Goal: Use online tool/utility: Use online tool/utility

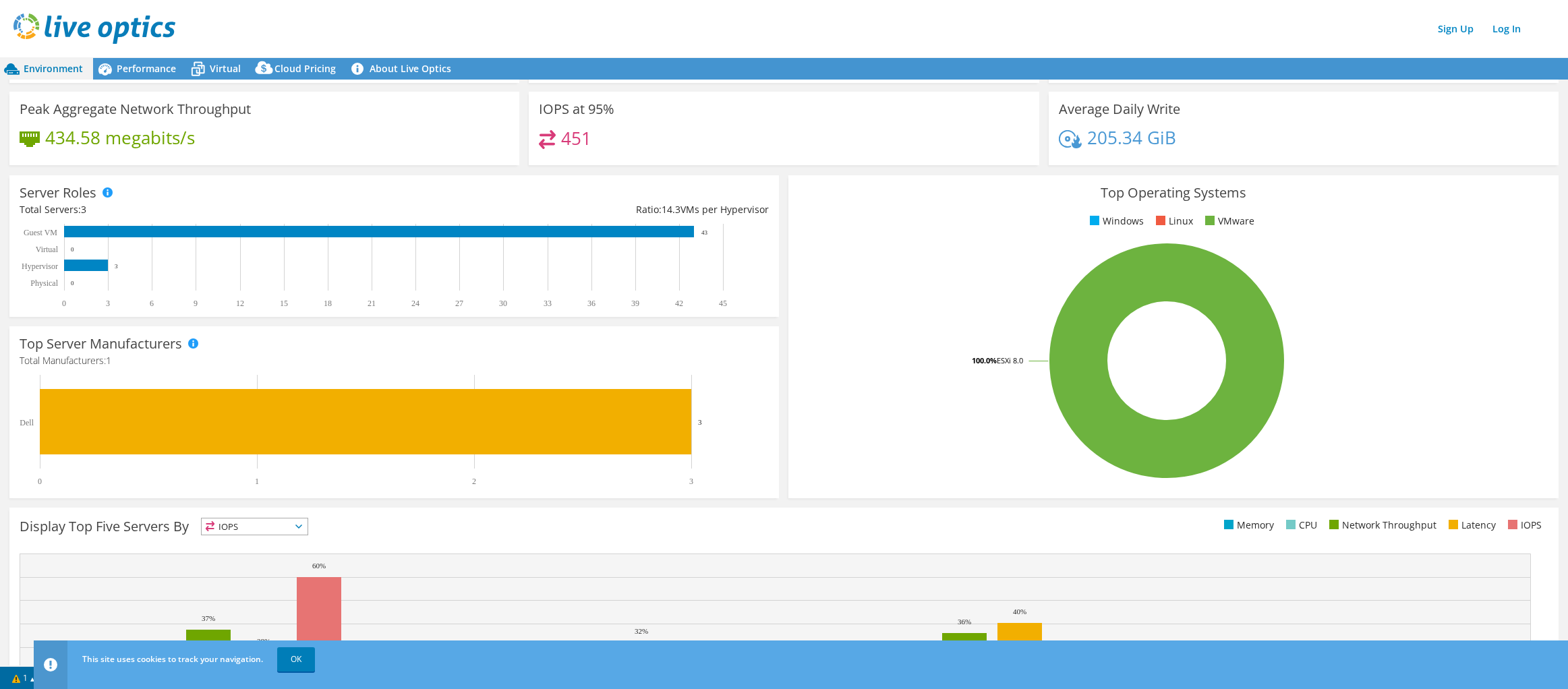
scroll to position [199, 0]
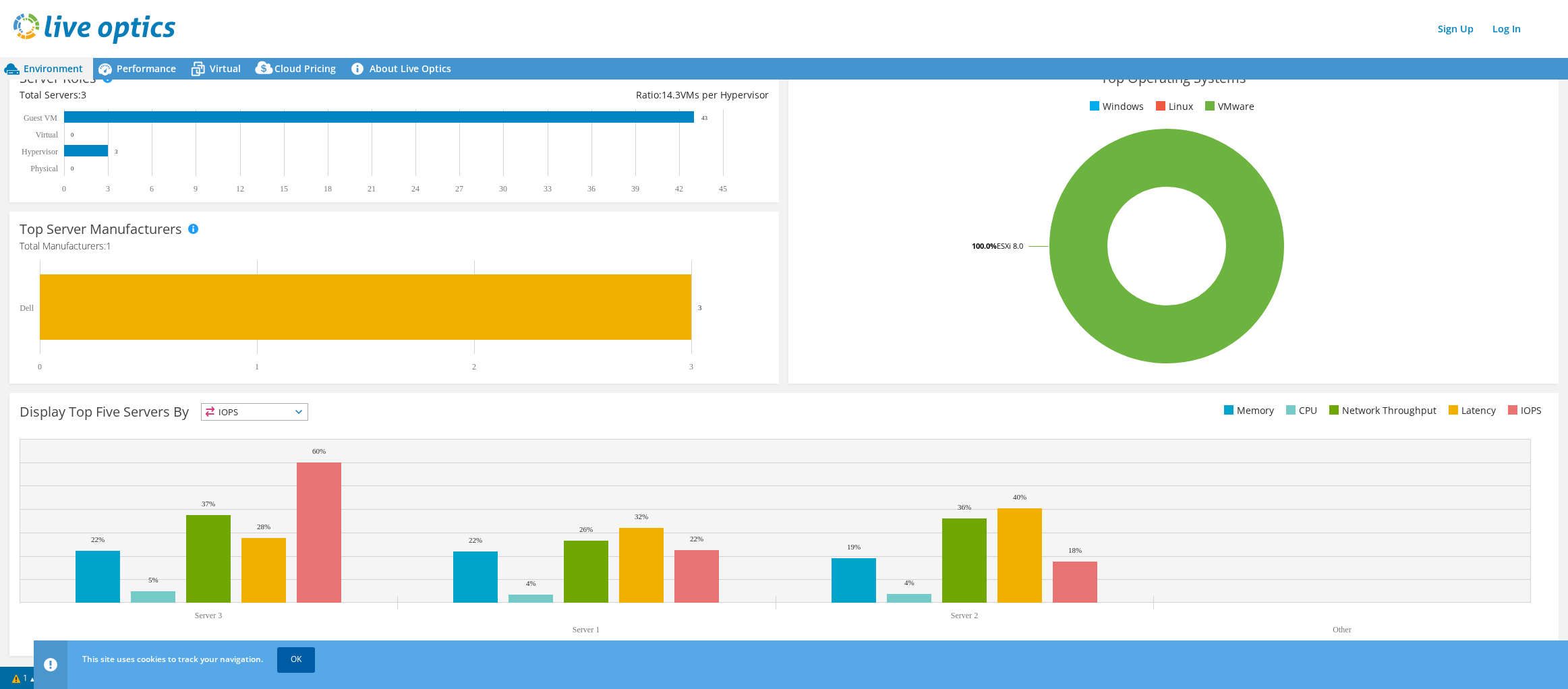
click at [299, 660] on link "OK" at bounding box center [296, 659] width 38 height 24
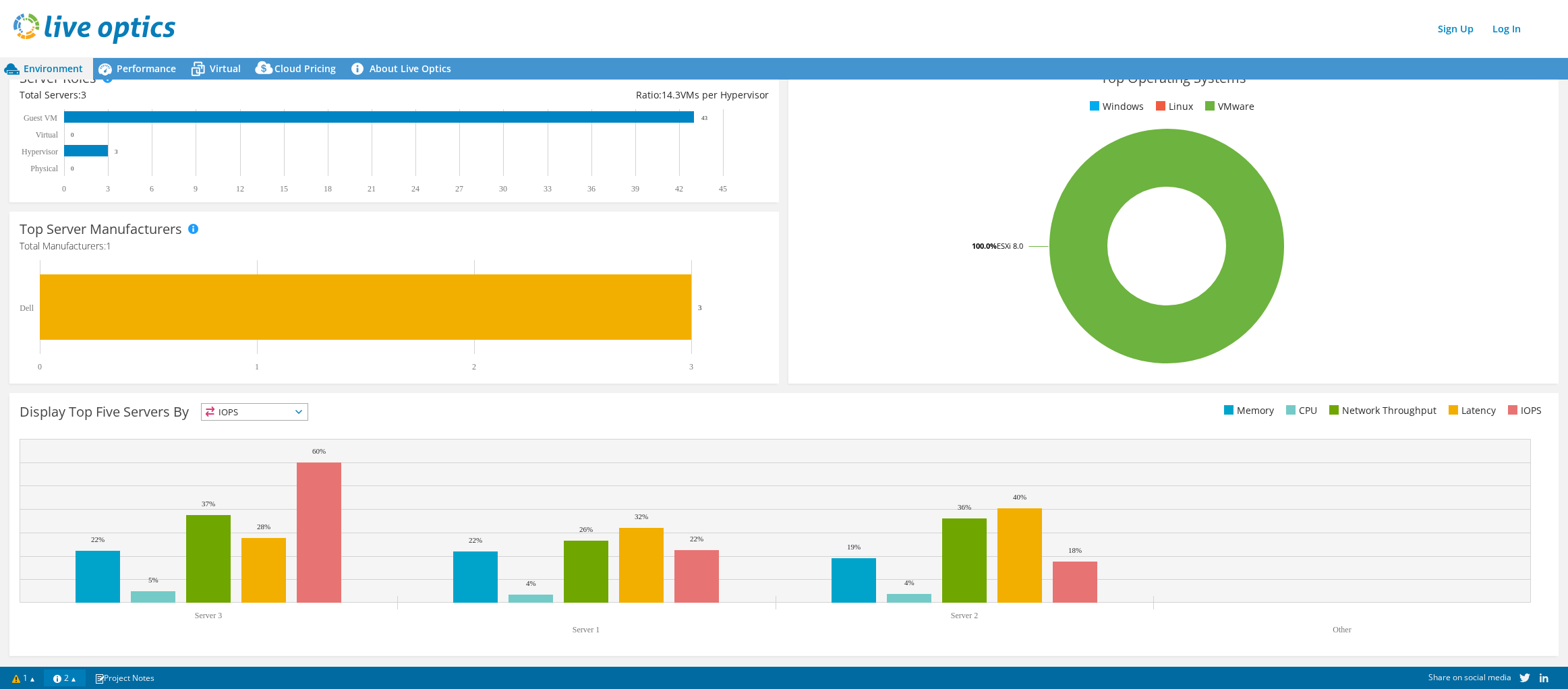
click at [83, 677] on link "2" at bounding box center [64, 678] width 42 height 17
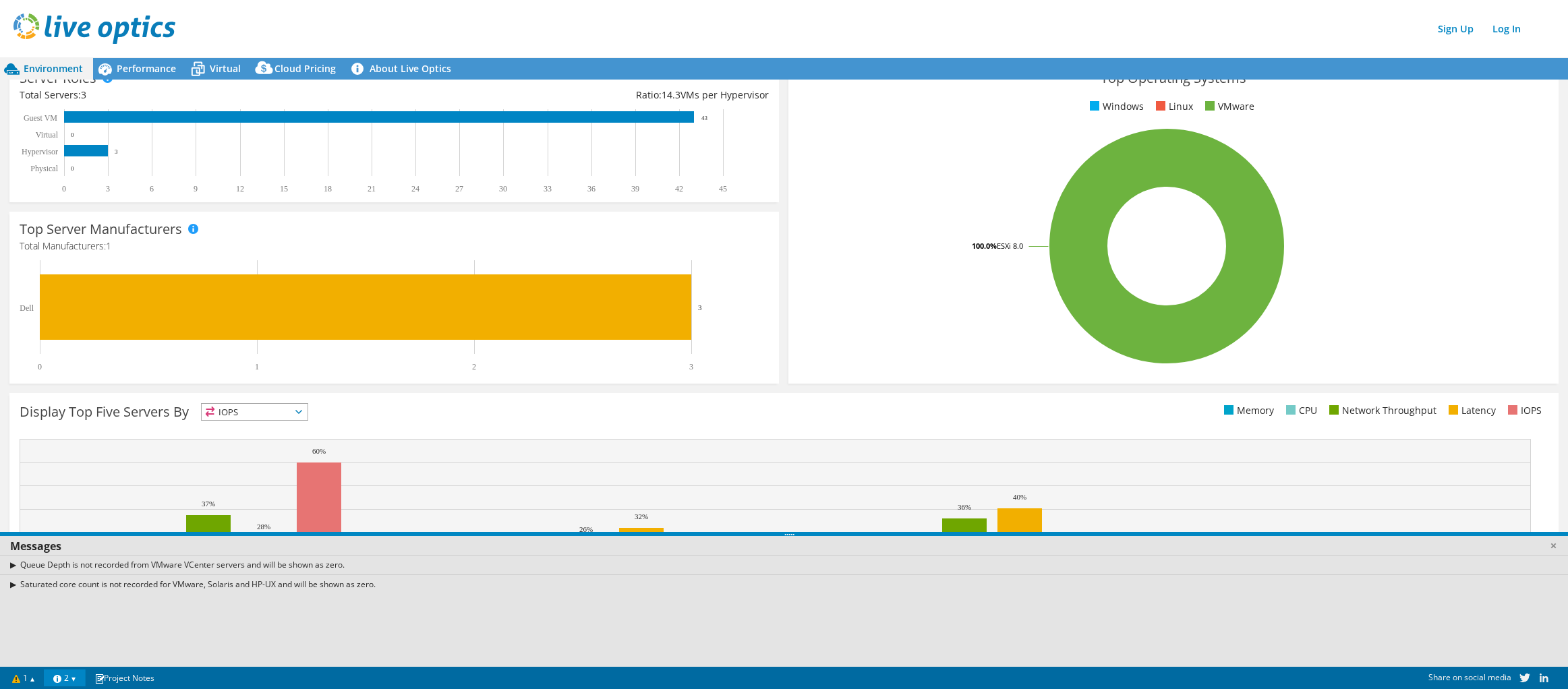
click at [83, 677] on link "2" at bounding box center [64, 678] width 42 height 17
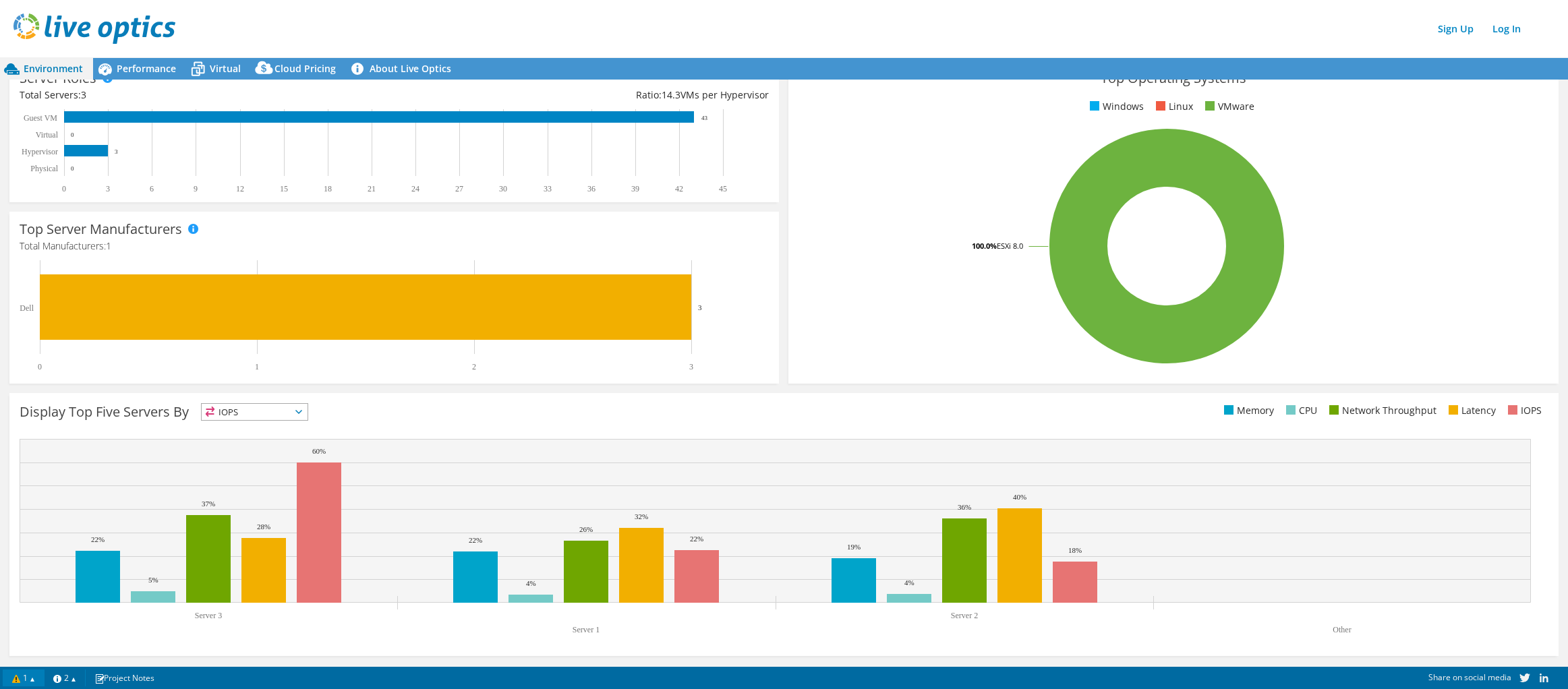
click at [39, 677] on link "1" at bounding box center [23, 678] width 42 height 17
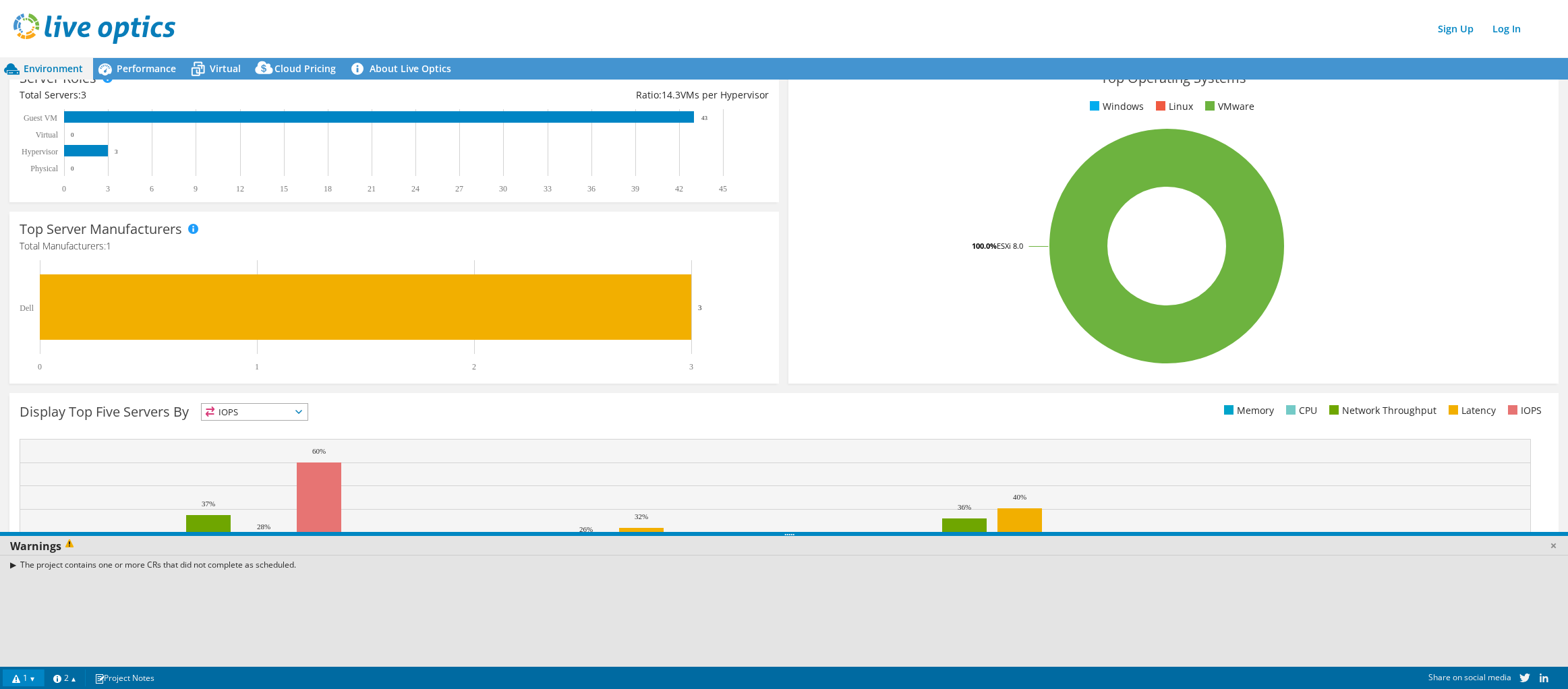
click at [39, 677] on link "1" at bounding box center [23, 678] width 42 height 17
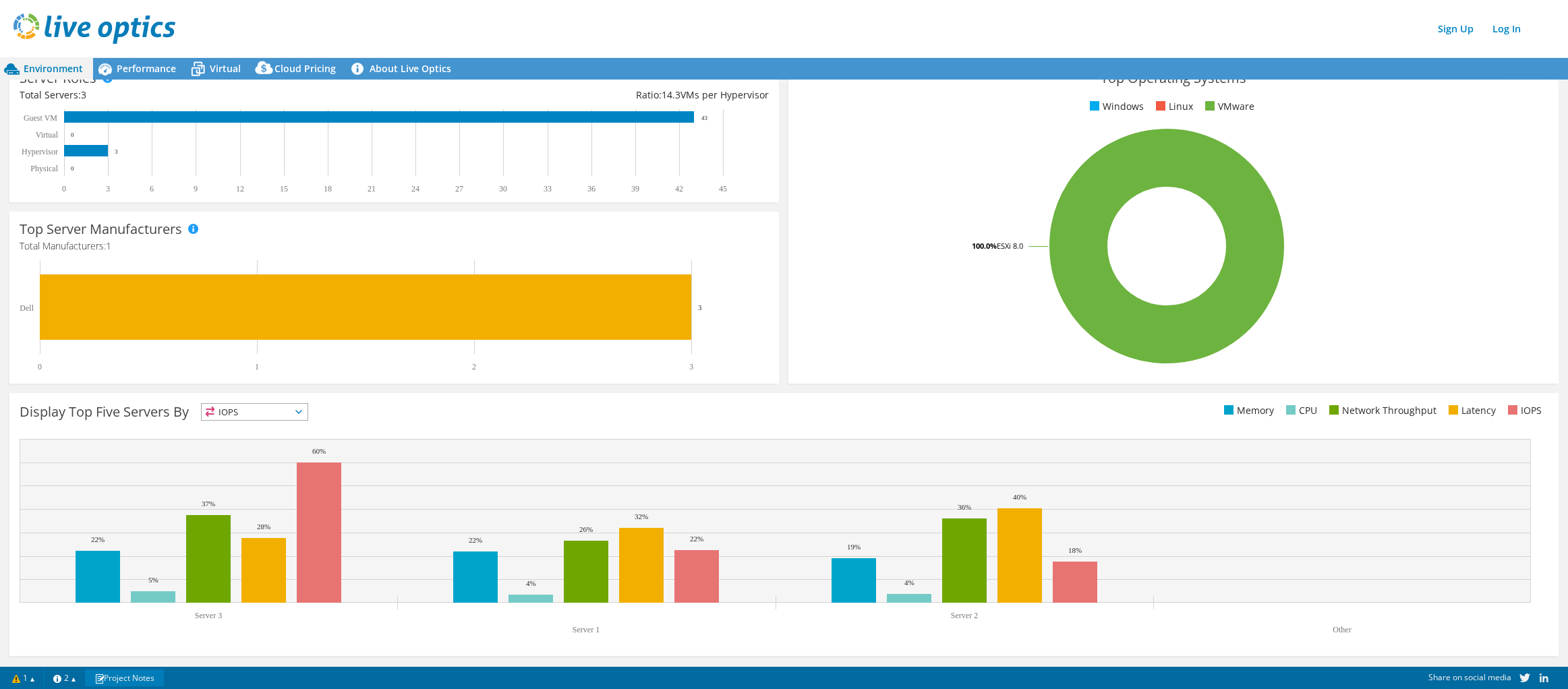
click at [152, 680] on link "Project Notes" at bounding box center [124, 678] width 79 height 17
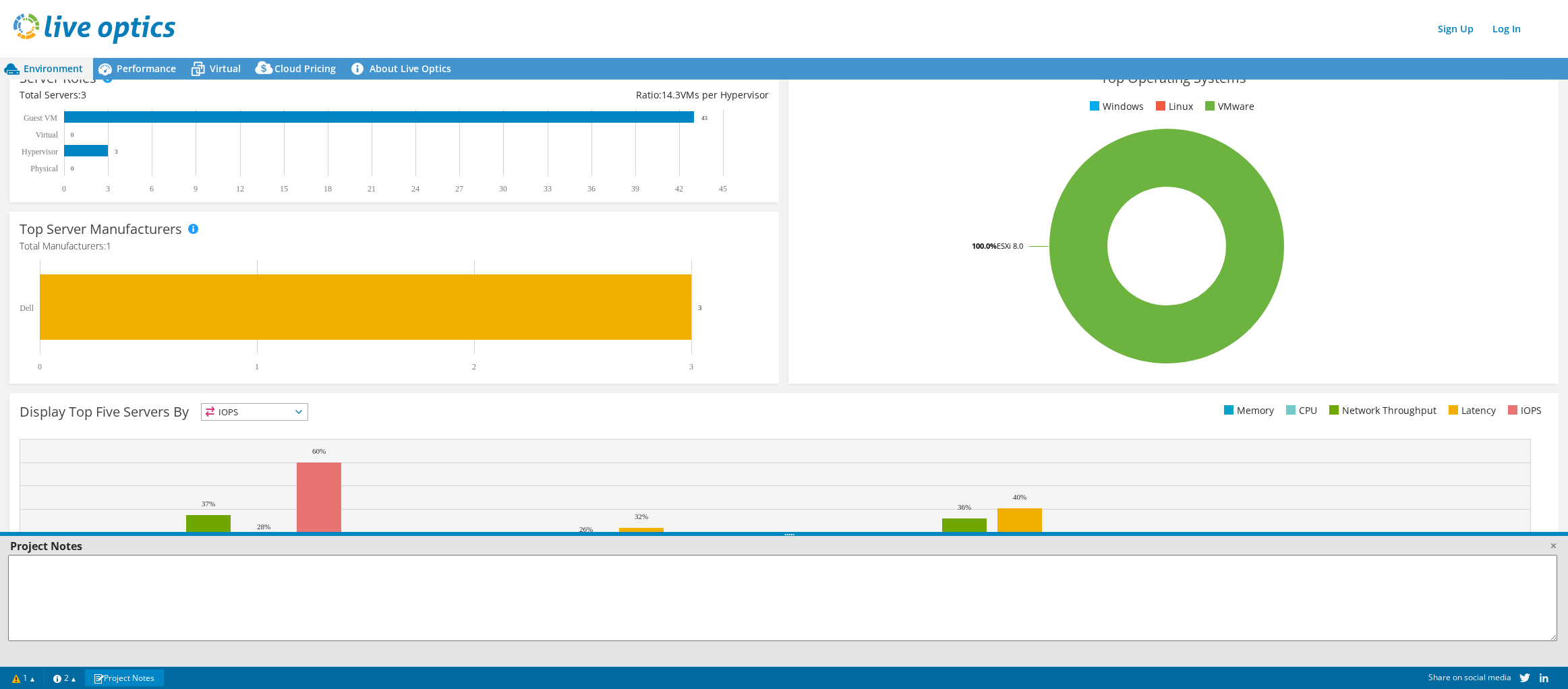
click at [152, 680] on link "Project Notes" at bounding box center [124, 678] width 79 height 17
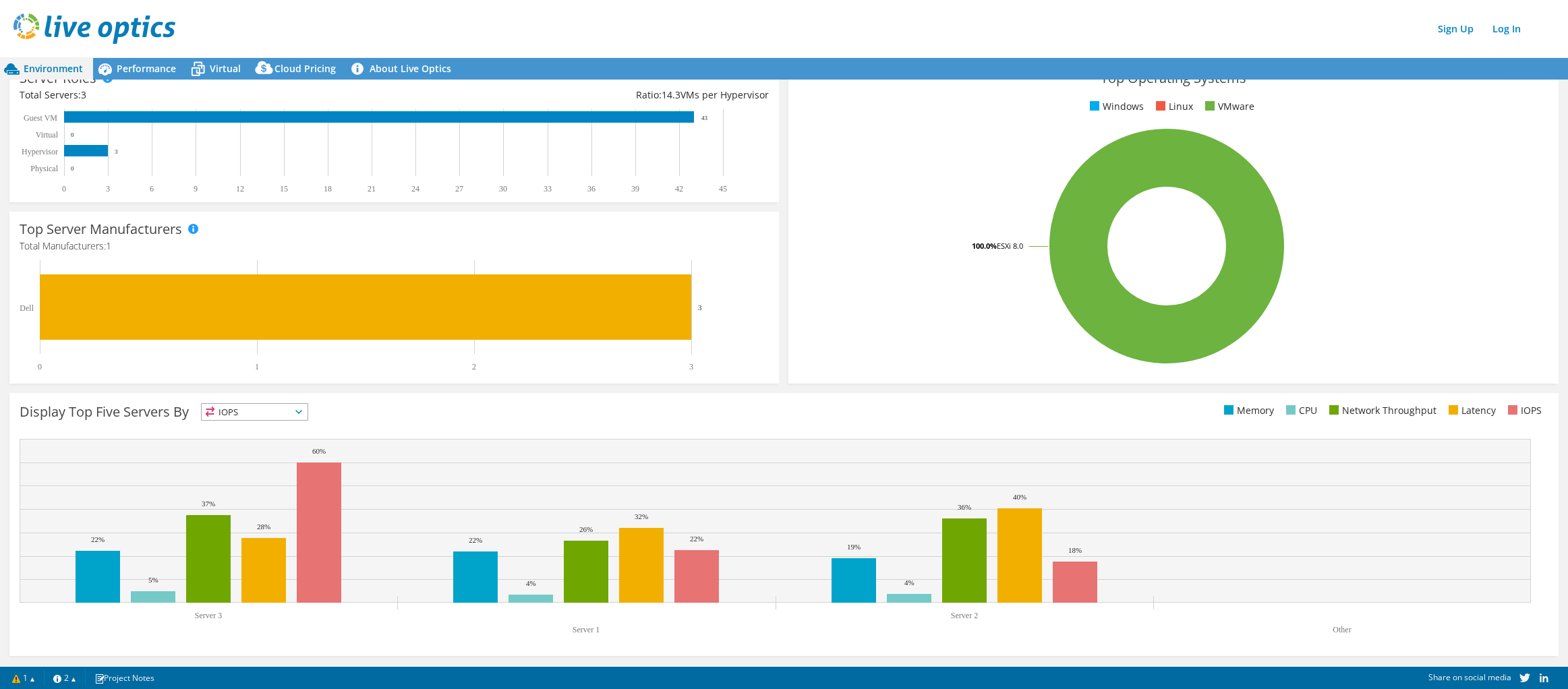
scroll to position [0, 0]
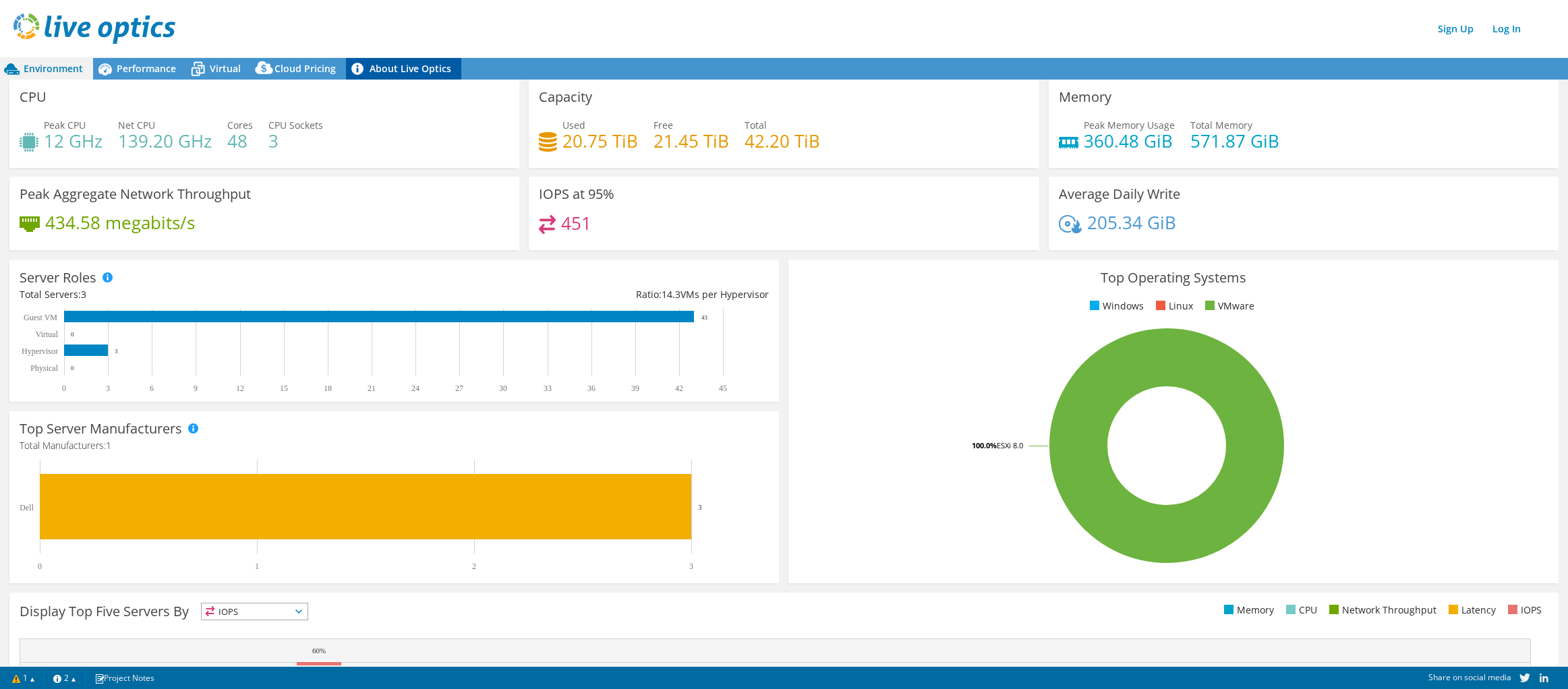
click at [400, 66] on link "About Live Optics" at bounding box center [404, 69] width 115 height 22
click at [126, 69] on span "Performance" at bounding box center [146, 69] width 59 height 13
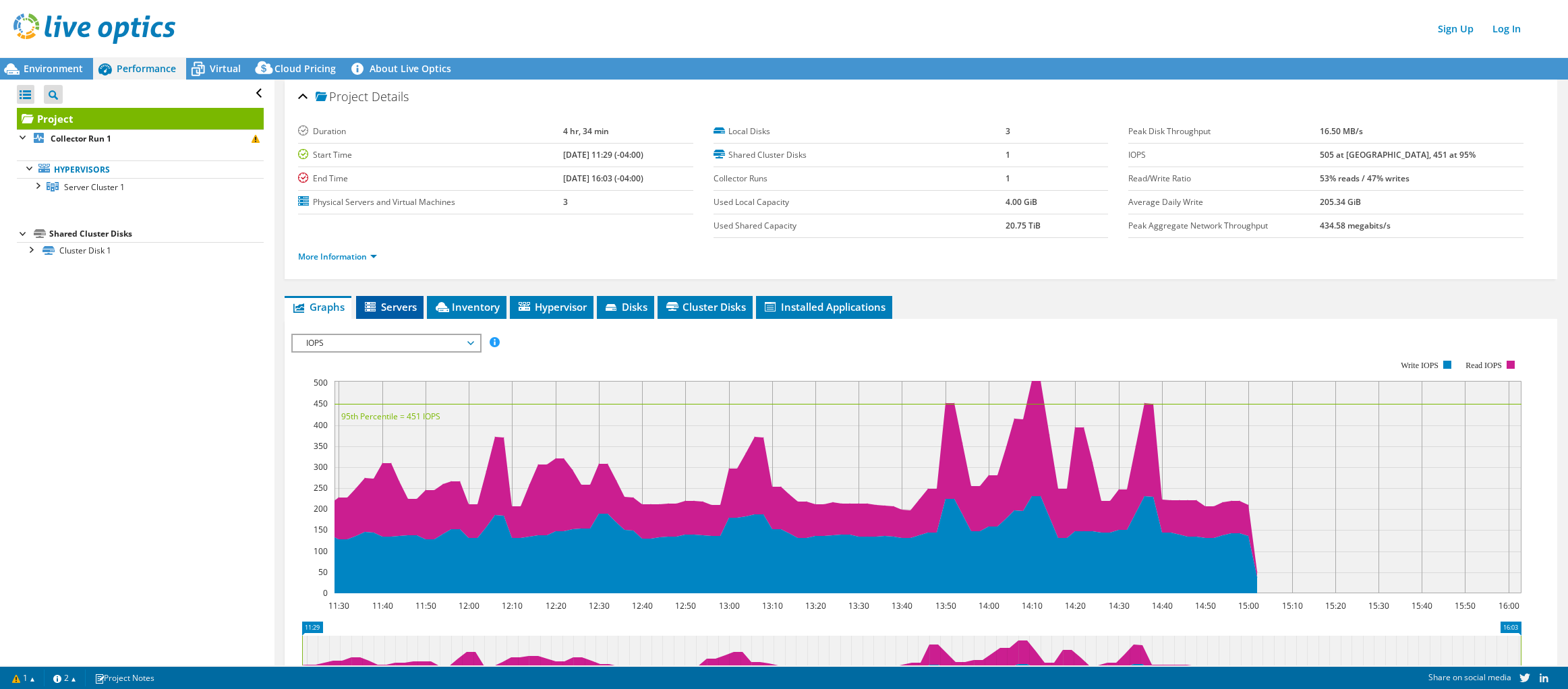
click at [384, 297] on li "Servers" at bounding box center [389, 307] width 67 height 23
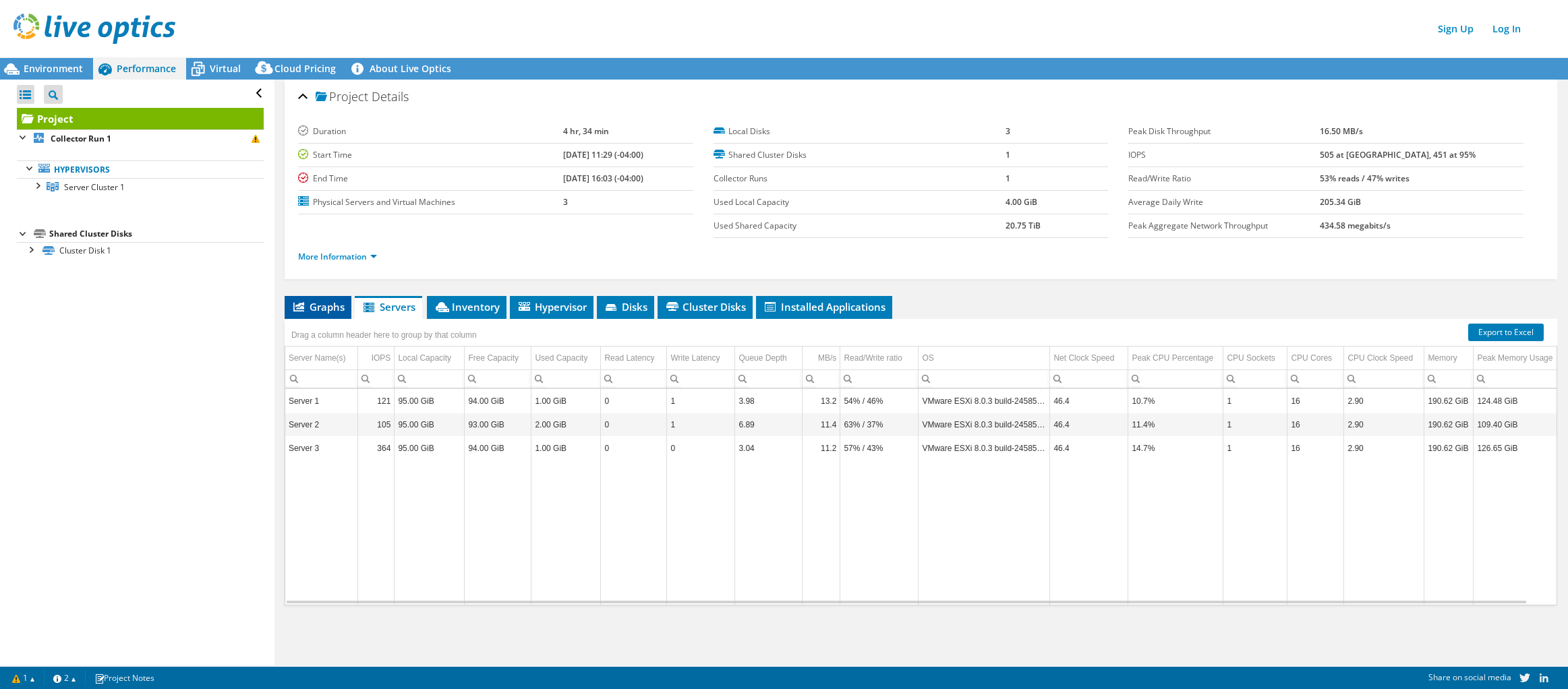
click at [335, 313] on span "Graphs" at bounding box center [318, 307] width 53 height 13
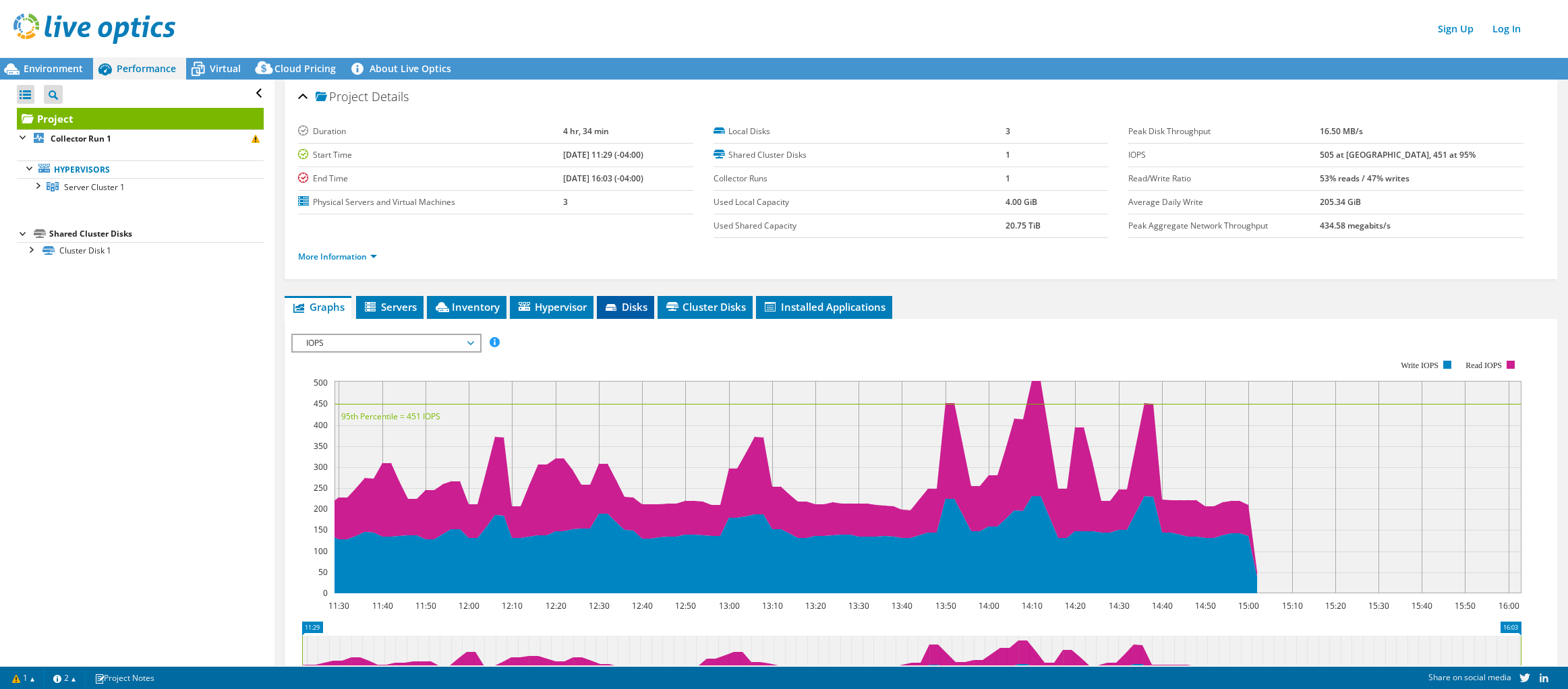
click at [644, 300] on li "Disks" at bounding box center [625, 307] width 57 height 23
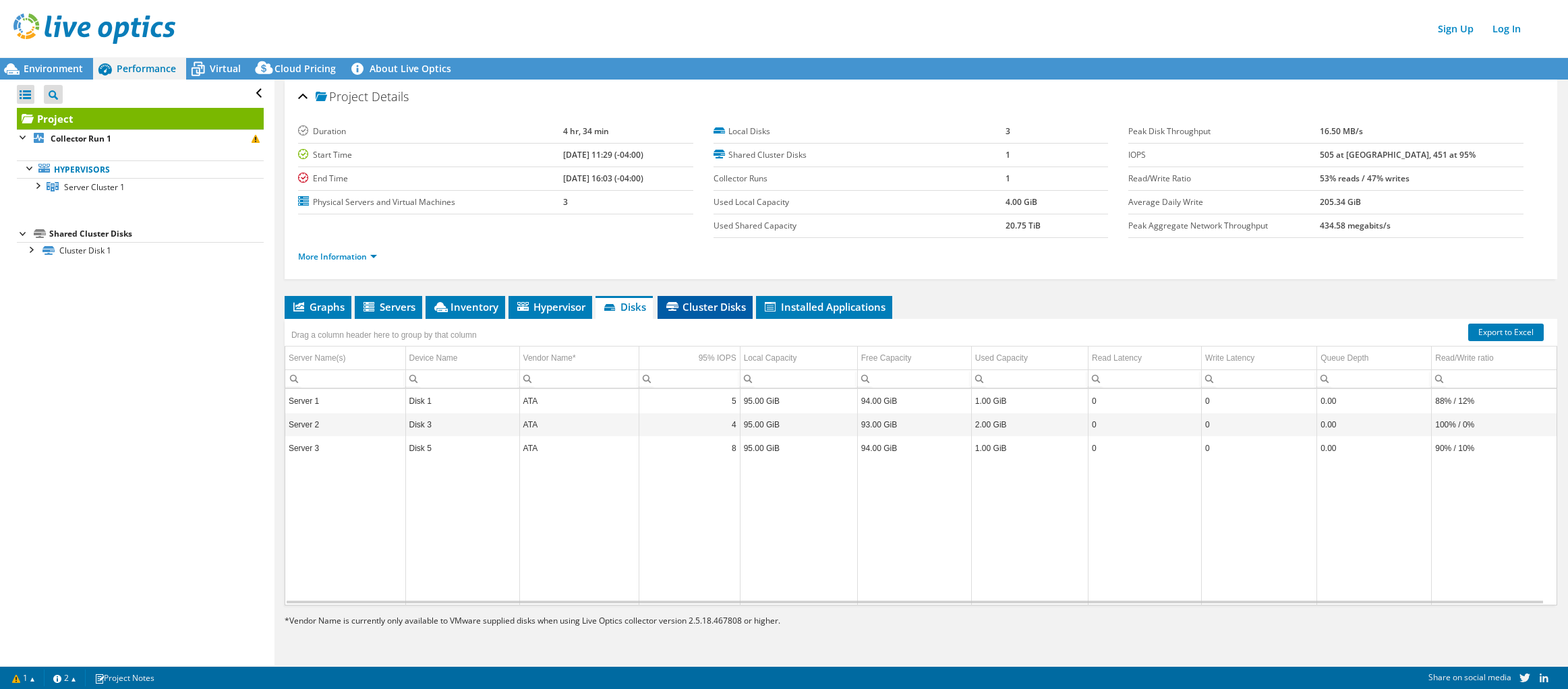
click at [706, 313] on li "Cluster Disks" at bounding box center [705, 307] width 95 height 23
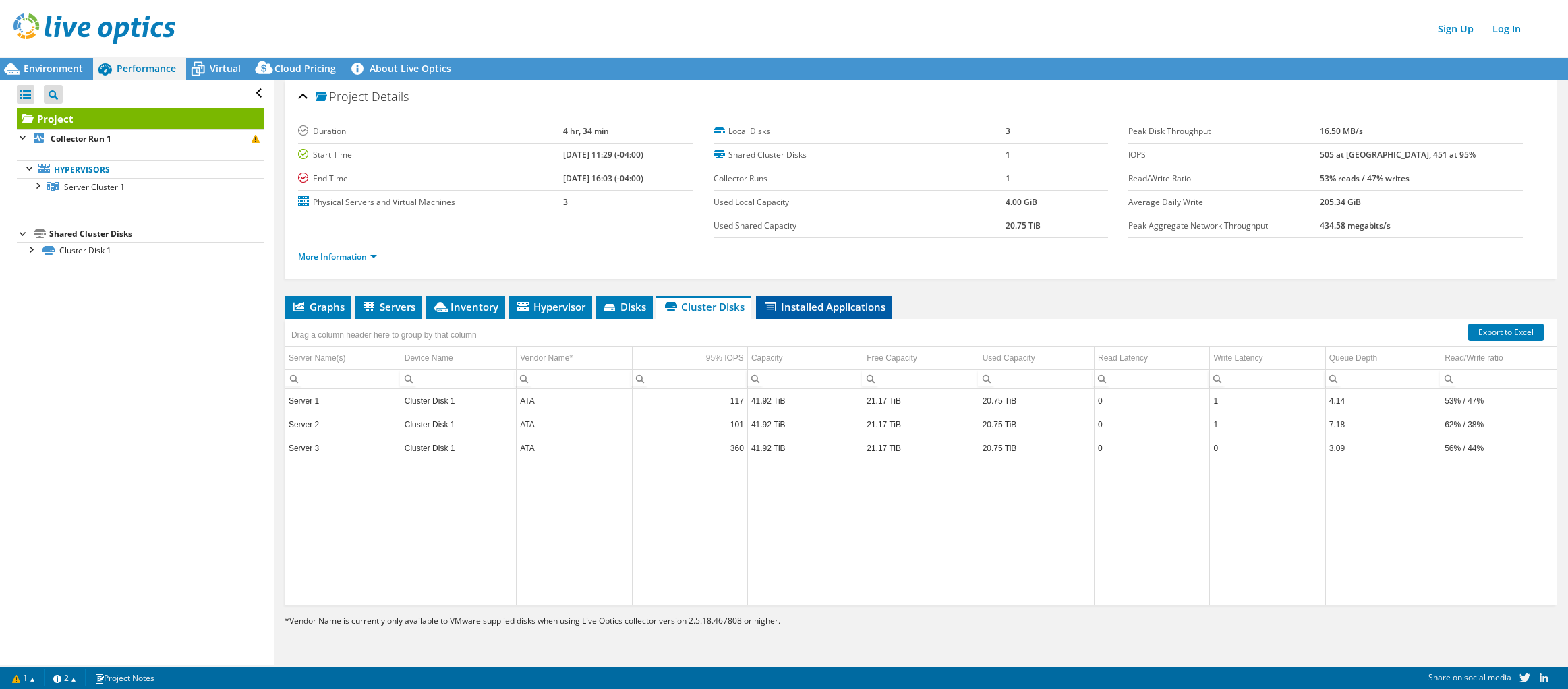
click at [833, 309] on span "Installed Applications" at bounding box center [824, 307] width 123 height 13
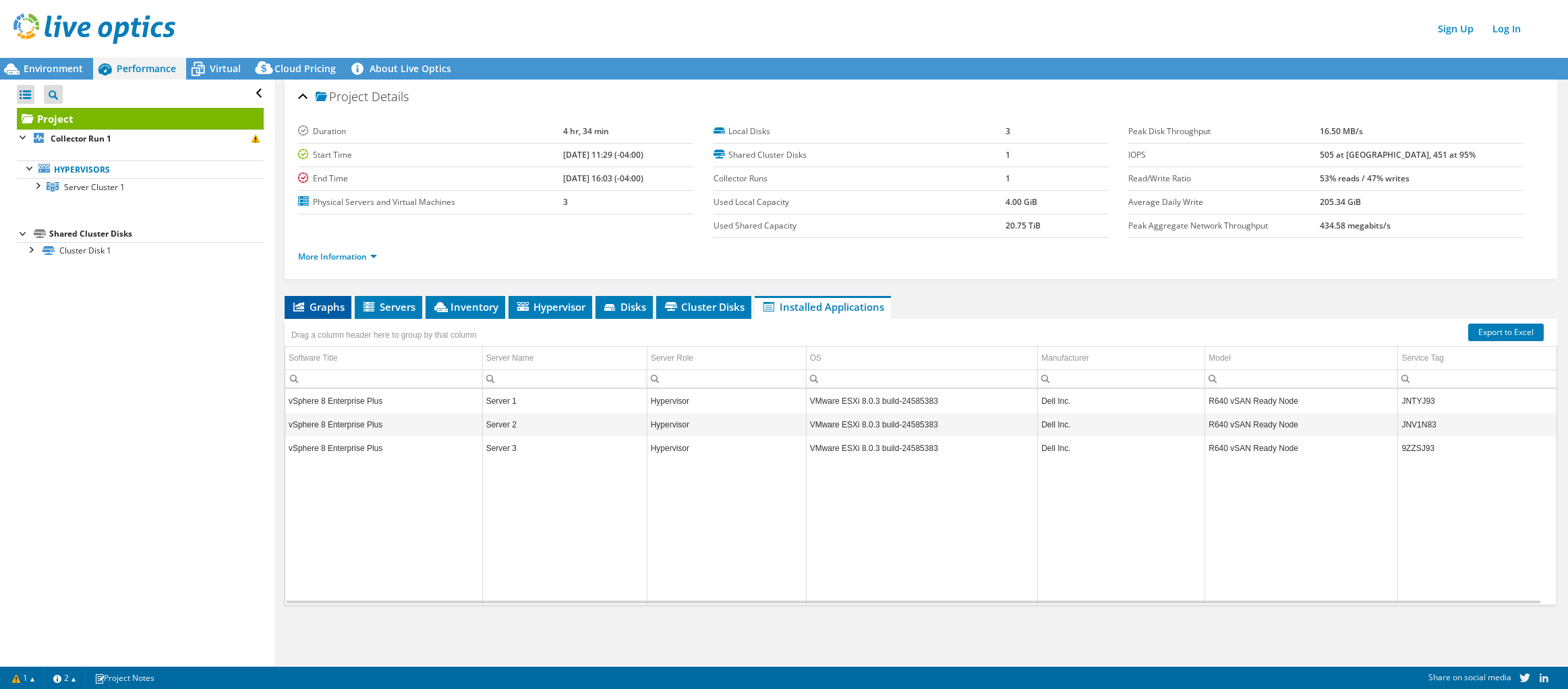
click at [331, 302] on span "Graphs" at bounding box center [318, 307] width 53 height 13
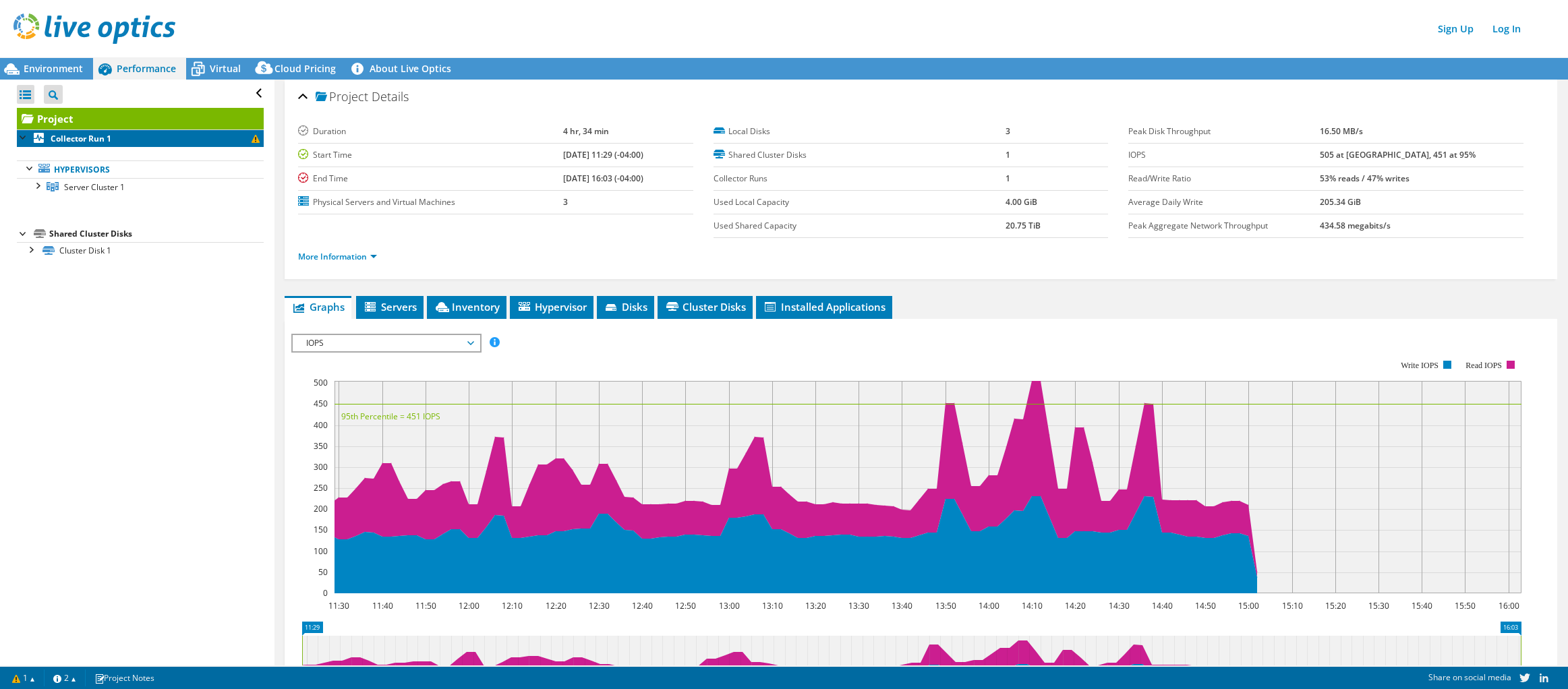
click at [77, 140] on b "Collector Run 1" at bounding box center [80, 139] width 61 height 12
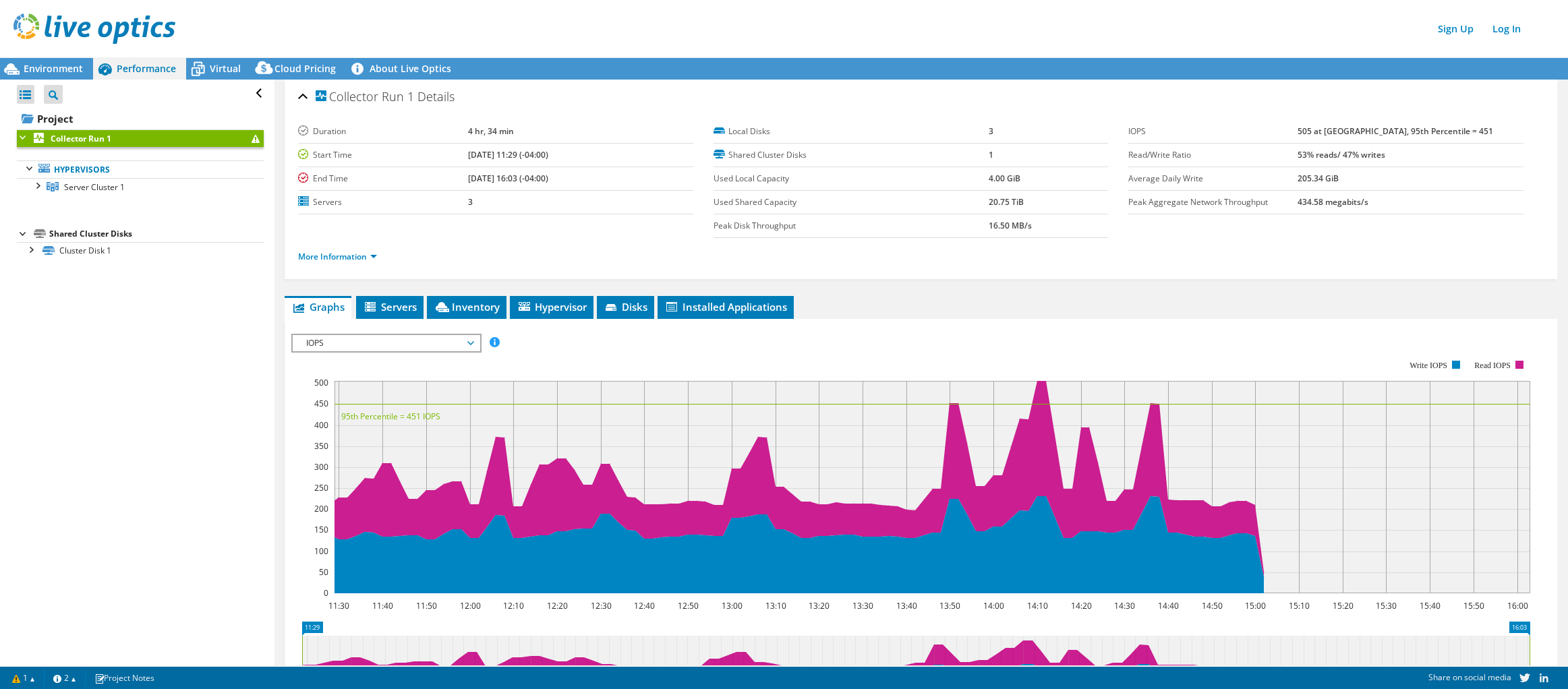
click at [306, 95] on div "Collector Run 1 Details" at bounding box center [921, 98] width 1246 height 29
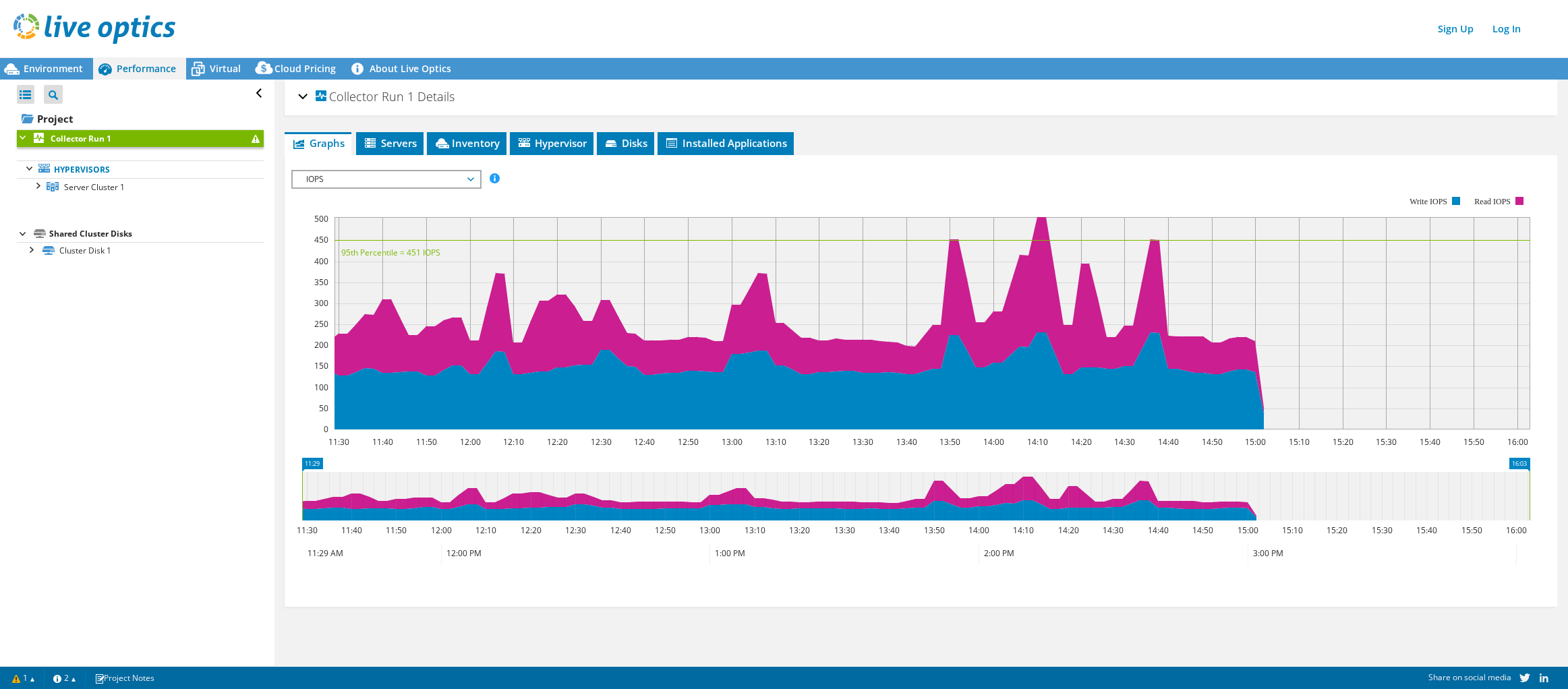
click at [305, 95] on div "Collector Run 1 Details" at bounding box center [921, 98] width 1246 height 29
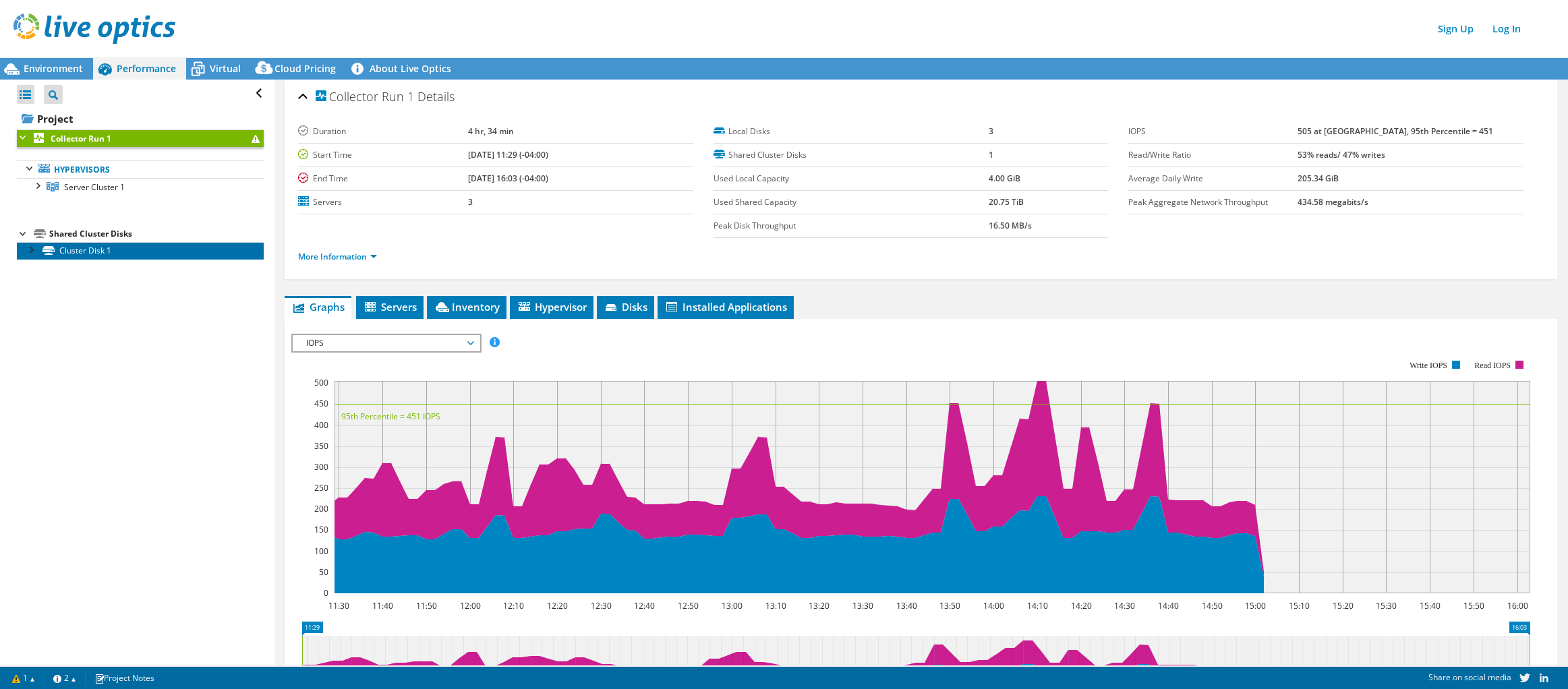
click at [80, 256] on link "Cluster Disk 1" at bounding box center [140, 251] width 247 height 18
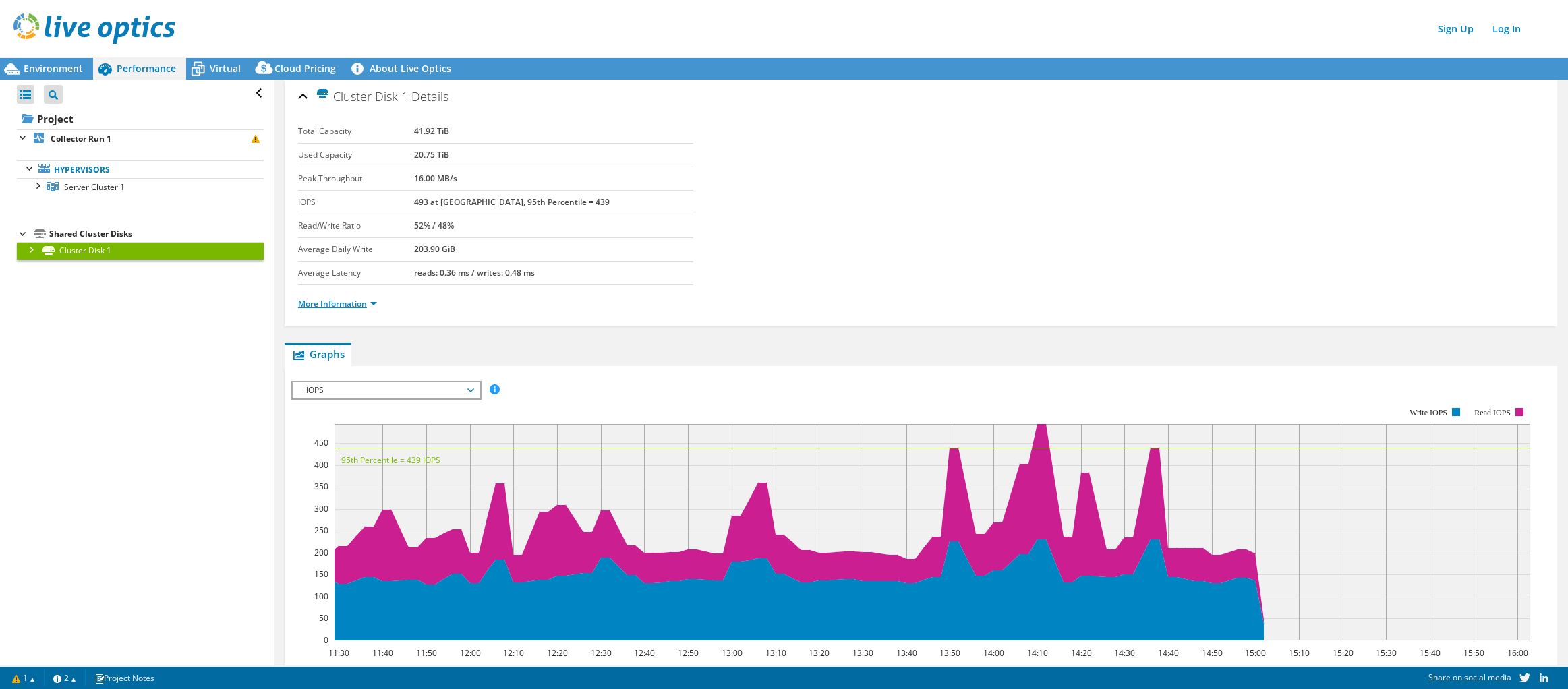
click at [359, 304] on link "More Information" at bounding box center [338, 304] width 79 height 12
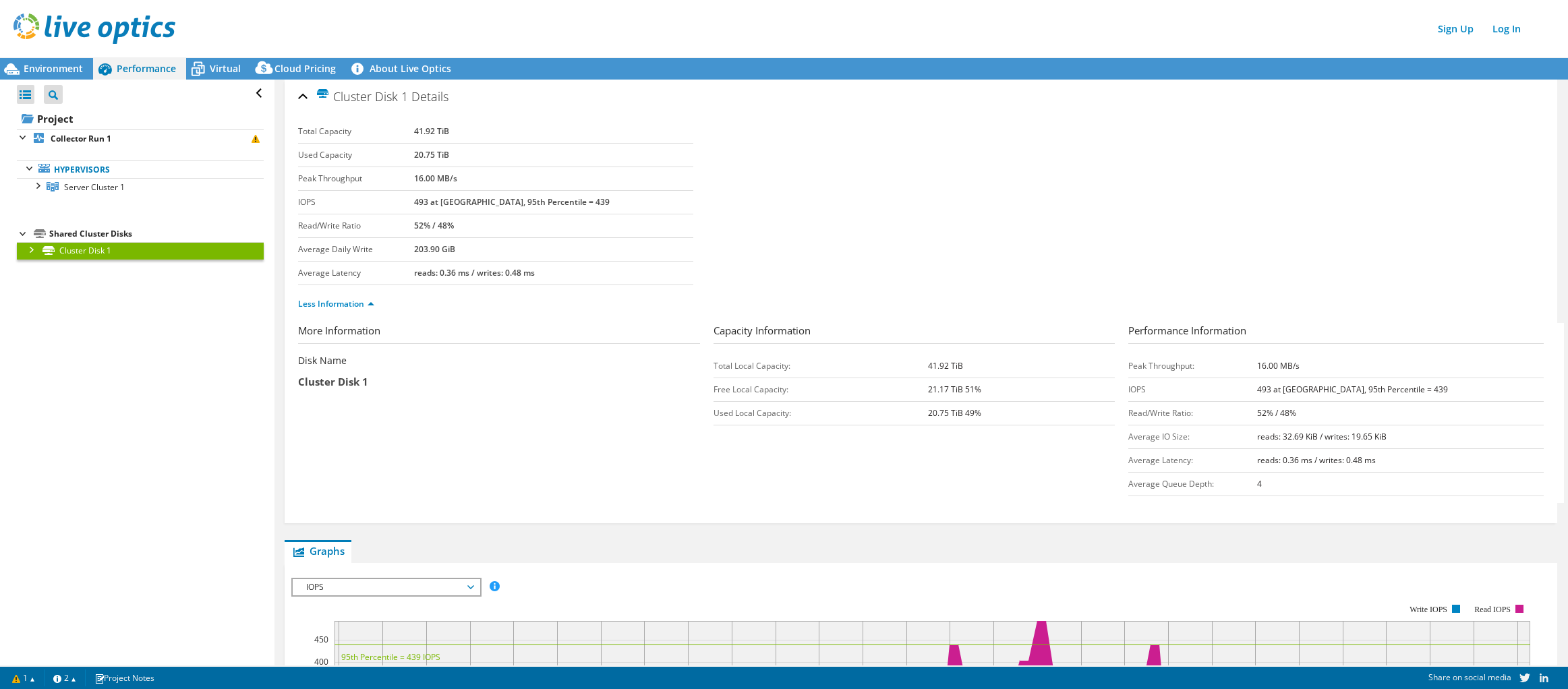
click at [96, 248] on link "Cluster Disk 1" at bounding box center [140, 251] width 247 height 18
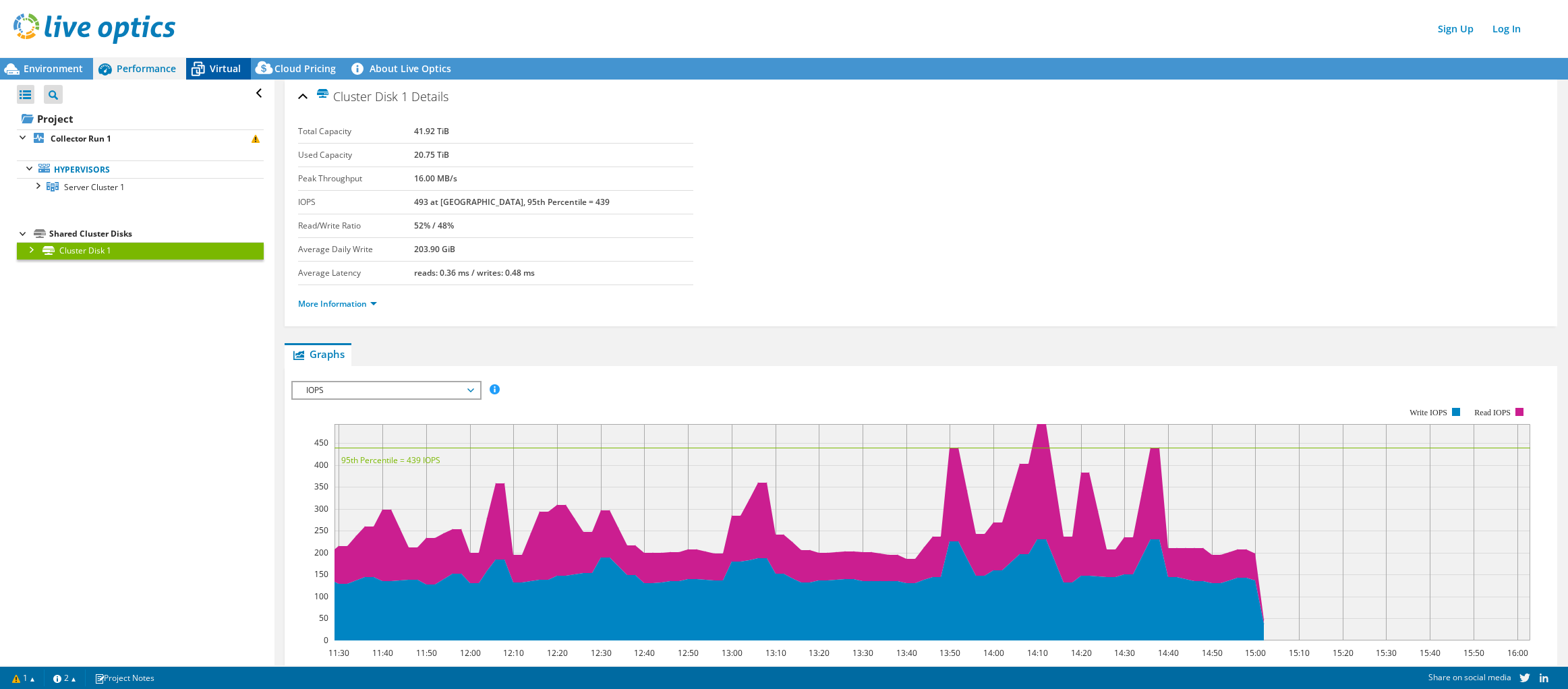
click at [215, 66] on span "Virtual" at bounding box center [225, 69] width 31 height 13
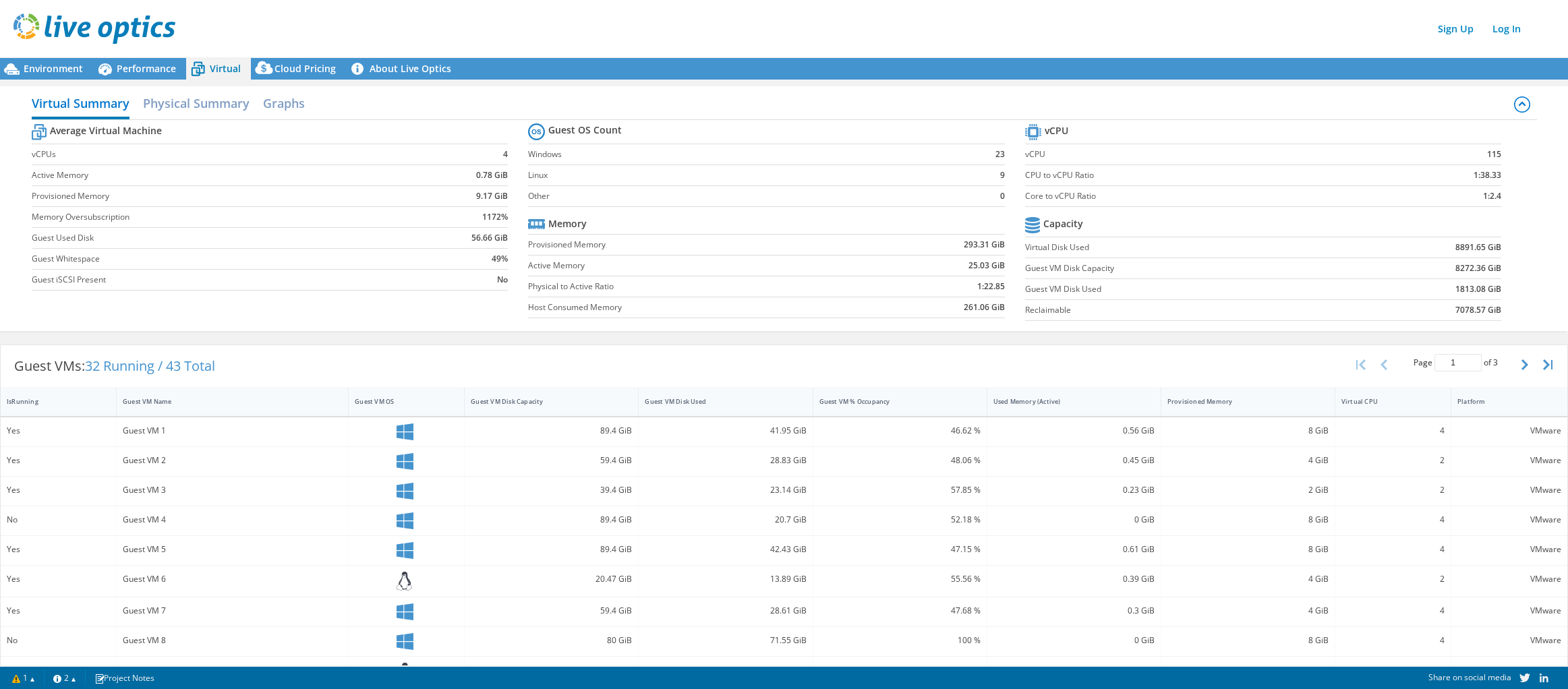
scroll to position [67, 0]
click at [36, 132] on icon at bounding box center [39, 132] width 15 height 16
click at [581, 145] on td "Windows" at bounding box center [745, 155] width 433 height 21
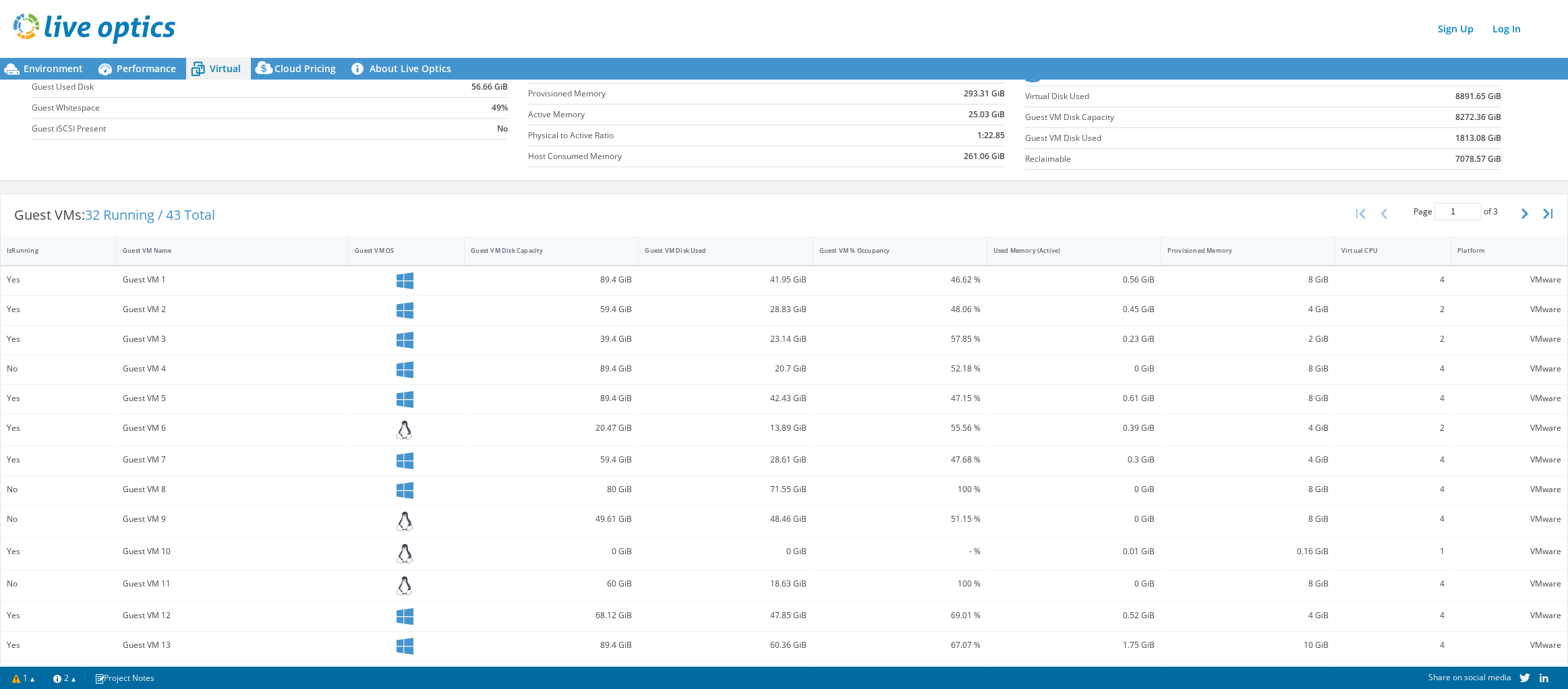
scroll to position [0, 0]
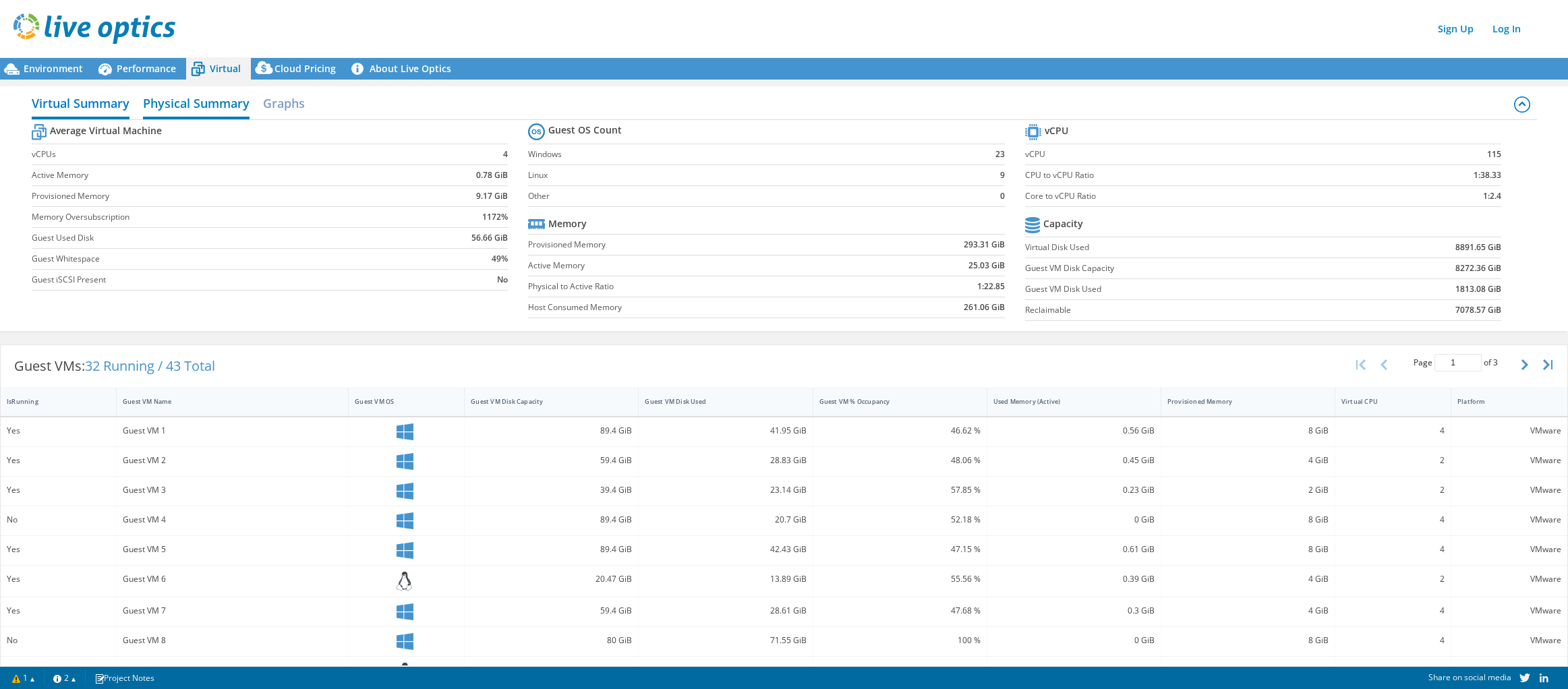
drag, startPoint x: 156, startPoint y: 105, endPoint x: 170, endPoint y: 106, distance: 14.0
click at [159, 105] on h2 "Physical Summary" at bounding box center [197, 104] width 107 height 30
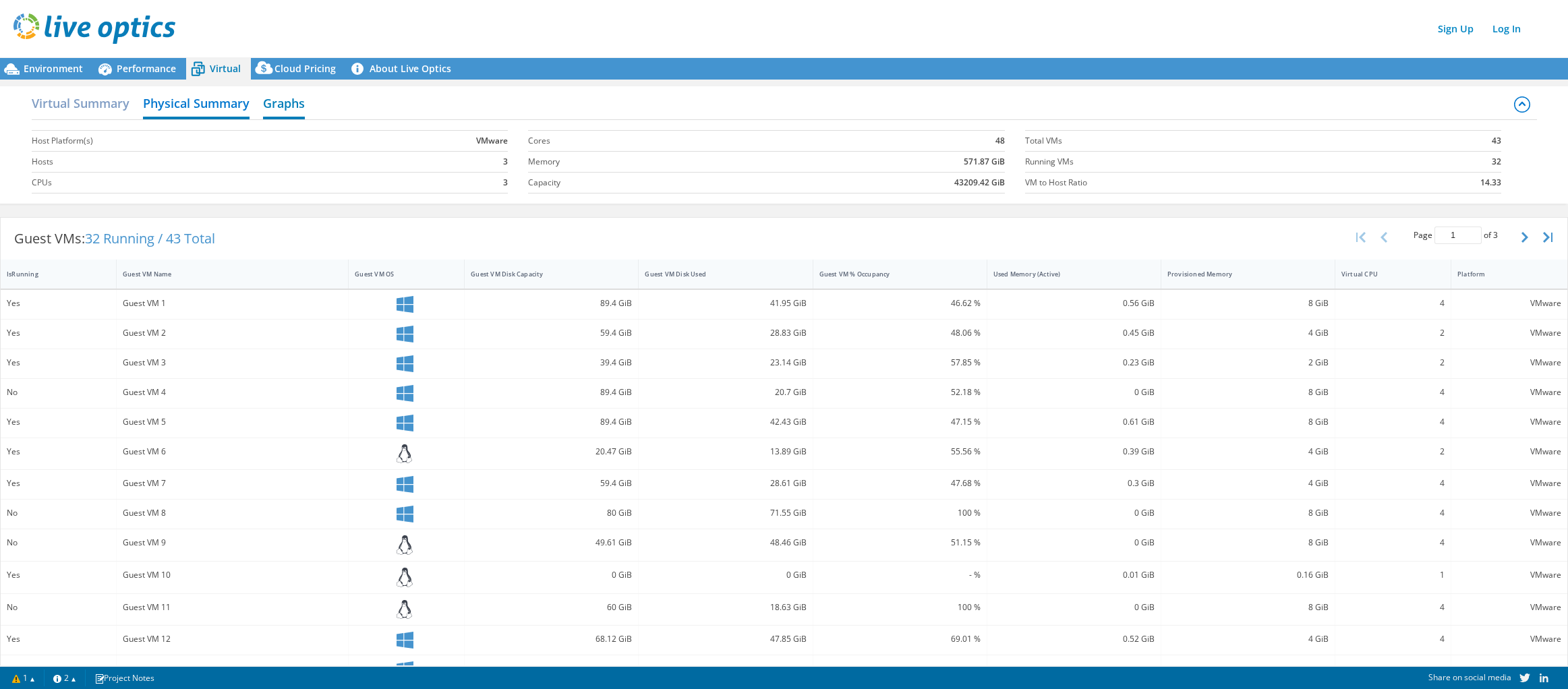
click at [280, 99] on h2 "Graphs" at bounding box center [283, 104] width 42 height 30
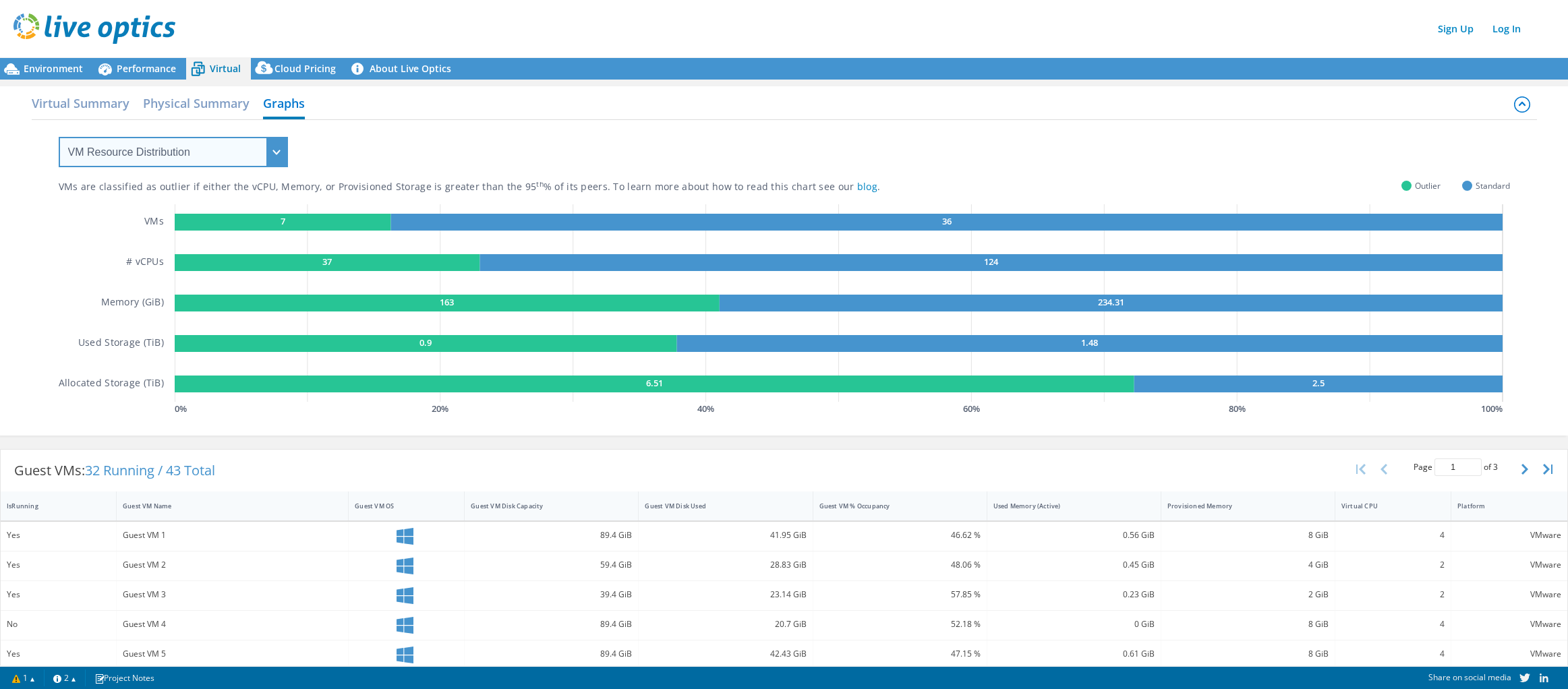
click at [273, 154] on select "VM Resource Distribution Provisioning Contrast Over Provisioning" at bounding box center [173, 152] width 229 height 31
click at [274, 154] on select "VM Resource Distribution Provisioning Contrast Over Provisioning" at bounding box center [173, 152] width 229 height 31
click at [305, 66] on span "Cloud Pricing" at bounding box center [305, 69] width 61 height 13
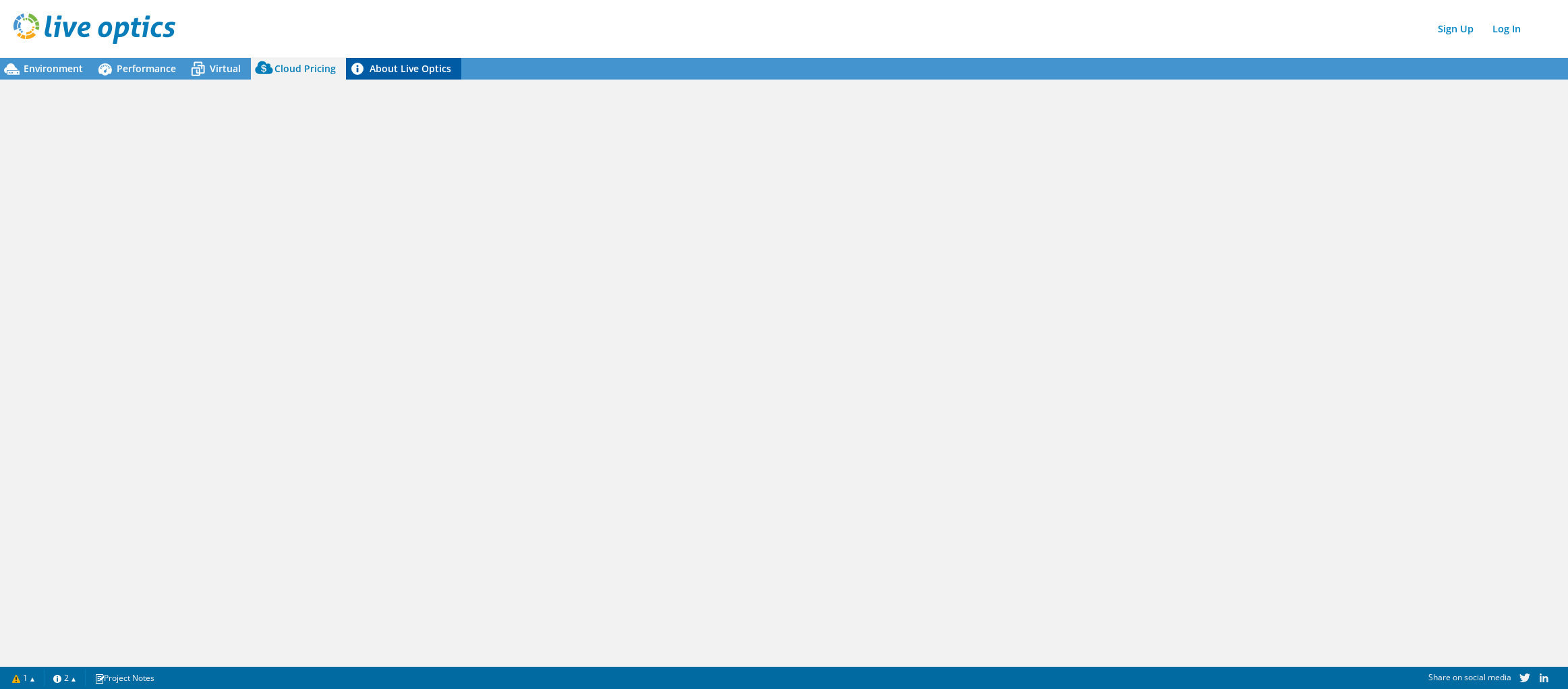
click at [370, 69] on link "About Live Optics" at bounding box center [404, 69] width 115 height 22
click at [1507, 26] on link "Log In" at bounding box center [1507, 28] width 42 height 20
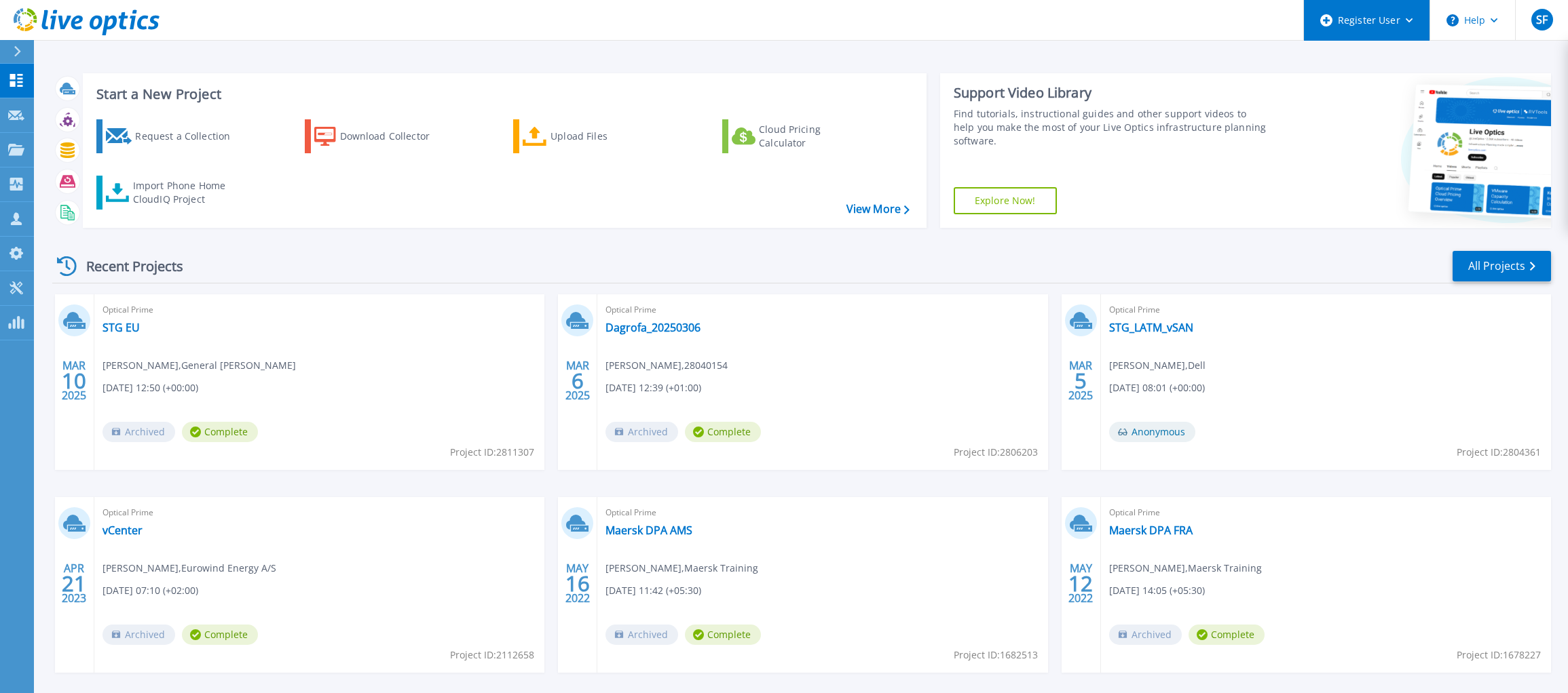
click at [1411, 13] on div "Register User" at bounding box center [1366, 20] width 126 height 40
click at [1501, 21] on button "Help" at bounding box center [1472, 20] width 85 height 40
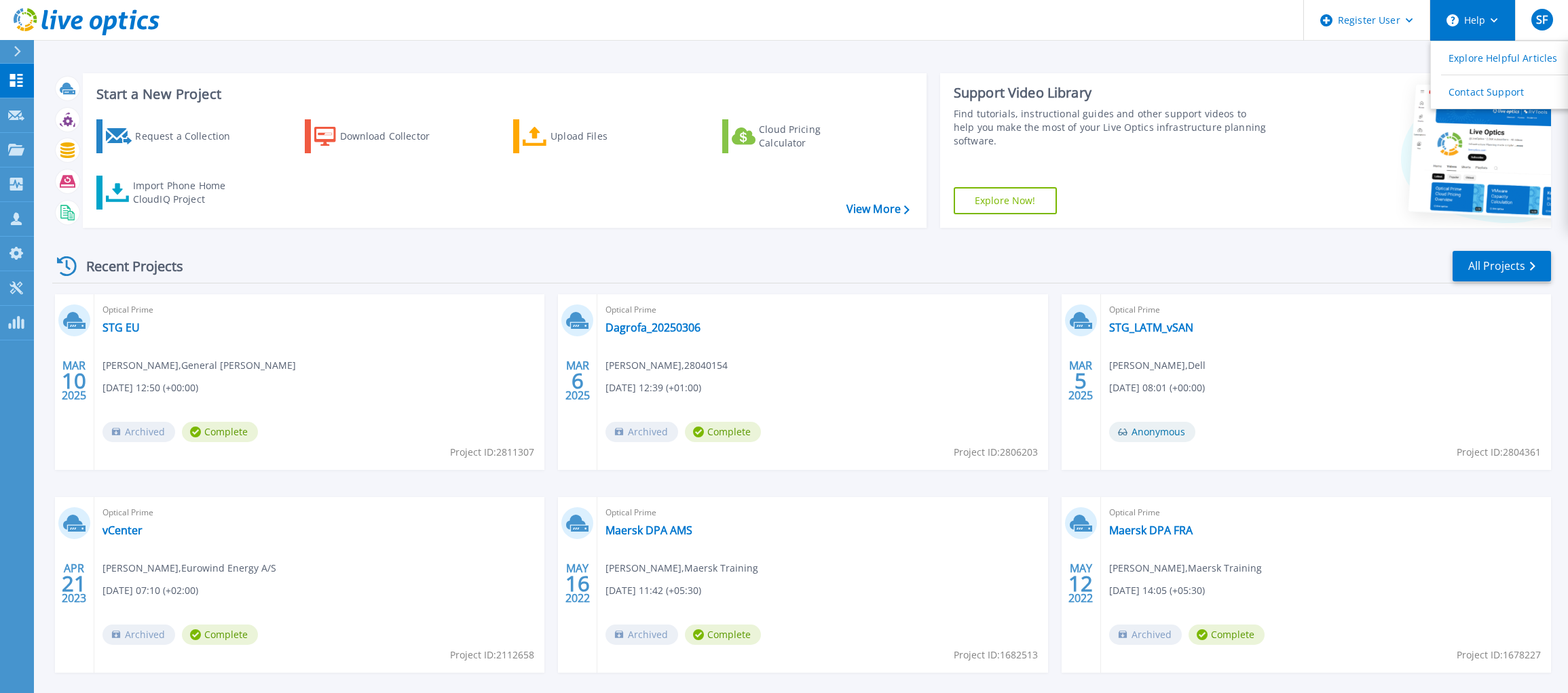
click at [1501, 21] on button "Help" at bounding box center [1472, 20] width 85 height 40
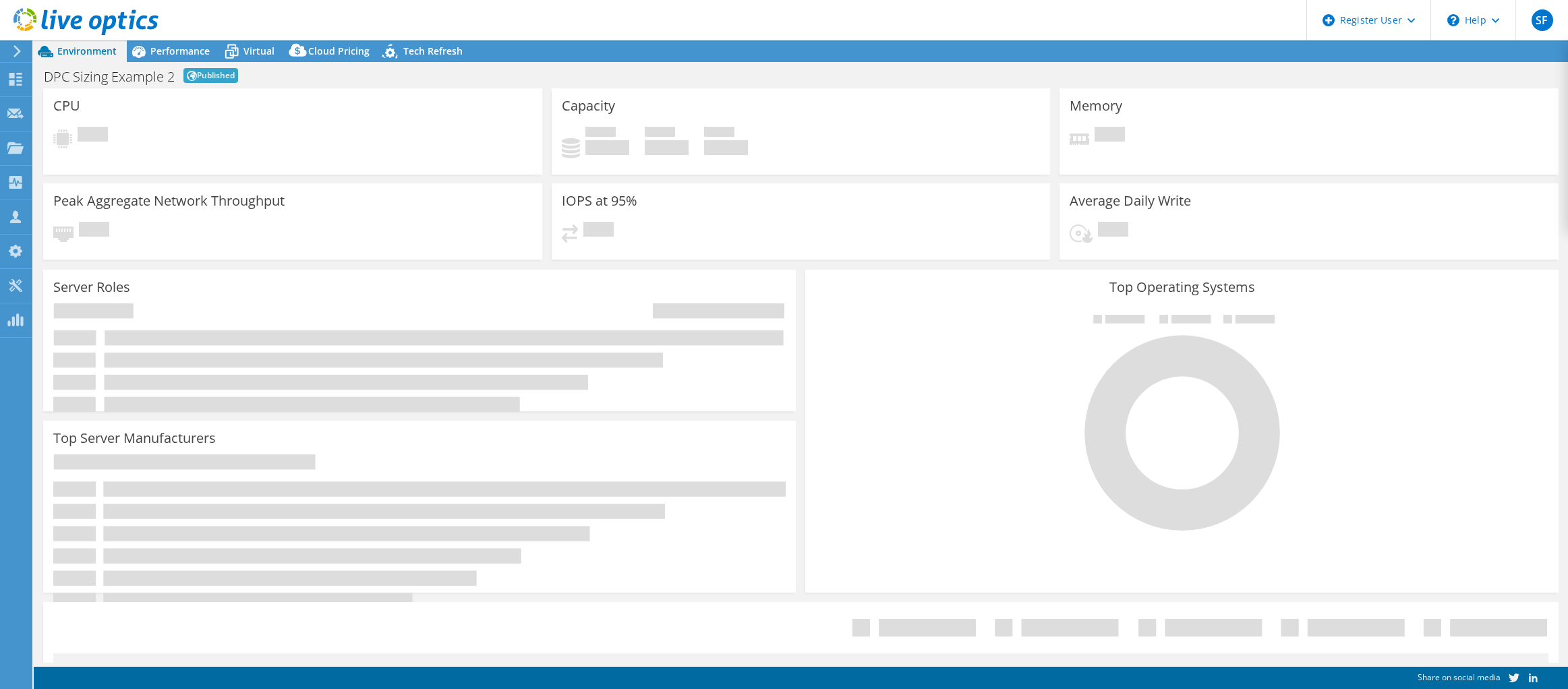
select select "EUFrankfurt"
select select "EUR"
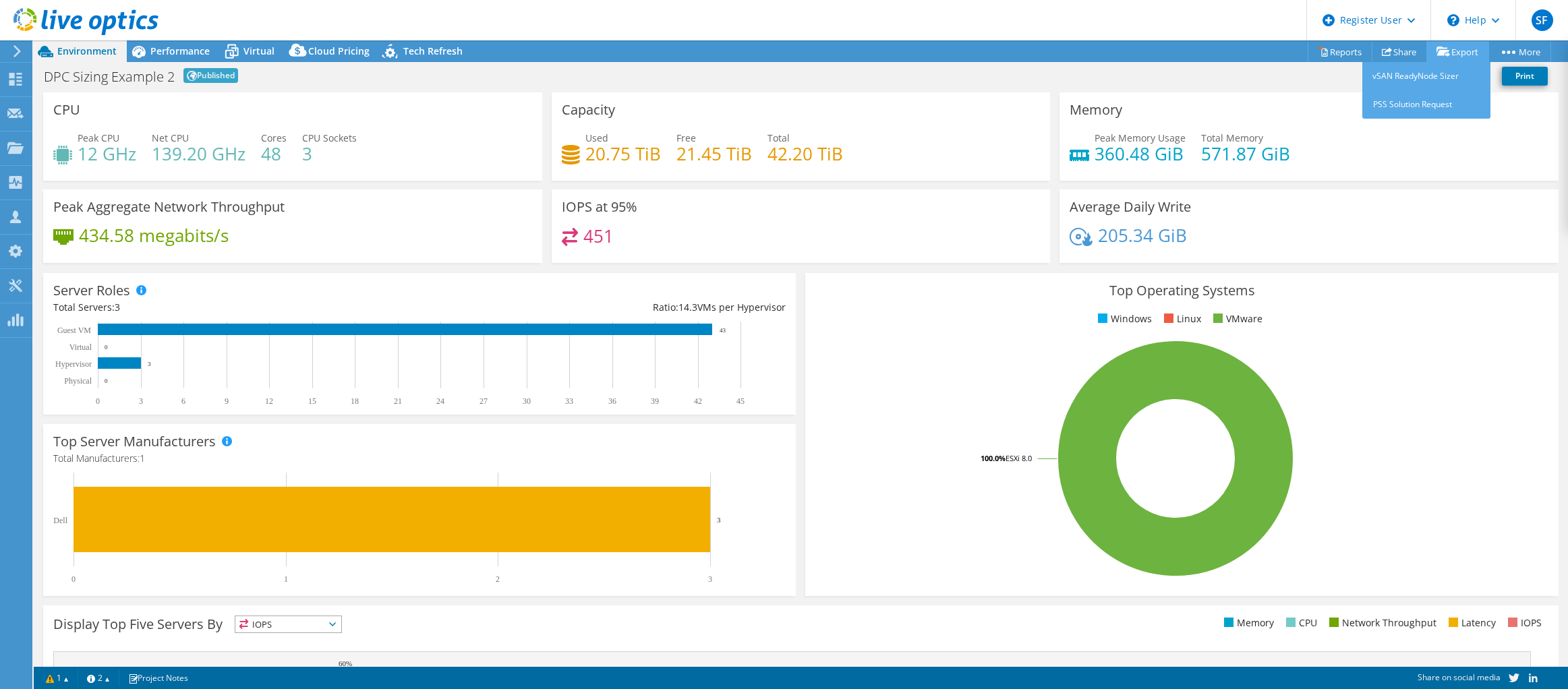
click at [1453, 51] on link "Export" at bounding box center [1458, 51] width 63 height 21
click at [1331, 48] on link "Reports" at bounding box center [1340, 51] width 65 height 21
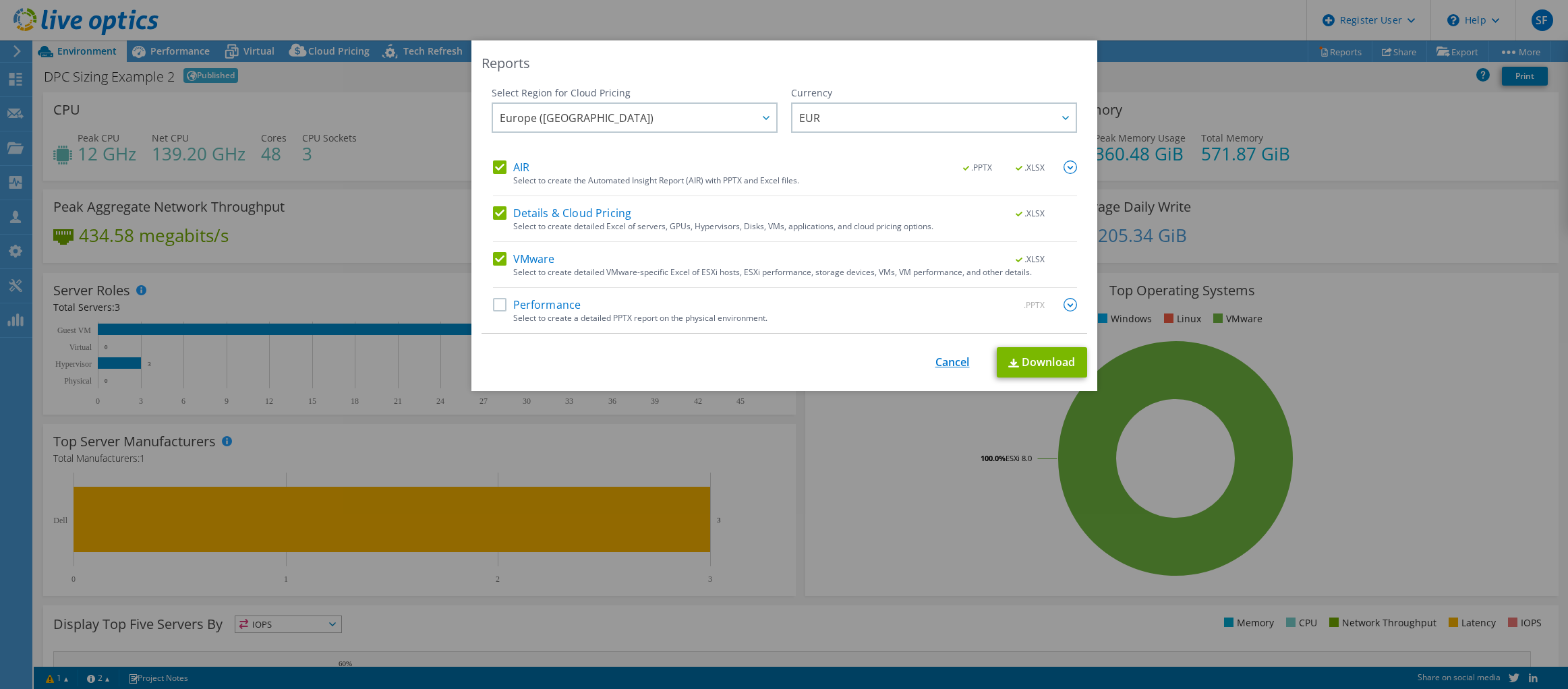
click at [937, 364] on link "Cancel" at bounding box center [952, 362] width 34 height 13
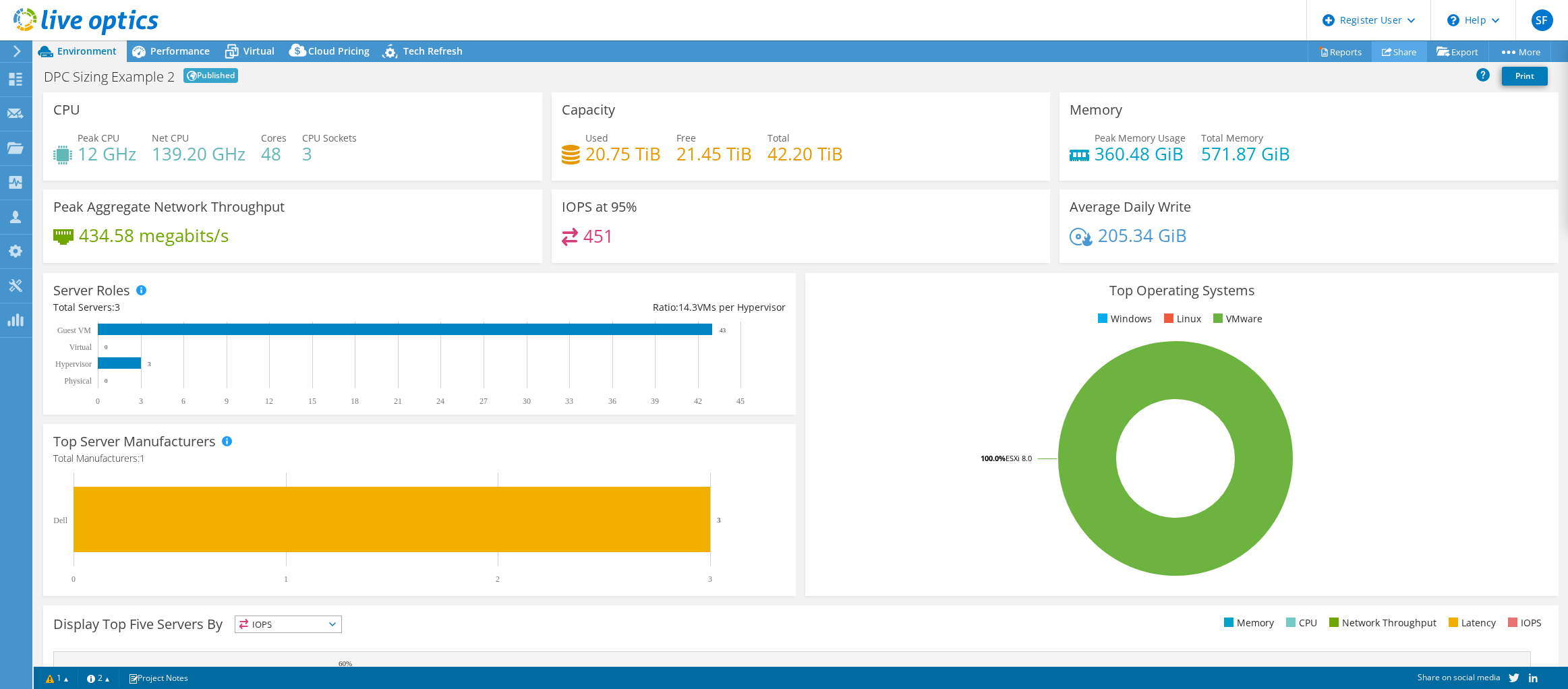
click at [1393, 51] on link "Share" at bounding box center [1400, 51] width 56 height 21
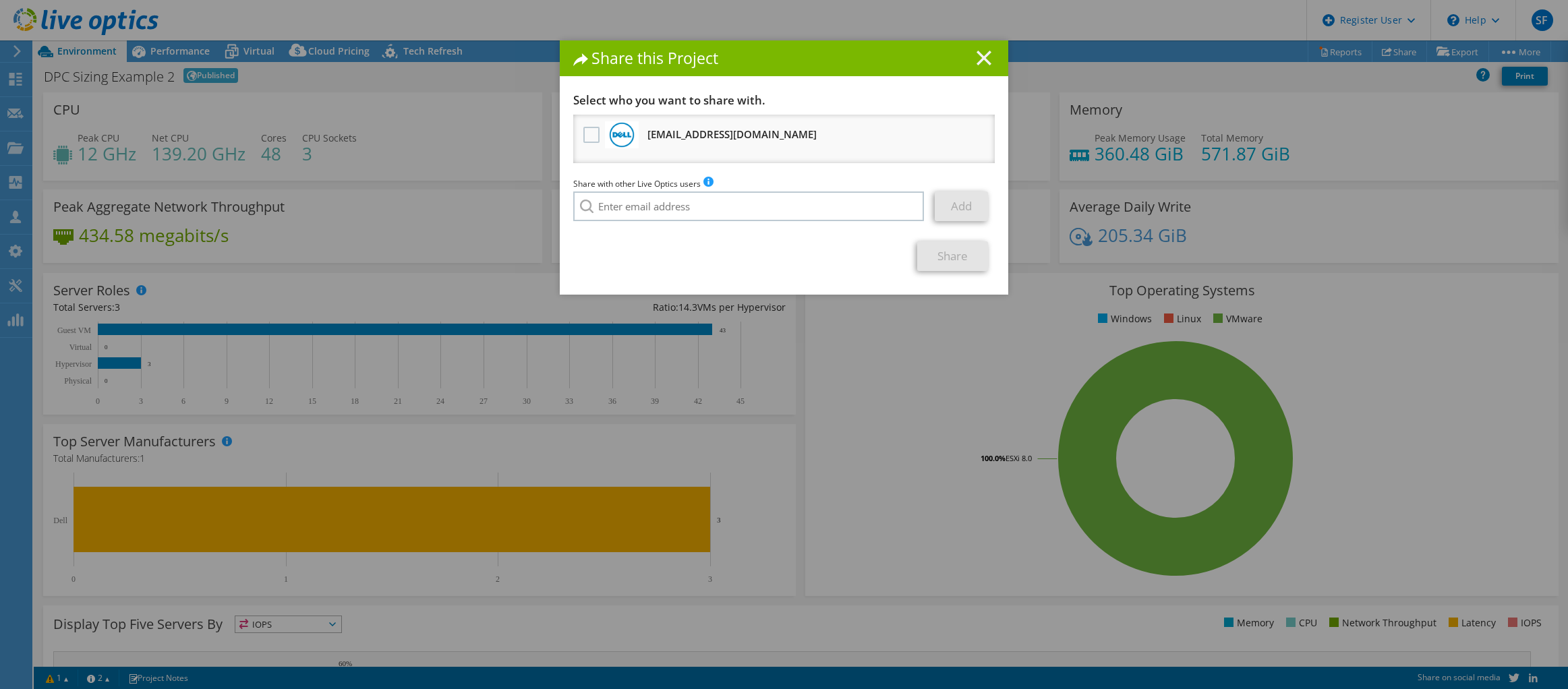
click at [982, 57] on icon at bounding box center [984, 58] width 15 height 15
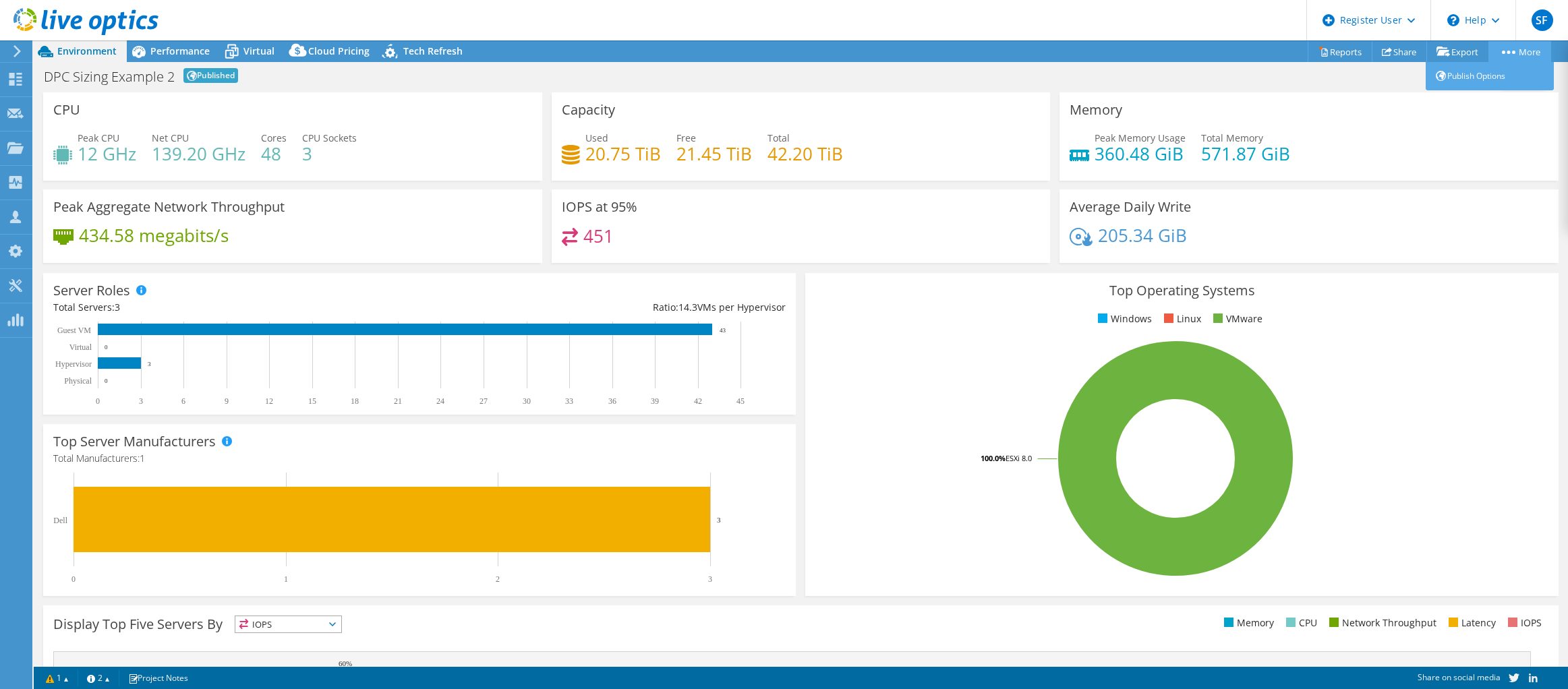
click at [1512, 53] on circle at bounding box center [1514, 52] width 4 height 4
click at [1497, 69] on link "Publish Options" at bounding box center [1490, 76] width 128 height 28
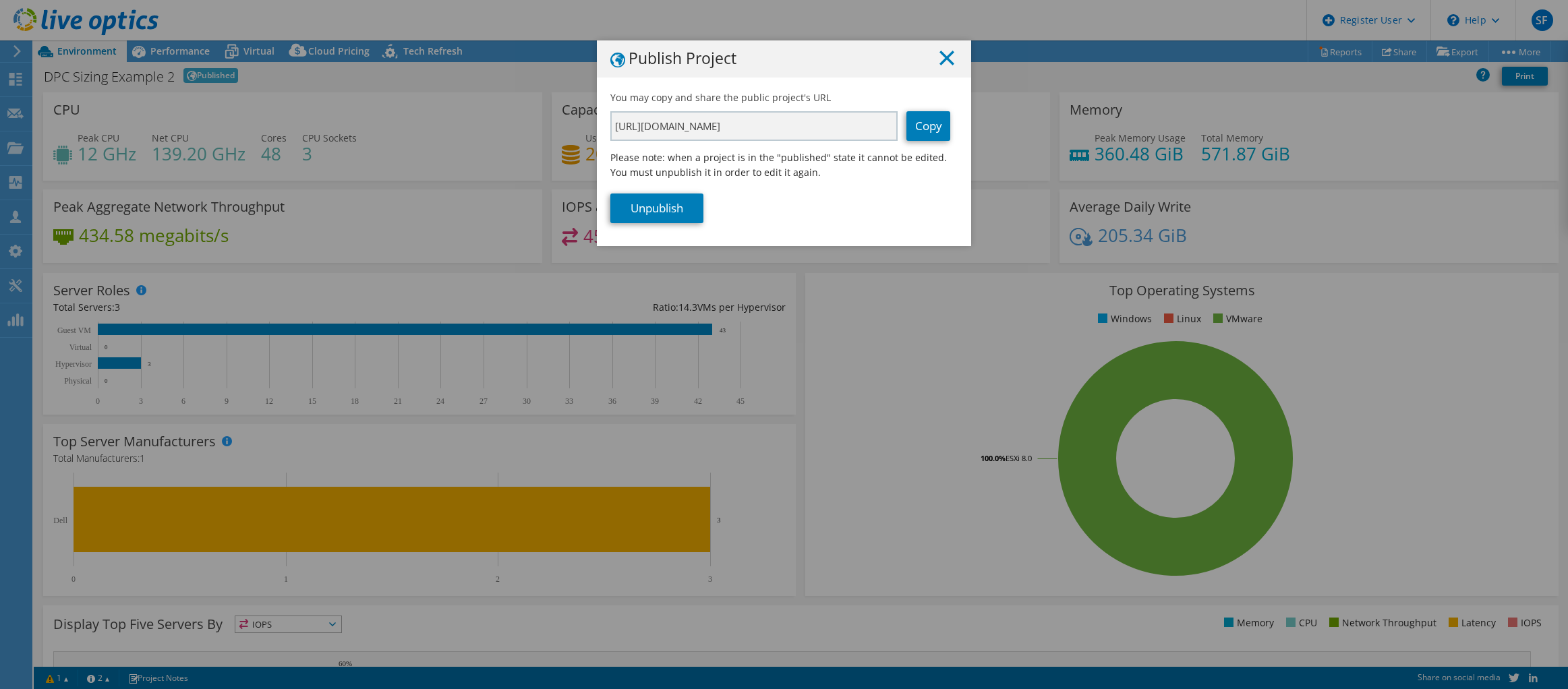
click at [948, 56] on icon at bounding box center [947, 58] width 15 height 15
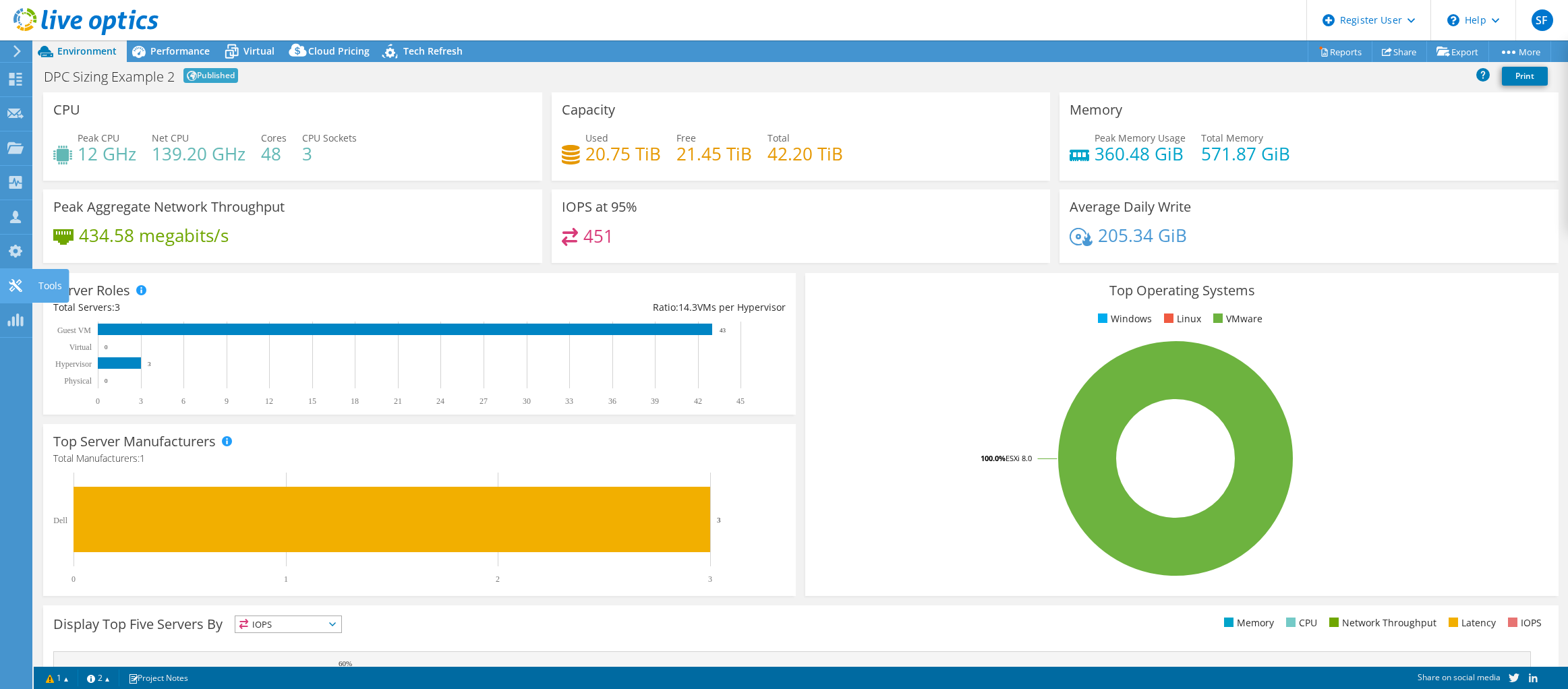
click at [13, 289] on icon at bounding box center [15, 286] width 16 height 13
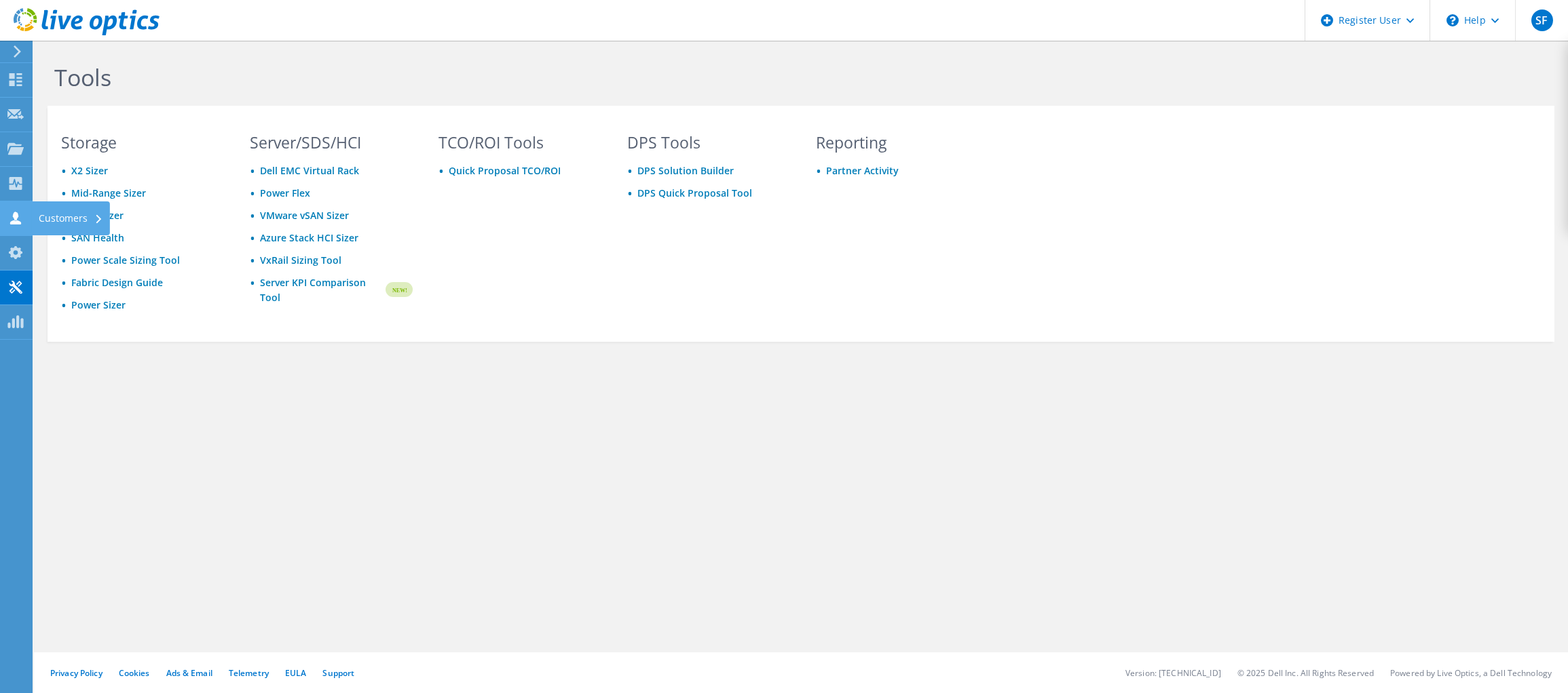
click at [14, 212] on use at bounding box center [15, 218] width 11 height 13
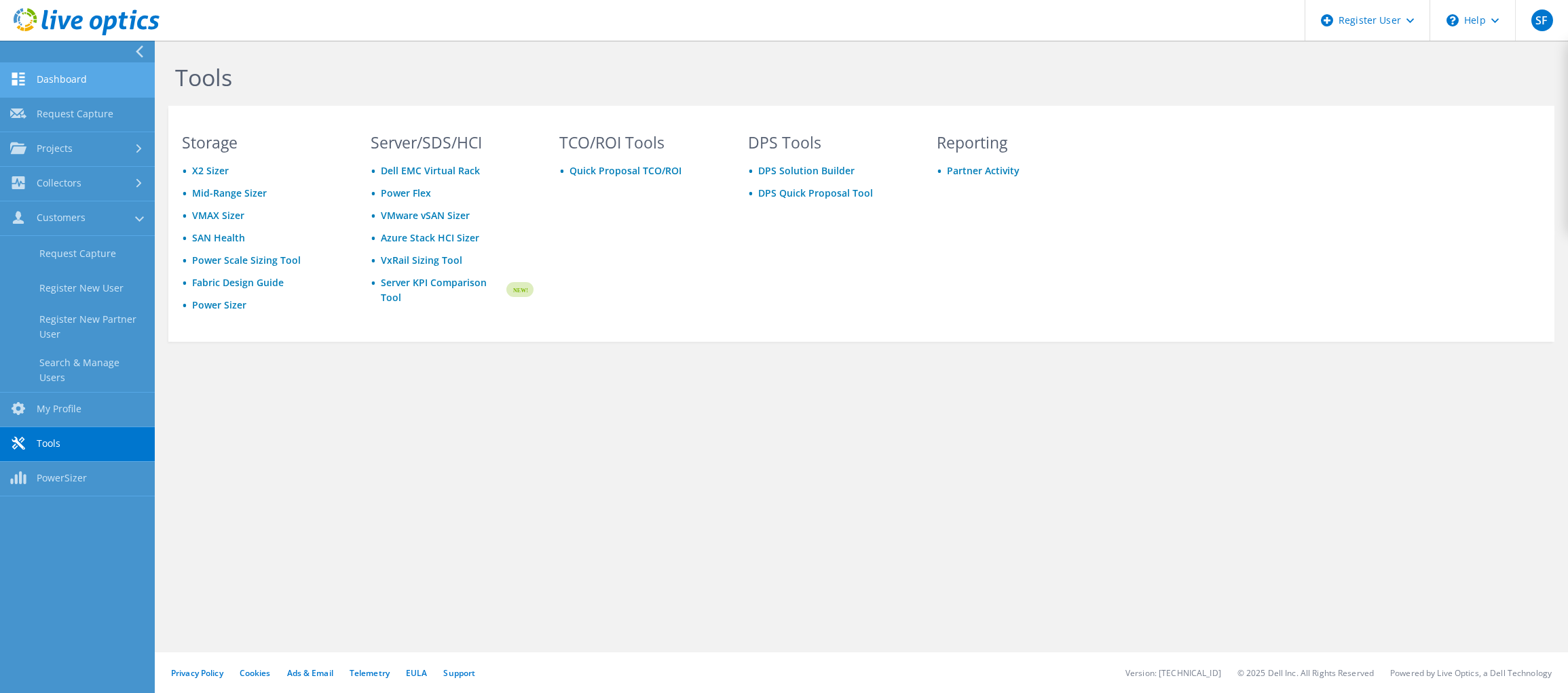
click at [40, 79] on link "Dashboard" at bounding box center [77, 80] width 154 height 35
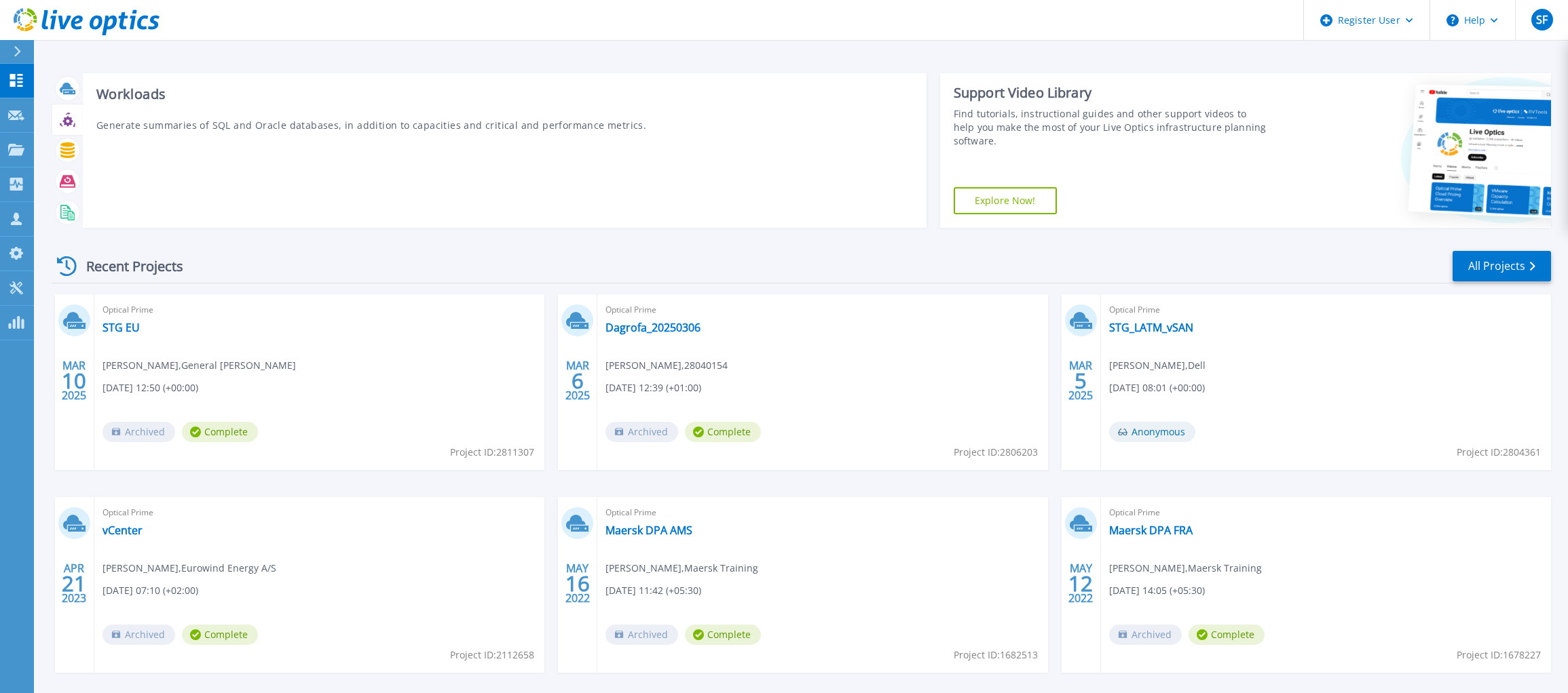
drag, startPoint x: 277, startPoint y: 114, endPoint x: 266, endPoint y: 115, distance: 11.0
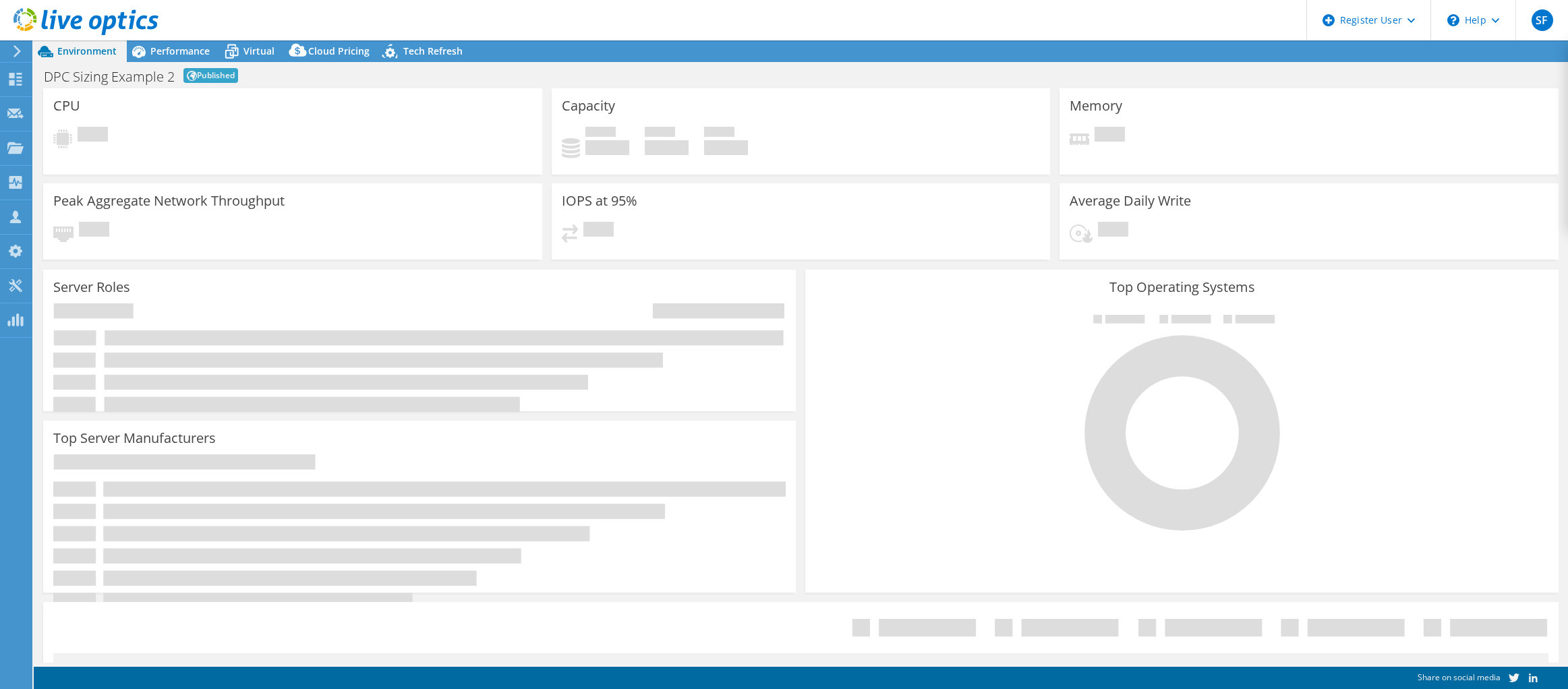
select select "EUFrankfurt"
select select "EUR"
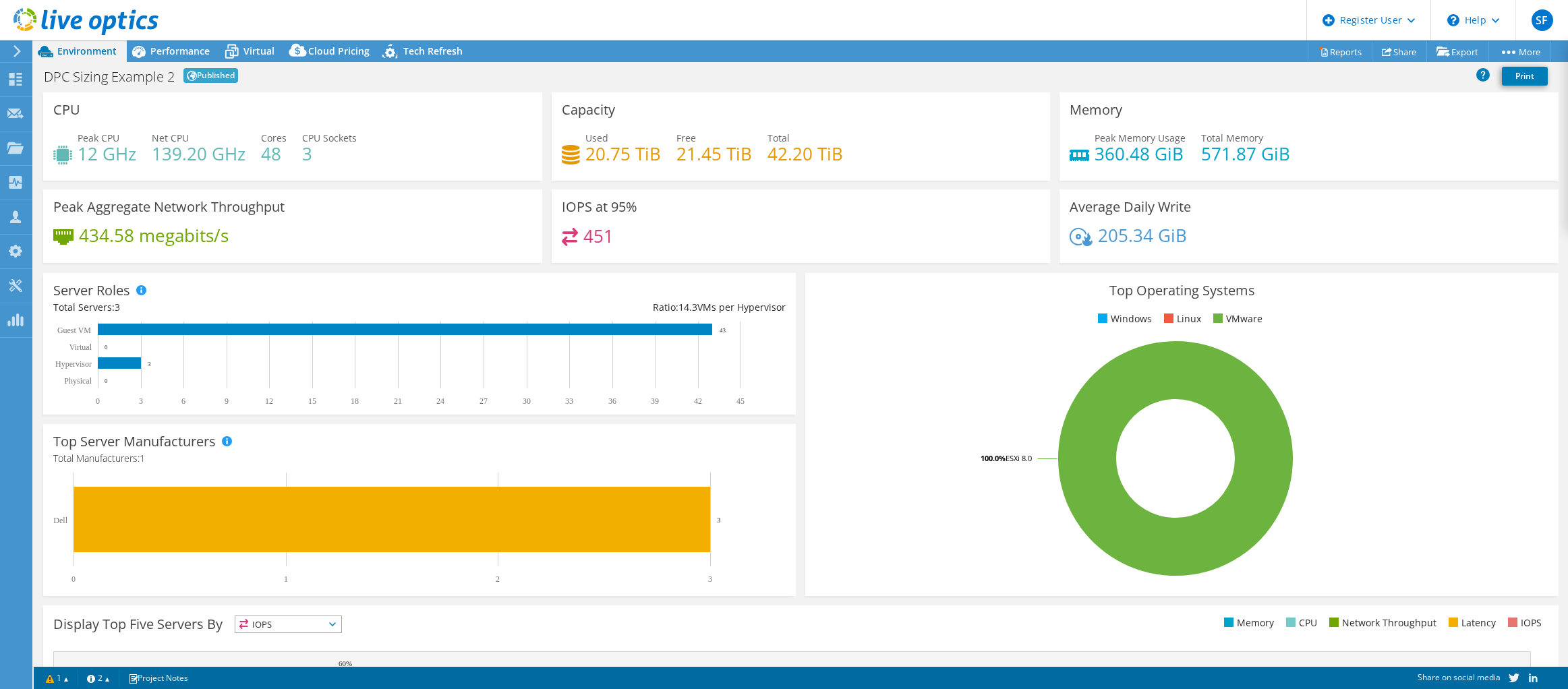
click at [110, 77] on h1 "DPC Sizing Example 2" at bounding box center [109, 77] width 131 height 13
click at [1525, 75] on link "Print" at bounding box center [1525, 76] width 46 height 19
click at [1415, 18] on div "Register User" at bounding box center [1369, 20] width 124 height 40
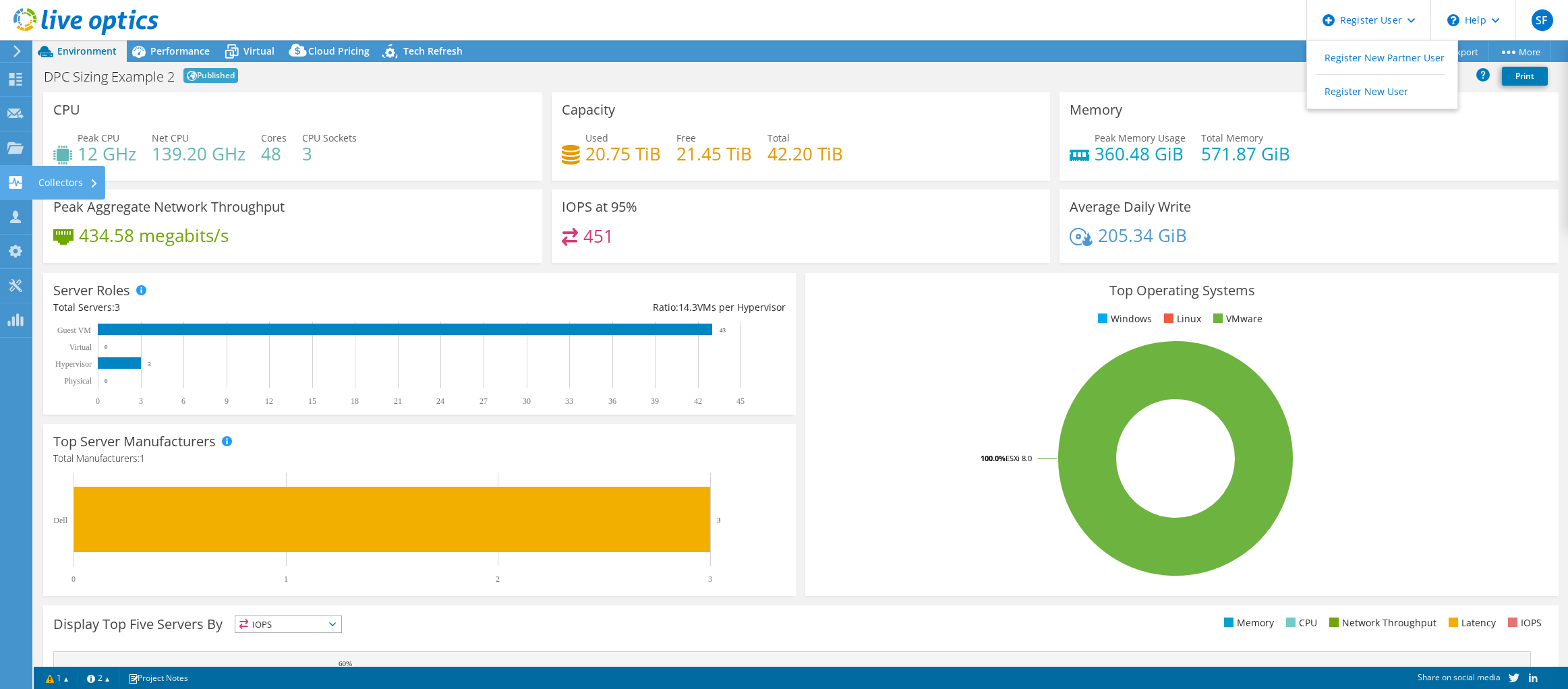
click at [15, 181] on icon at bounding box center [15, 183] width 16 height 13
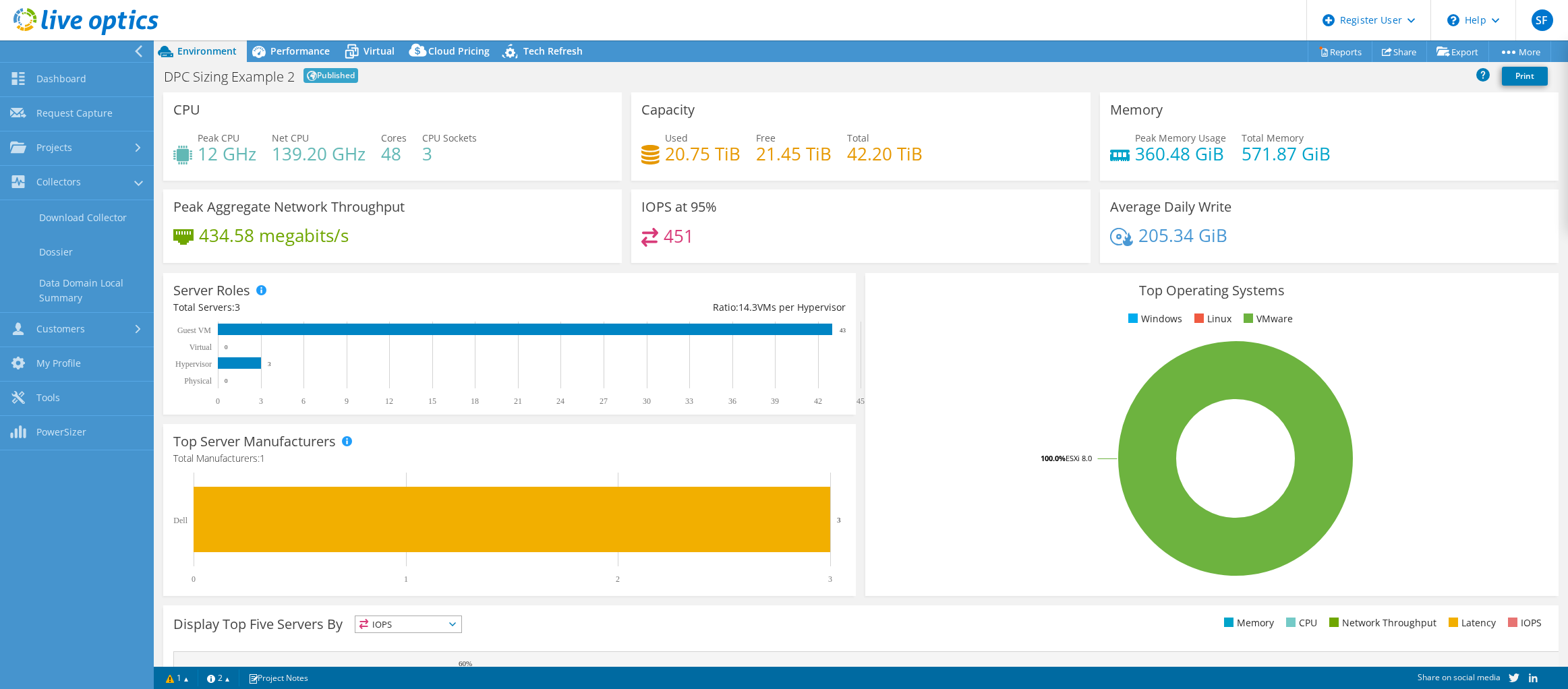
click at [1040, 574] on rect at bounding box center [1236, 458] width 720 height 236
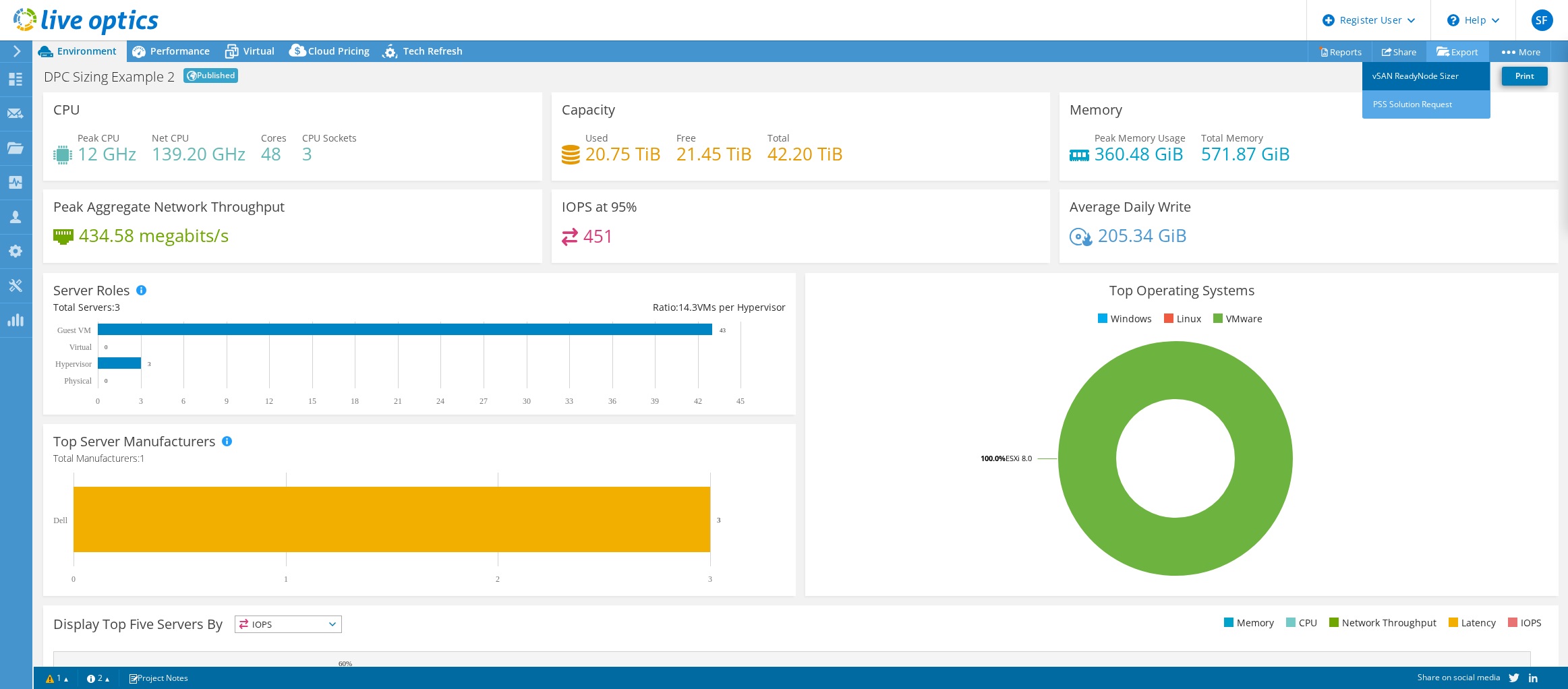
click at [1434, 75] on link "vSAN ReadyNode Sizer" at bounding box center [1426, 76] width 128 height 28
click at [1337, 49] on link "Reports" at bounding box center [1340, 51] width 65 height 21
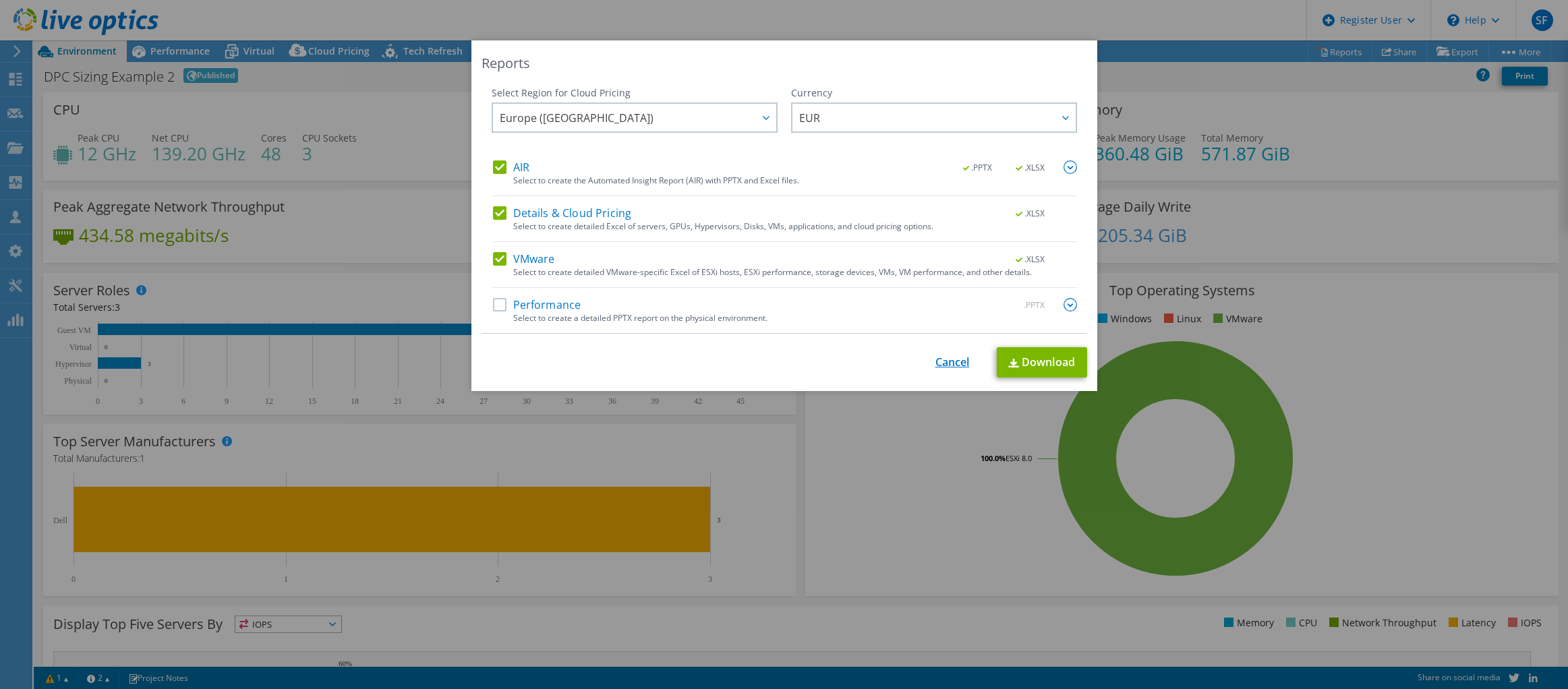
click at [938, 366] on link "Cancel" at bounding box center [952, 362] width 34 height 13
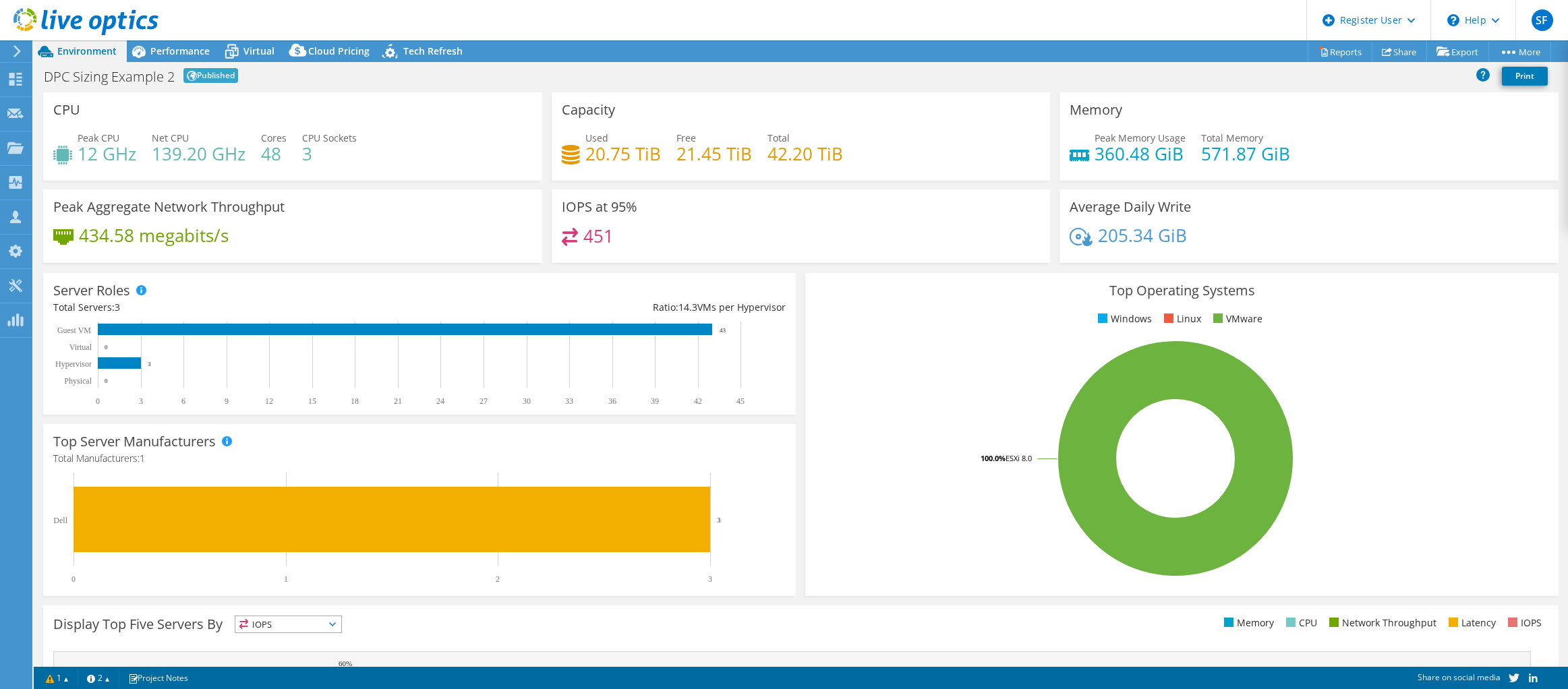
click at [17, 48] on use at bounding box center [17, 51] width 7 height 12
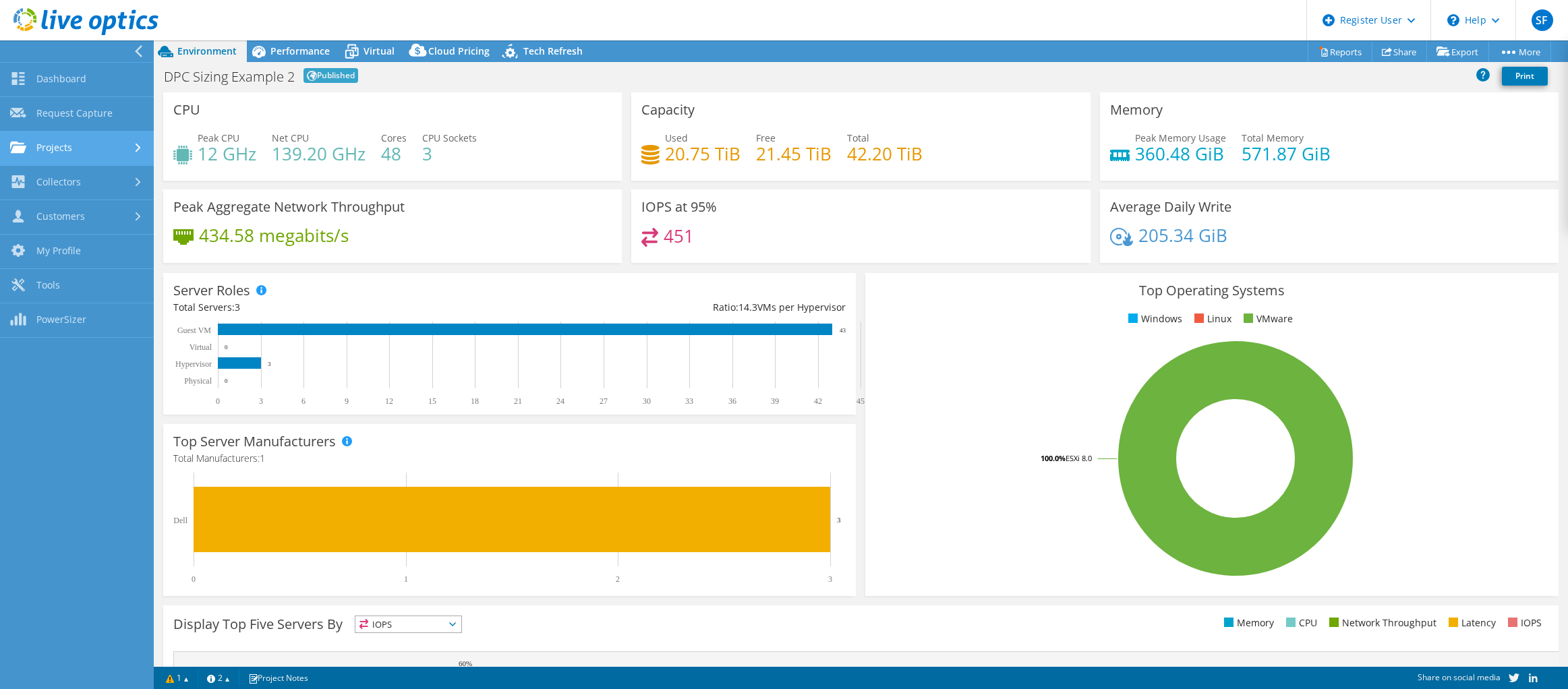
click at [132, 145] on div at bounding box center [140, 148] width 15 height 9
click at [132, 145] on link "Projects" at bounding box center [77, 148] width 153 height 34
click at [136, 185] on use at bounding box center [138, 183] width 5 height 9
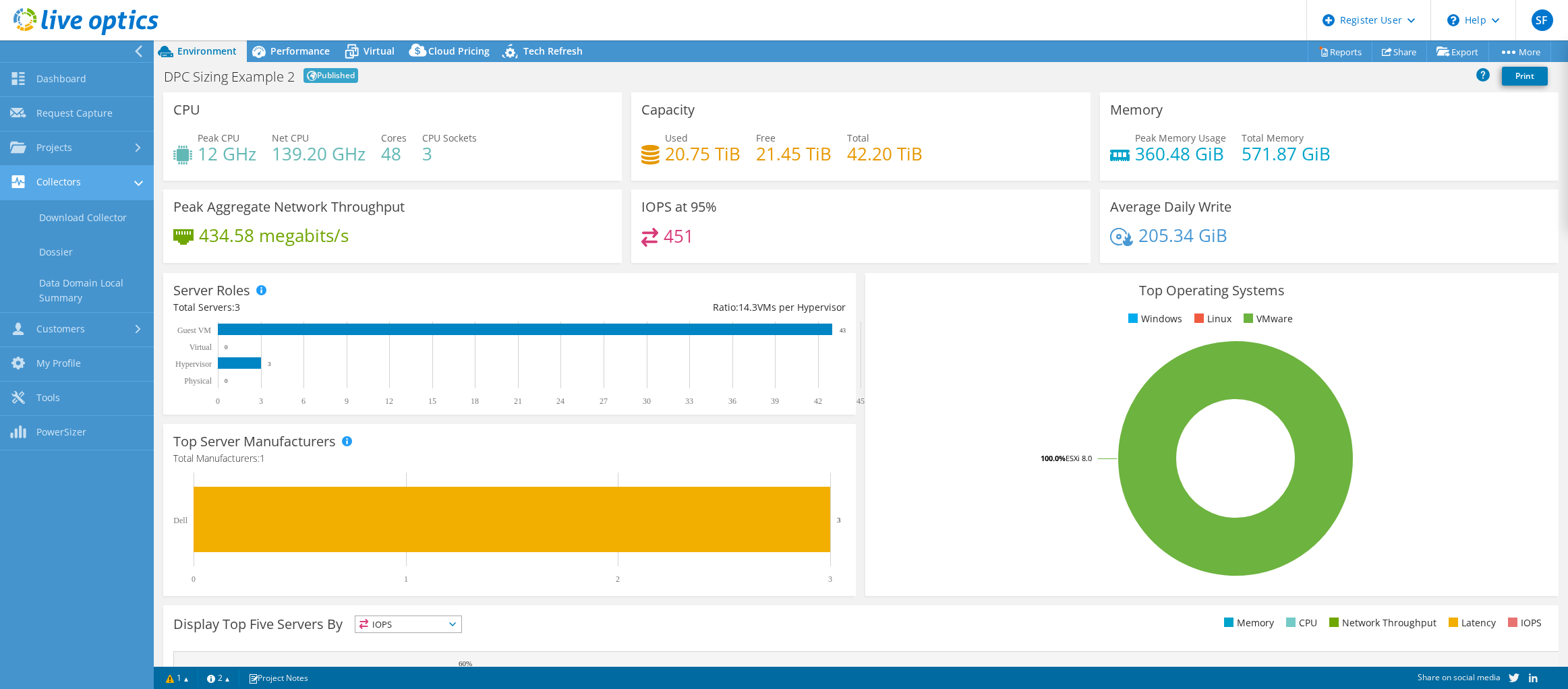
click at [136, 183] on use at bounding box center [139, 183] width 9 height 5
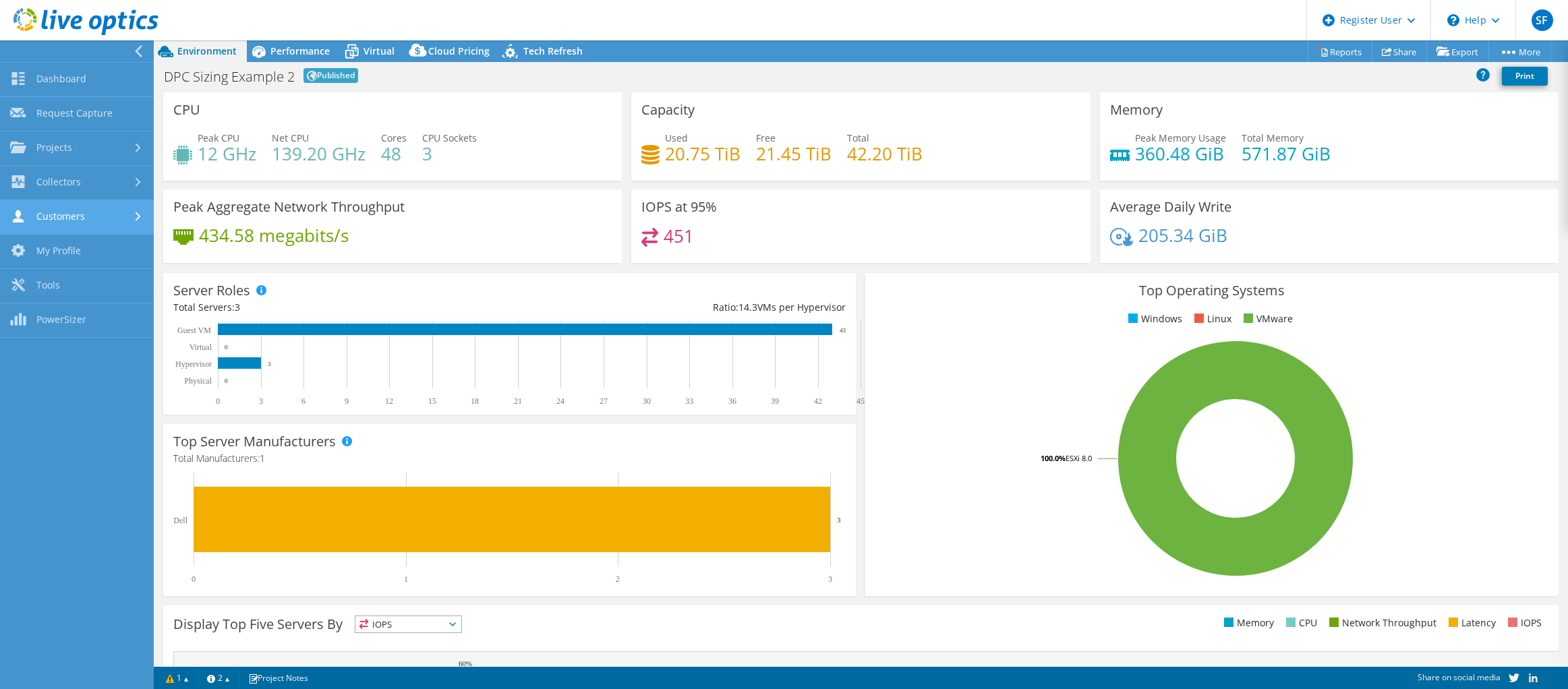
click at [136, 221] on use at bounding box center [138, 217] width 5 height 9
click at [136, 221] on icon at bounding box center [139, 217] width 9 height 5
click at [530, 128] on div "CPU Peak CPU 12 GHz Net CPU 139.20 GHz Cores 48 CPU Sockets 3" at bounding box center [392, 136] width 459 height 88
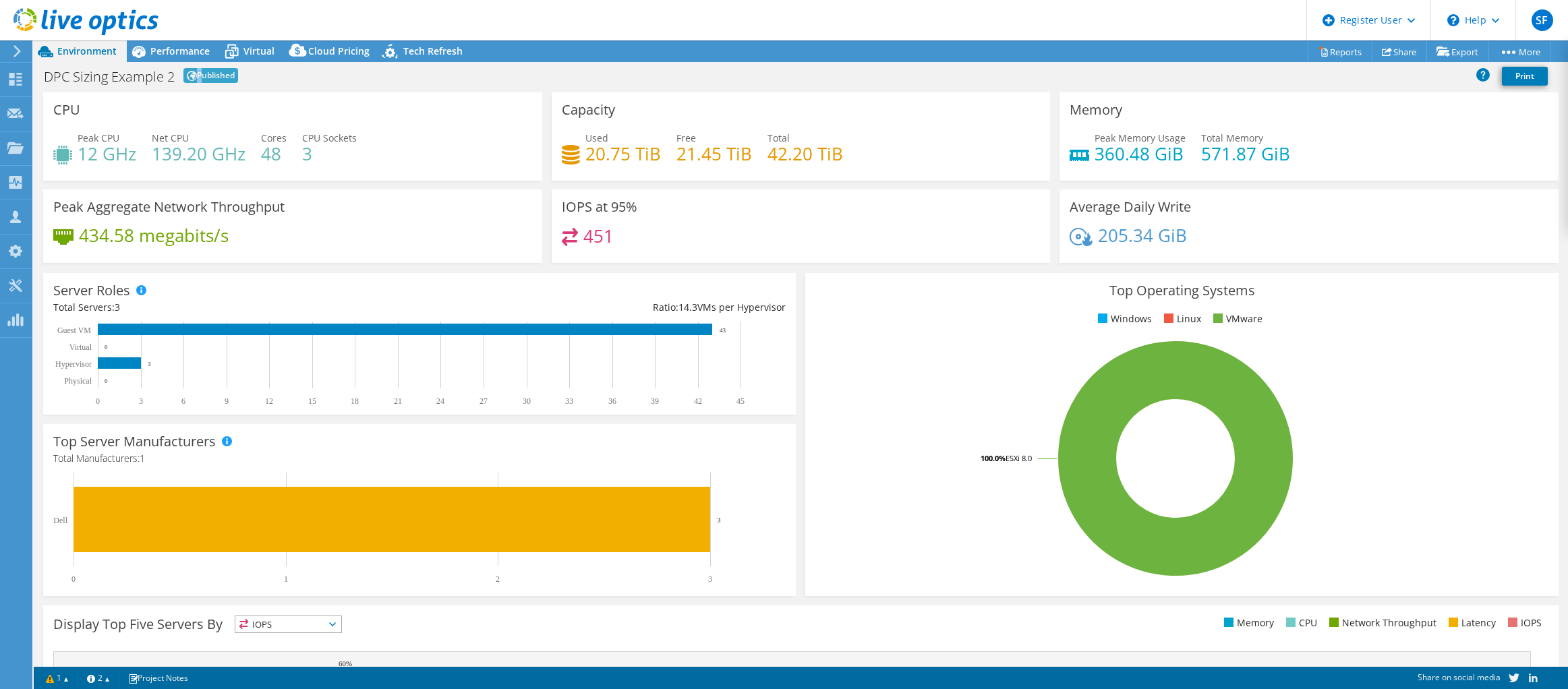
click at [197, 72] on span "Published" at bounding box center [210, 75] width 55 height 15
click at [97, 66] on div "DPC Sizing Example 2 Published Print" at bounding box center [801, 76] width 1534 height 25
click at [90, 52] on span "Environment" at bounding box center [86, 51] width 59 height 13
click at [369, 146] on div "Peak CPU 12 GHz Net CPU 139.20 GHz Cores 48 CPU Sockets 3" at bounding box center [292, 153] width 479 height 44
click at [169, 48] on span "Performance" at bounding box center [180, 51] width 59 height 13
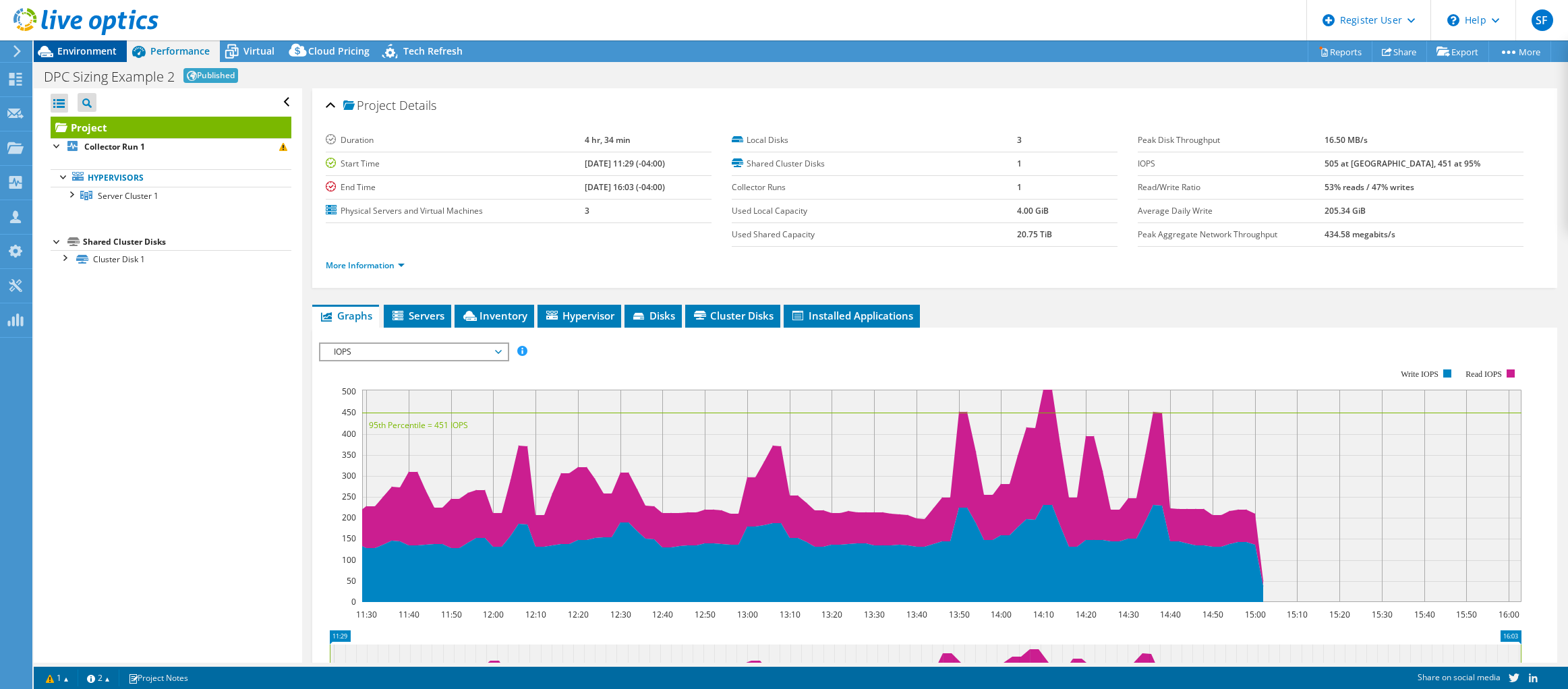
click at [80, 48] on span "Environment" at bounding box center [86, 51] width 59 height 13
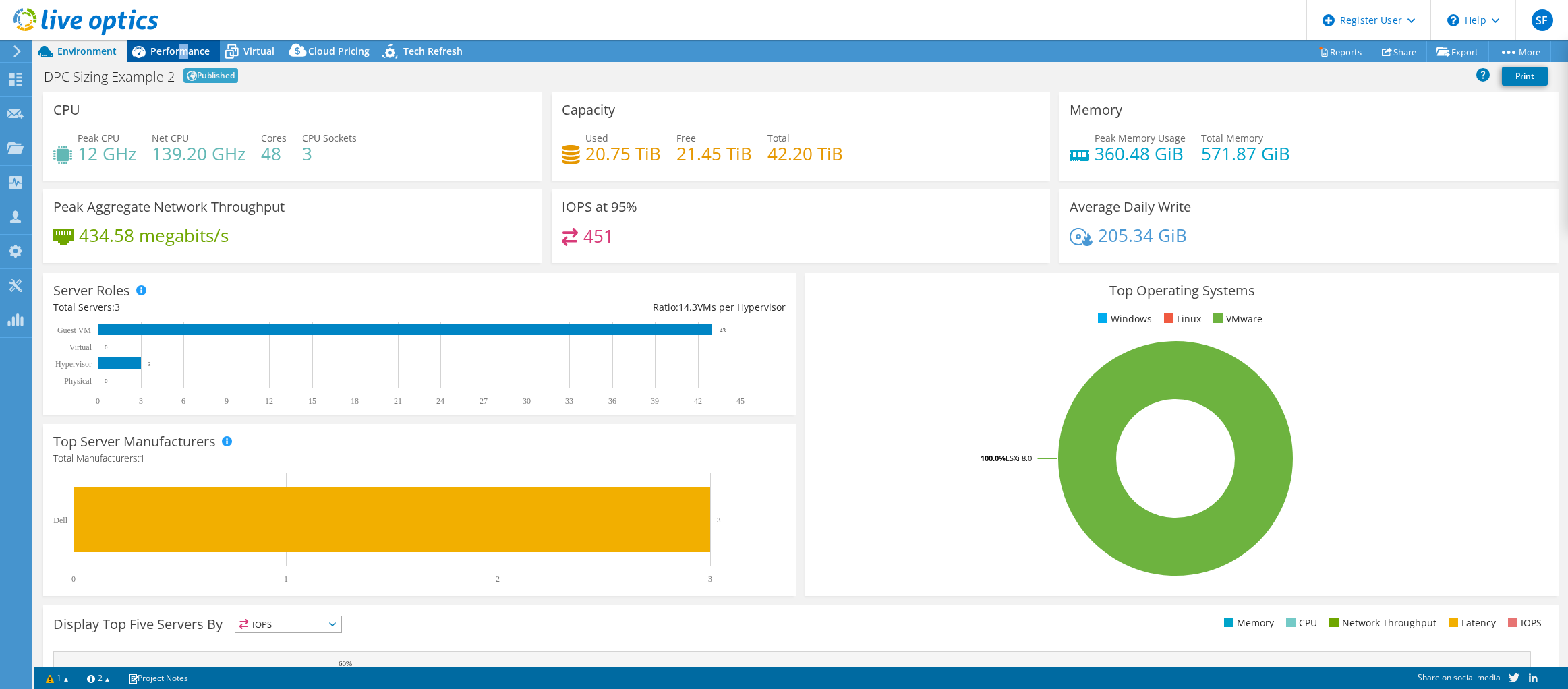
click at [183, 50] on span "Performance" at bounding box center [180, 51] width 59 height 13
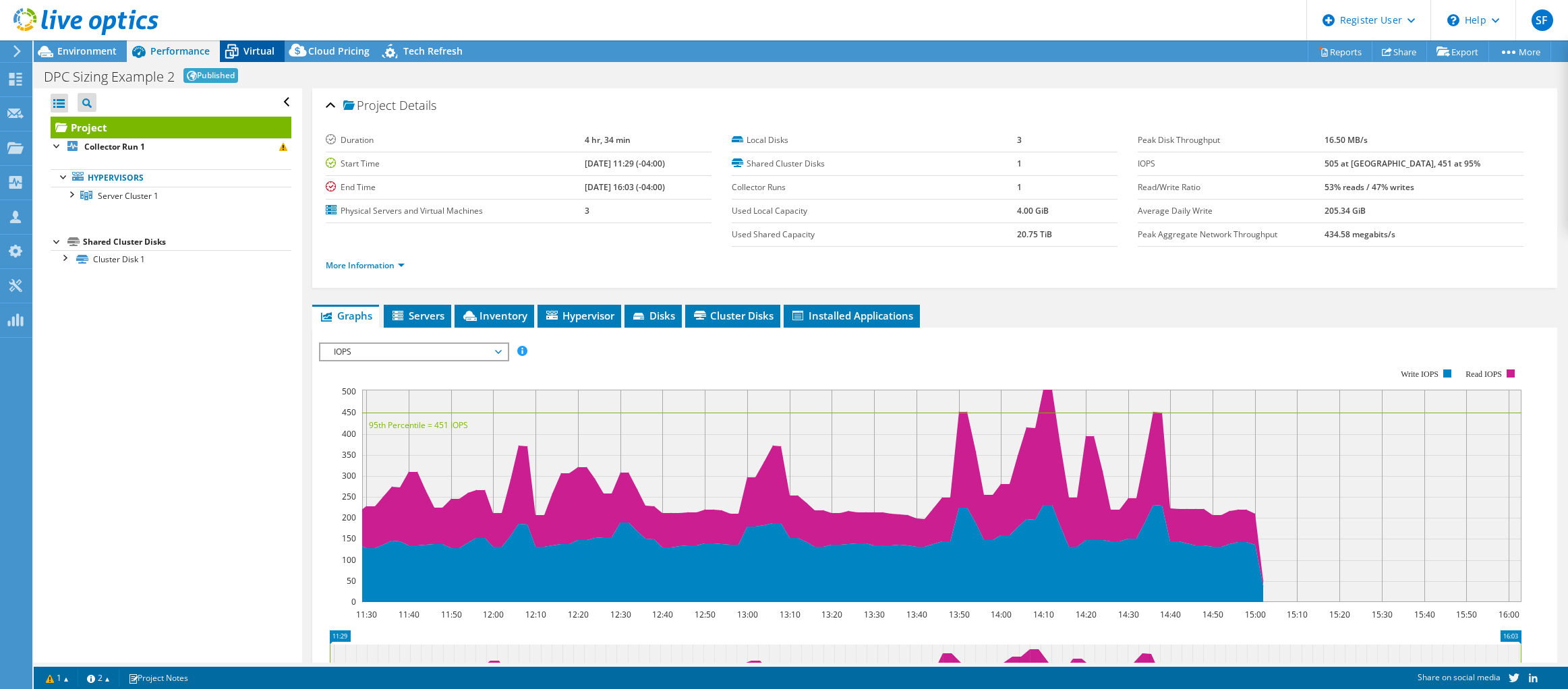
click at [242, 50] on icon at bounding box center [232, 51] width 23 height 23
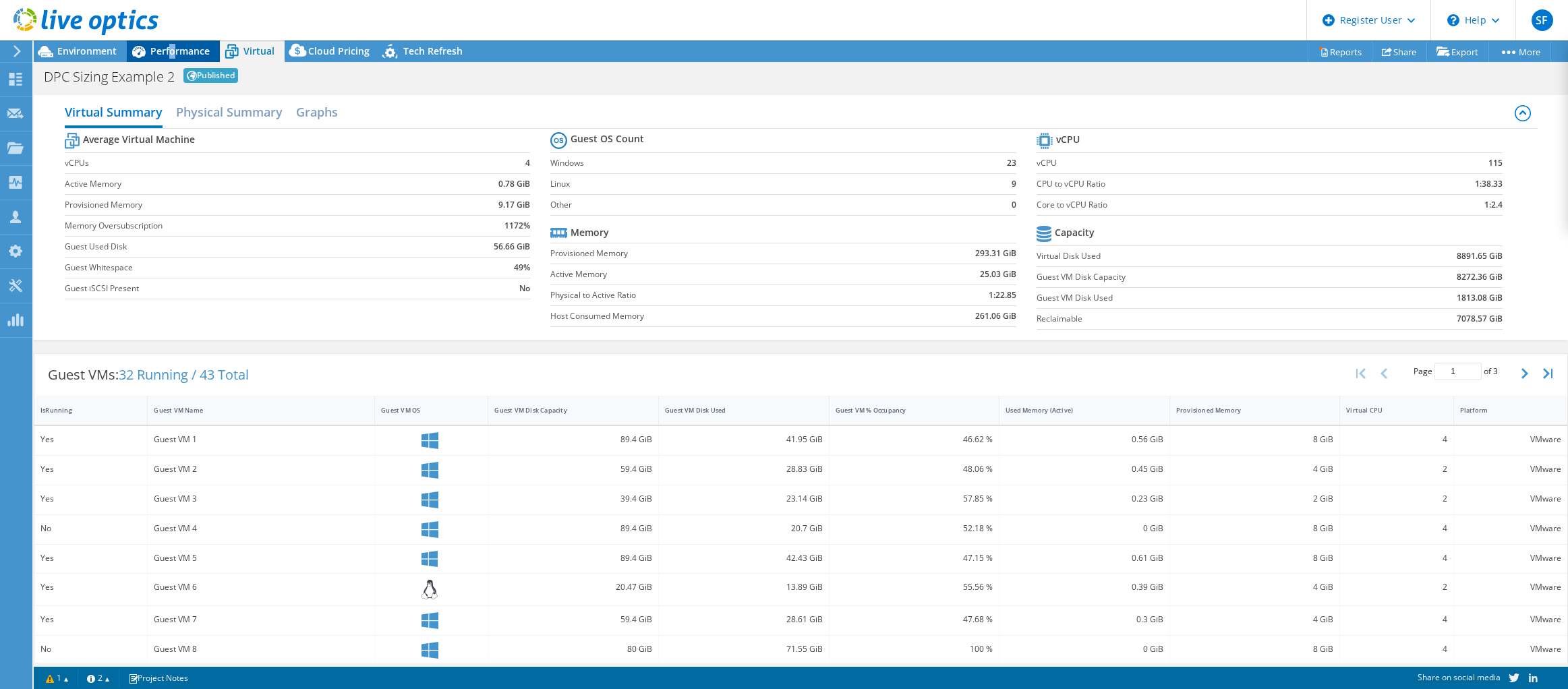
click at [171, 46] on span "Performance" at bounding box center [180, 51] width 59 height 13
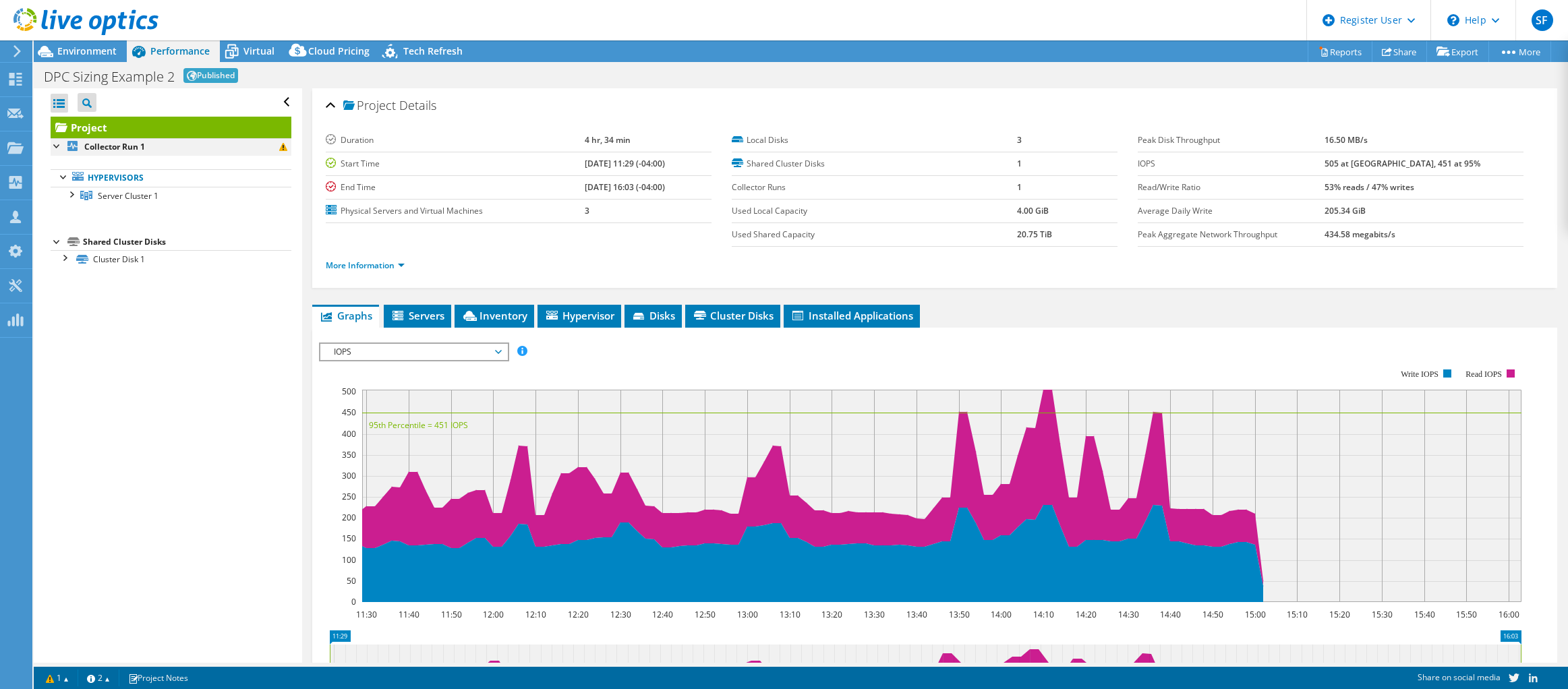
click at [53, 145] on div at bounding box center [57, 145] width 13 height 13
click at [171, 146] on link "Collector Run 1" at bounding box center [171, 147] width 241 height 18
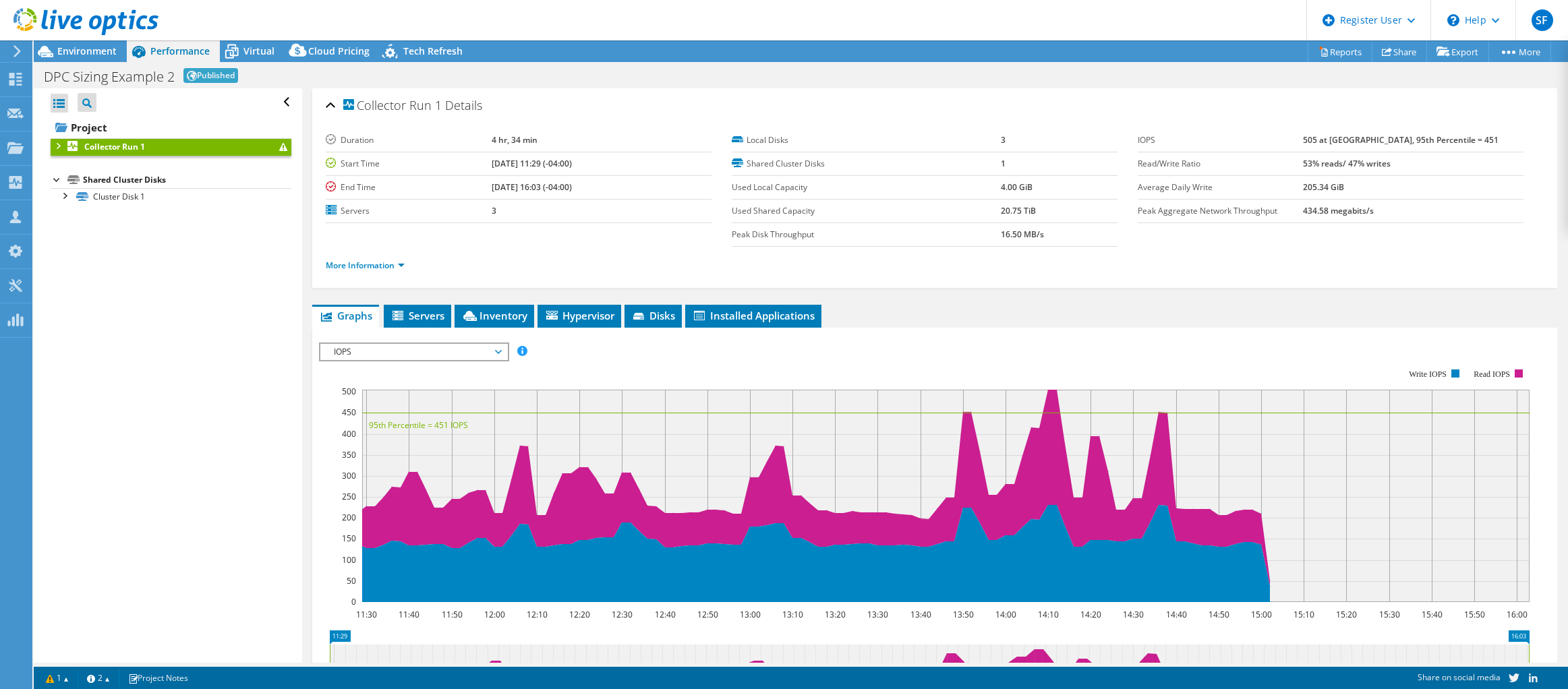
drag, startPoint x: 171, startPoint y: 146, endPoint x: 140, endPoint y: 151, distance: 31.4
click at [140, 151] on b "Collector Run 1" at bounding box center [114, 147] width 61 height 12
click at [1403, 20] on div "Register User" at bounding box center [1369, 20] width 124 height 40
click at [1497, 19] on use at bounding box center [1496, 20] width 7 height 4
click at [1545, 30] on span "SF" at bounding box center [1543, 20] width 22 height 22
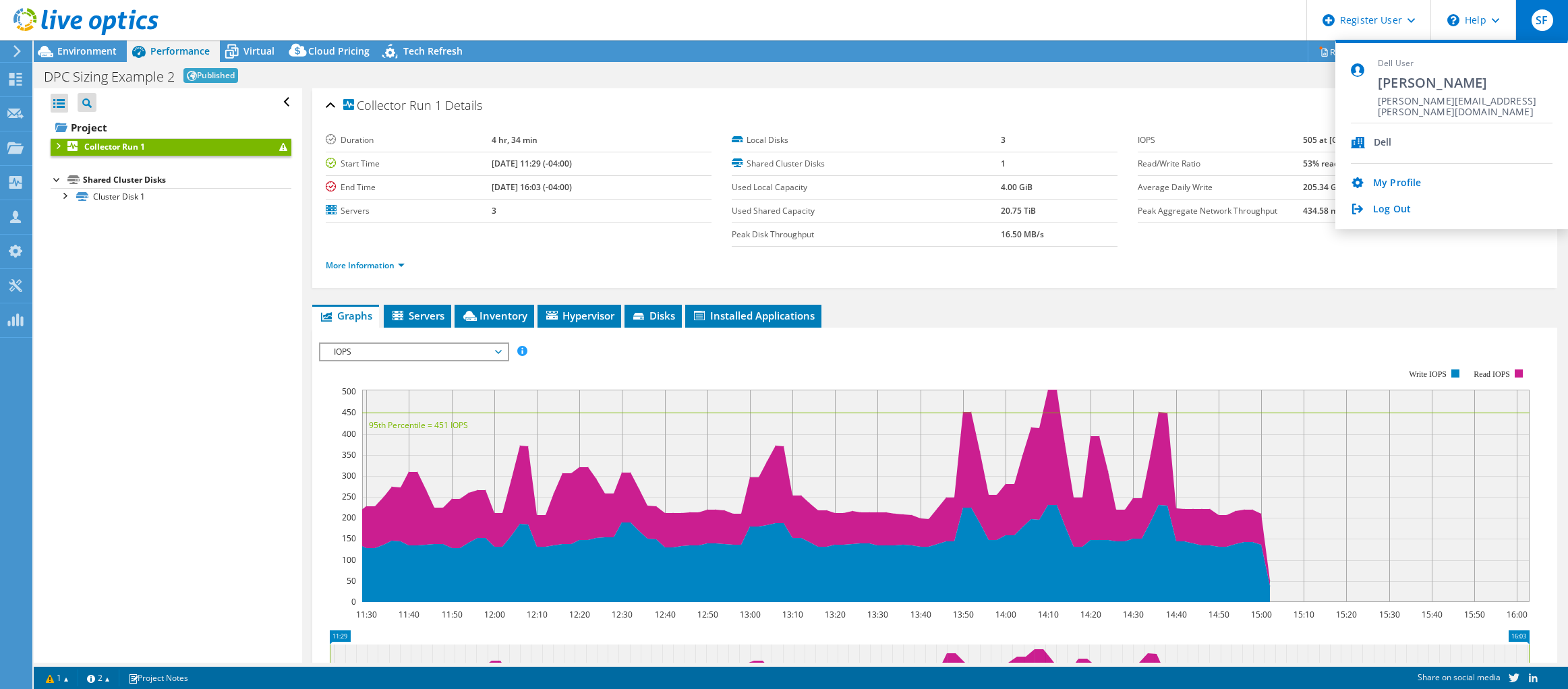
drag, startPoint x: 1000, startPoint y: 285, endPoint x: 951, endPoint y: 266, distance: 52.6
click at [993, 280] on div "Collector Run 1 Details Duration 4 hr, 34 min Start Time 07/15/2025, 11:29 (-04…" at bounding box center [935, 188] width 1245 height 199
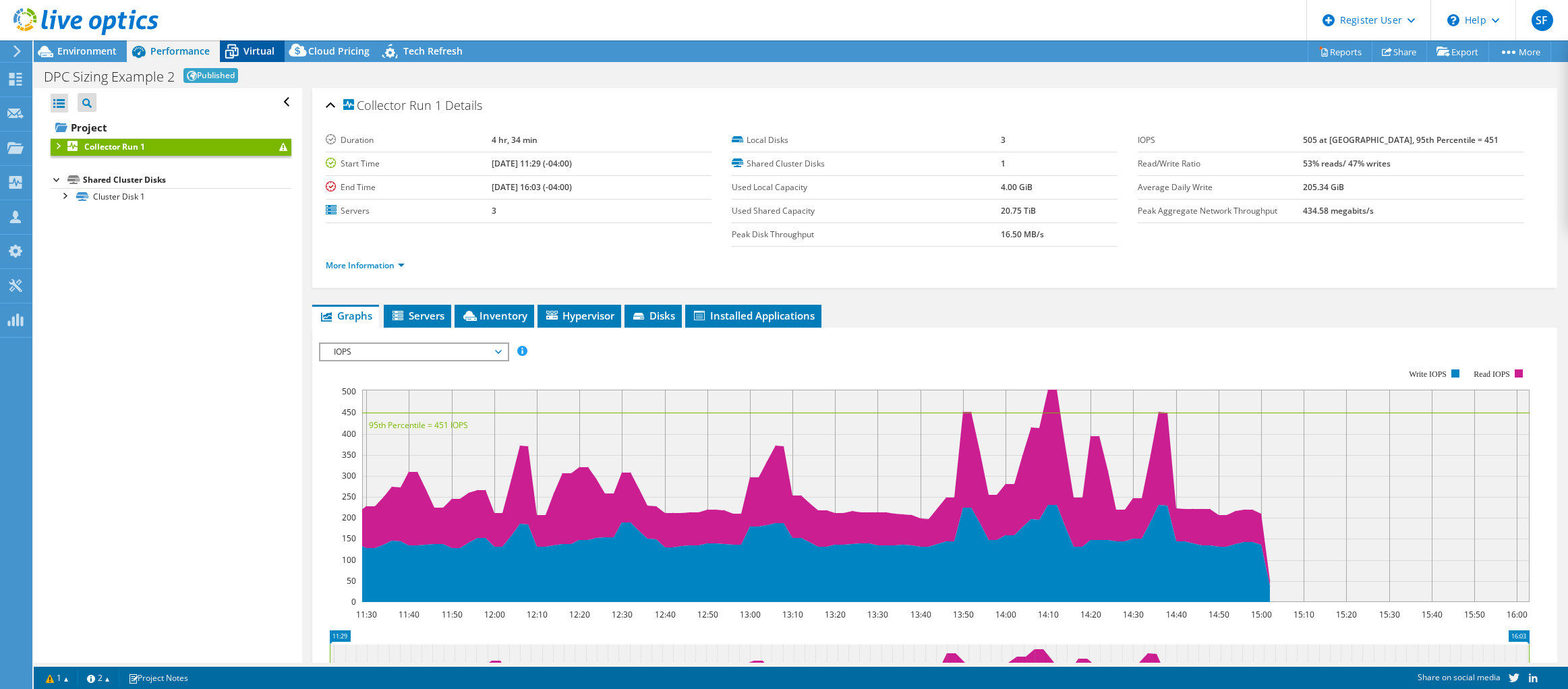
click at [261, 48] on span "Virtual" at bounding box center [259, 51] width 31 height 13
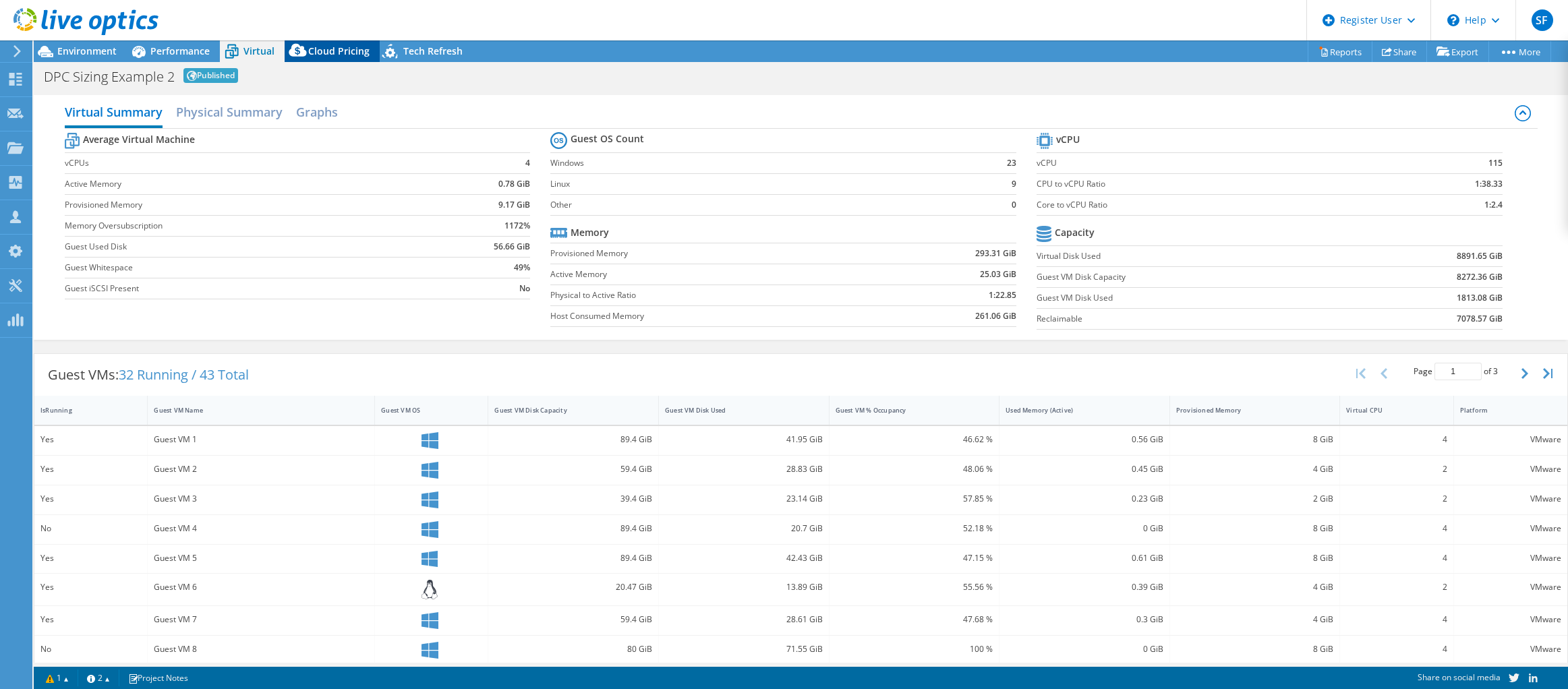
click at [313, 50] on span "Cloud Pricing" at bounding box center [339, 51] width 61 height 13
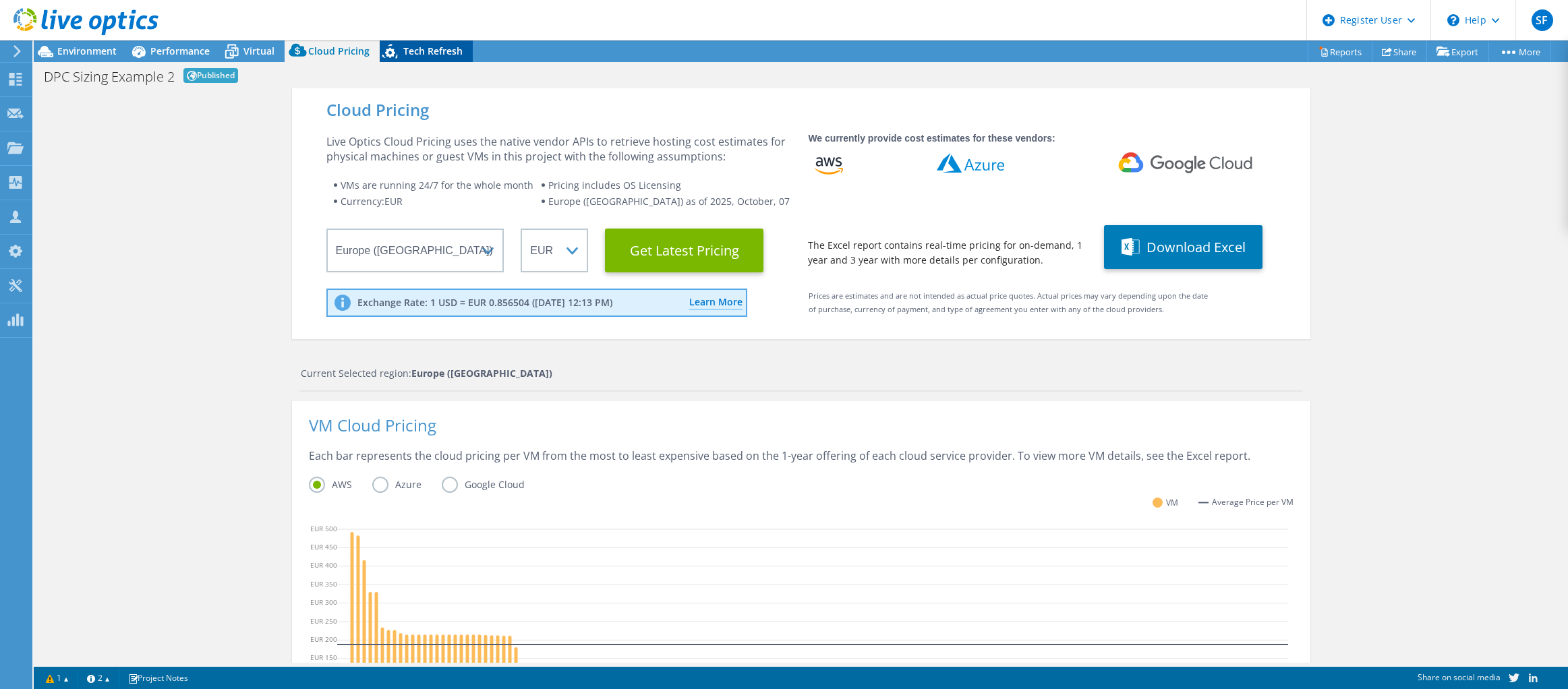
click at [417, 53] on span "Tech Refresh" at bounding box center [433, 51] width 59 height 13
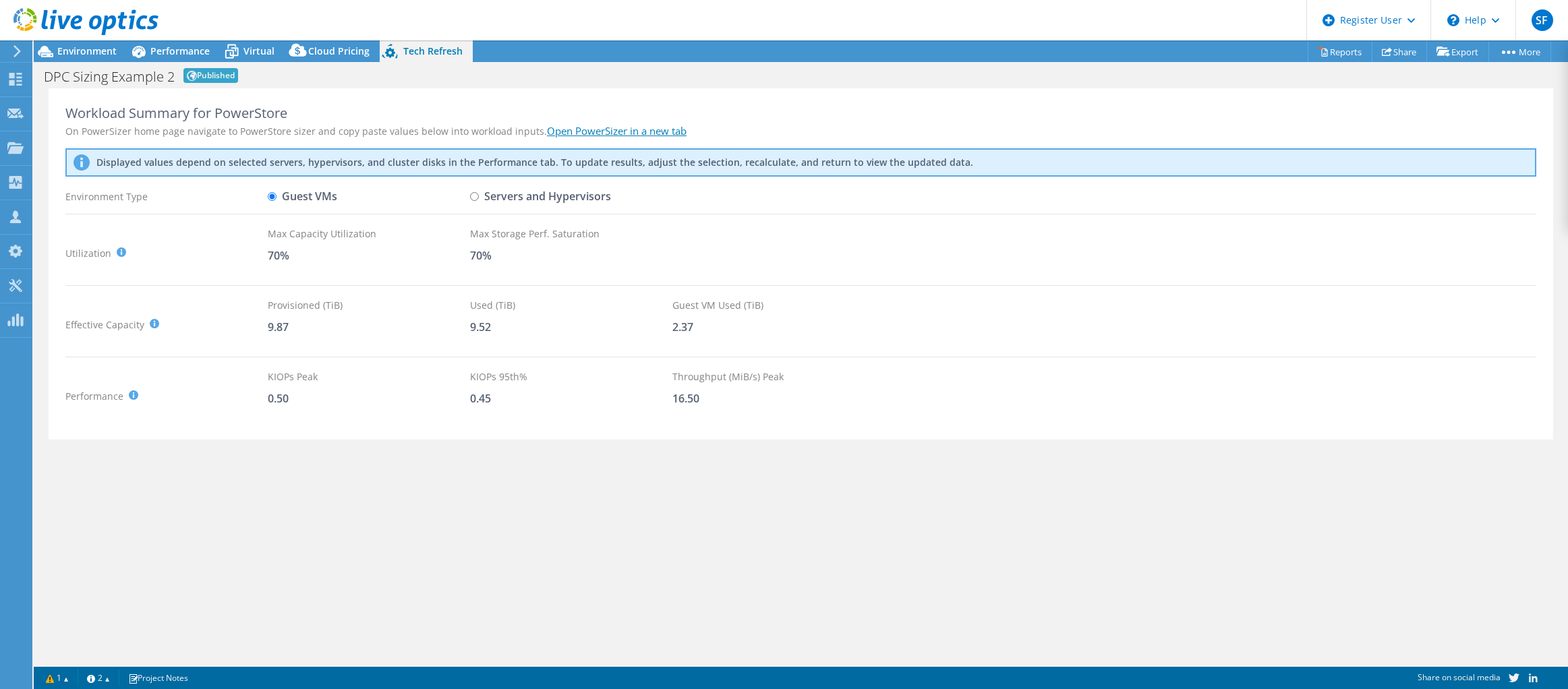
click at [476, 198] on input "Servers and Hypervisors" at bounding box center [474, 197] width 9 height 9
radio input "true"
click at [265, 192] on div "Environment Type" at bounding box center [167, 197] width 202 height 23
click at [267, 197] on div "Environment Type" at bounding box center [167, 197] width 202 height 23
click at [272, 196] on input "Guest VMs" at bounding box center [273, 197] width 9 height 9
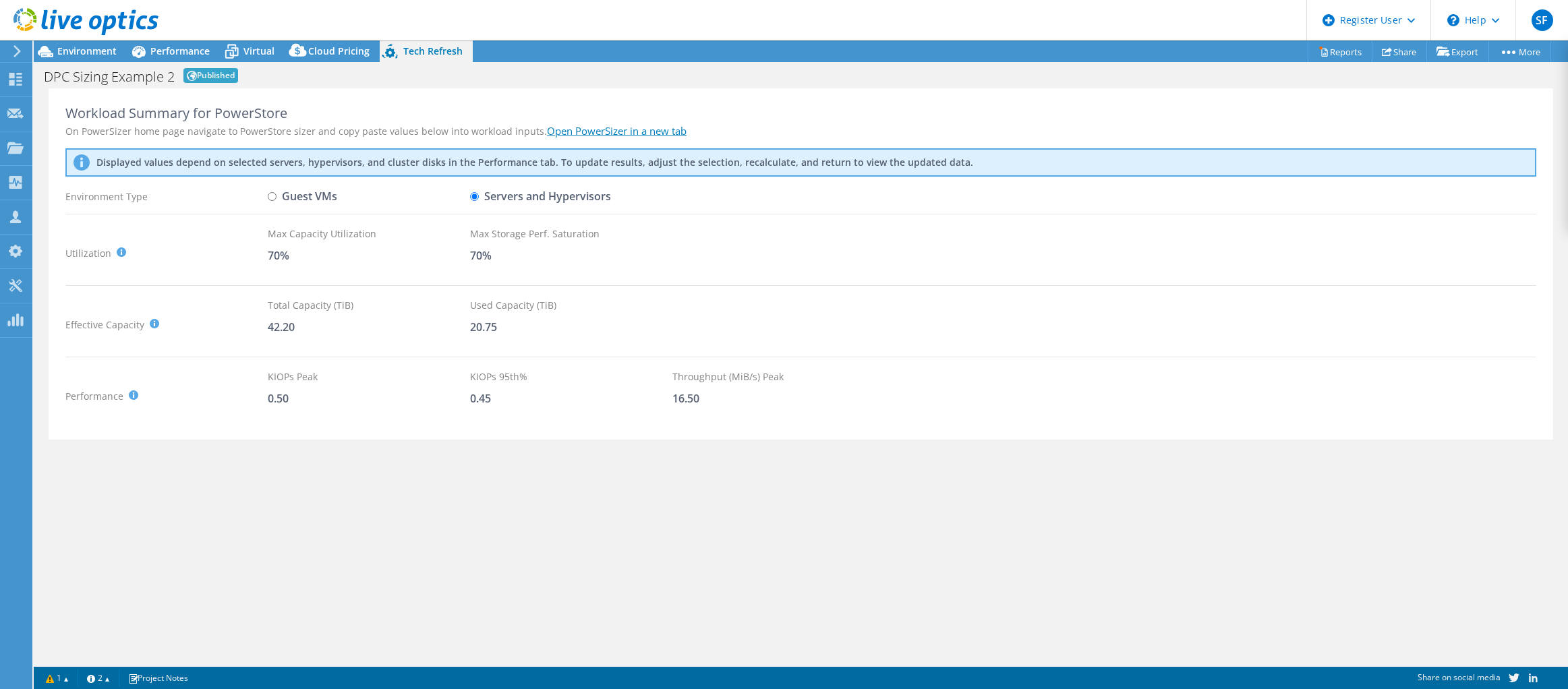
radio input "true"
radio input "false"
click at [86, 48] on span "Environment" at bounding box center [86, 51] width 59 height 13
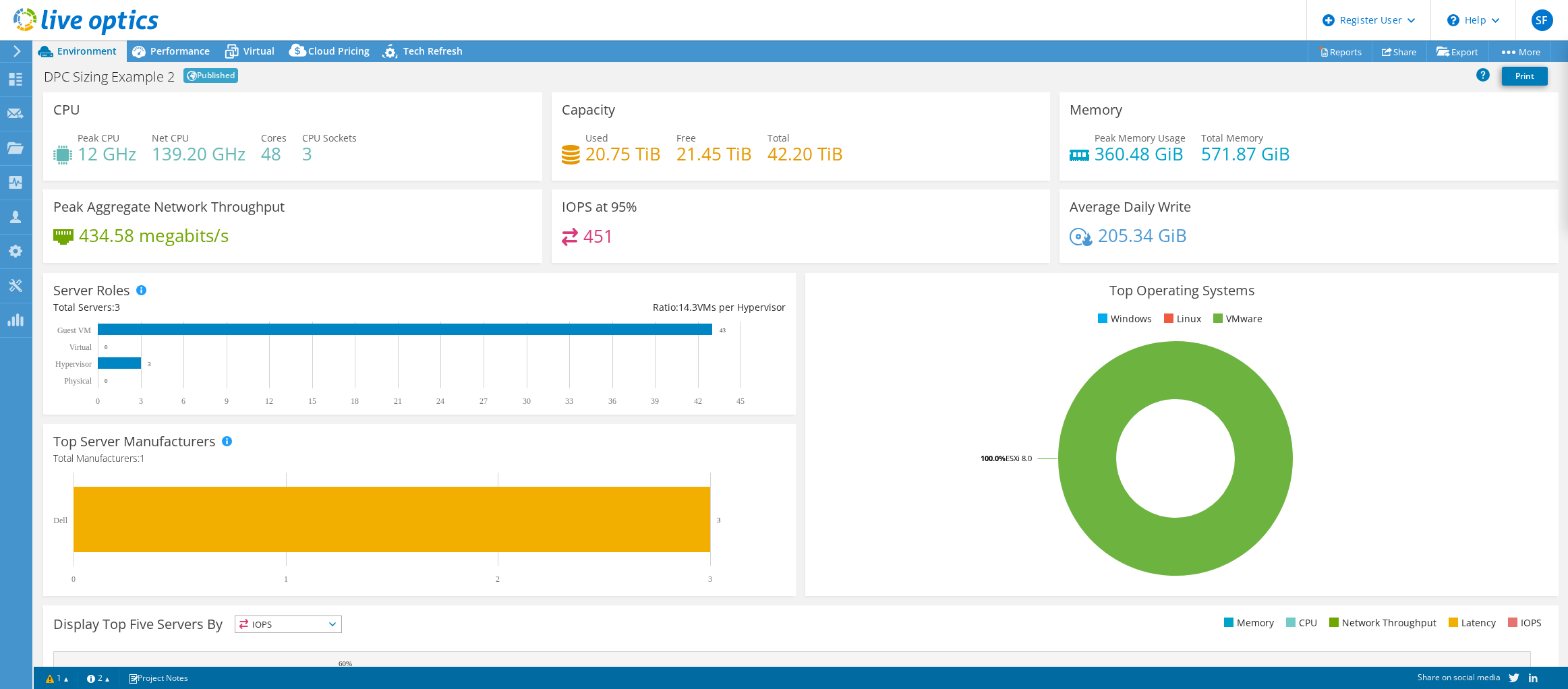
drag, startPoint x: 133, startPoint y: 125, endPoint x: 427, endPoint y: 140, distance: 294.4
click at [427, 140] on div "Peak CPU 12 GHz Net CPU 139.20 GHz Cores 48 CPU Sockets 3" at bounding box center [292, 153] width 479 height 44
click at [18, 81] on use at bounding box center [16, 80] width 13 height 13
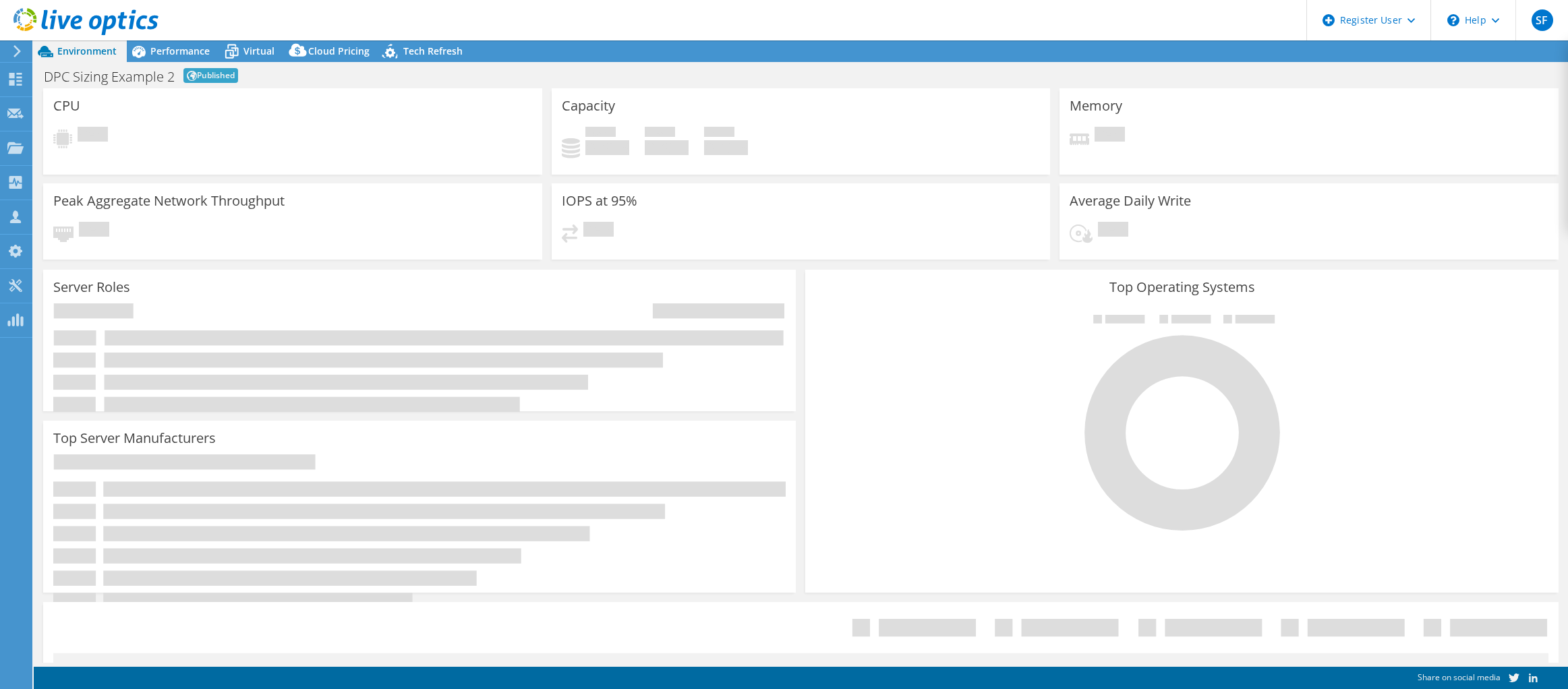
select select
select select "EUFrankfurt"
select select "EUR"
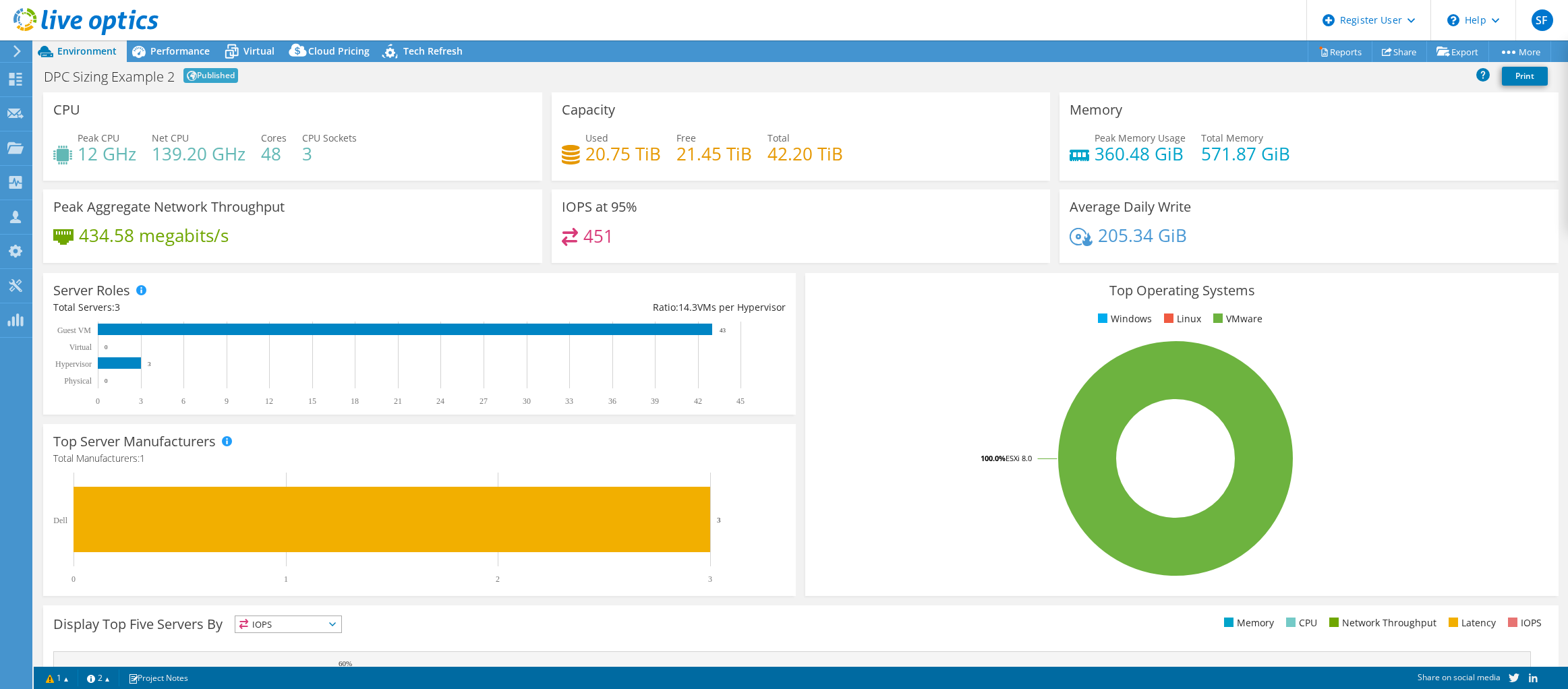
drag, startPoint x: 108, startPoint y: 81, endPoint x: 440, endPoint y: 148, distance: 338.7
click at [414, 151] on div "Peak CPU 12 GHz Net CPU 139.20 GHz Cores 48 CPU Sockets 3" at bounding box center [292, 153] width 479 height 44
click at [1396, 53] on link "Share" at bounding box center [1400, 51] width 56 height 21
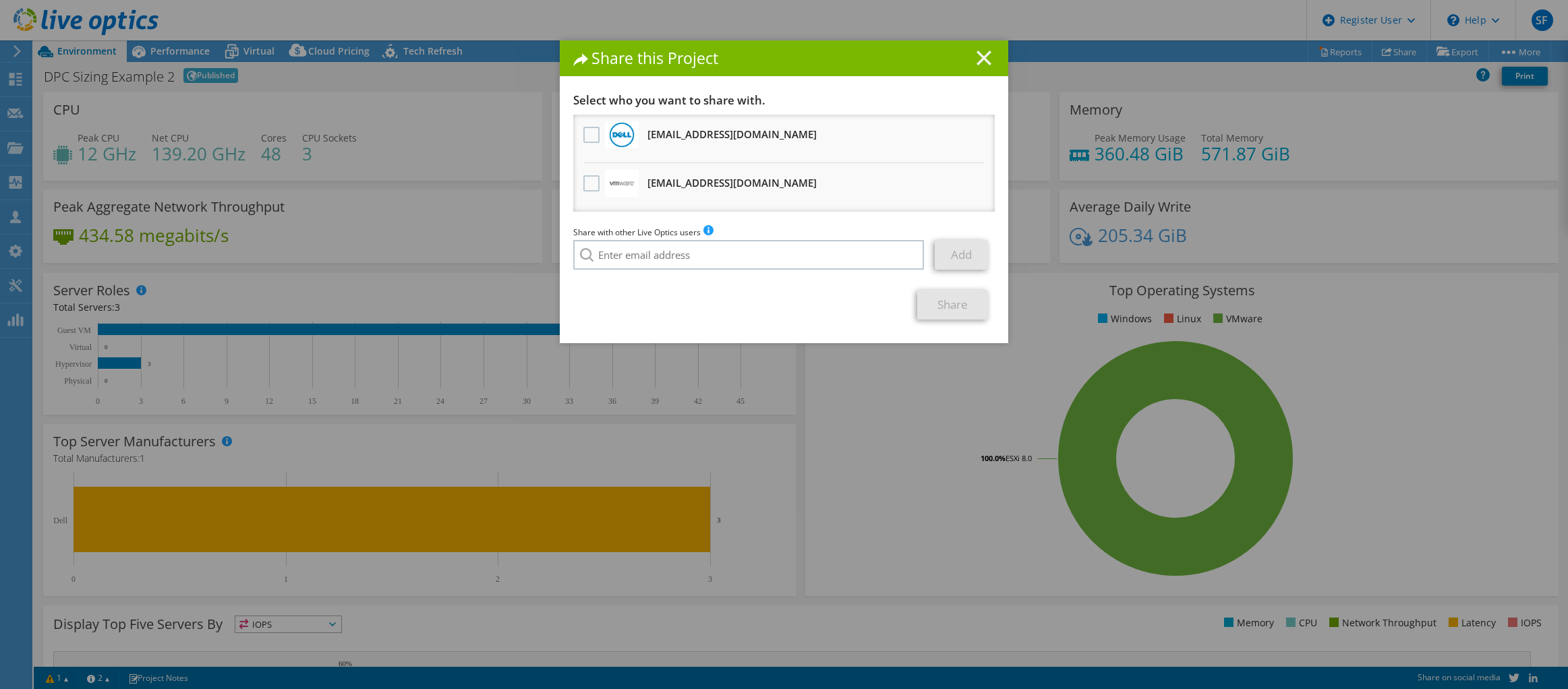
click at [979, 55] on icon at bounding box center [984, 58] width 15 height 15
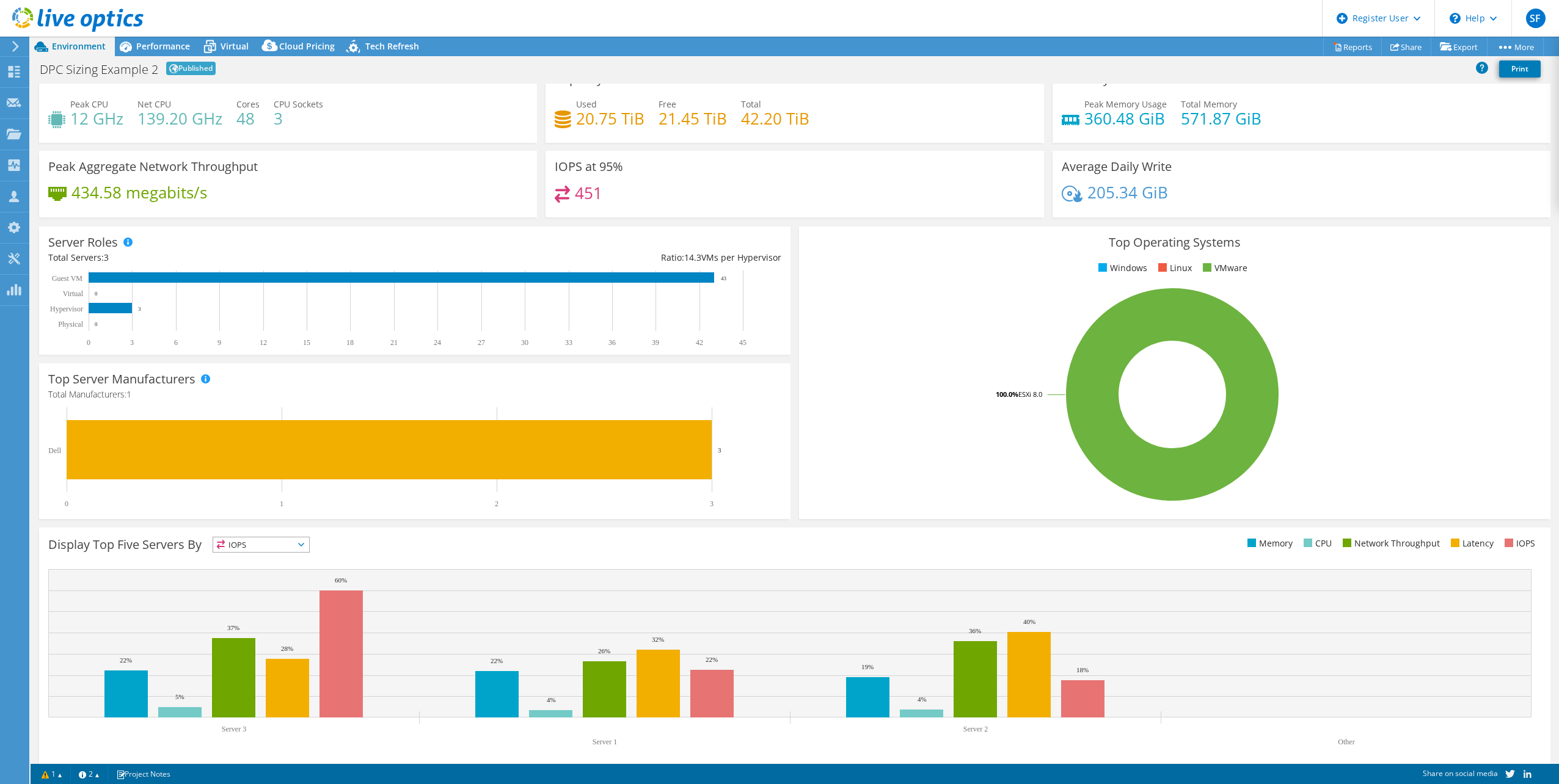
scroll to position [31, 0]
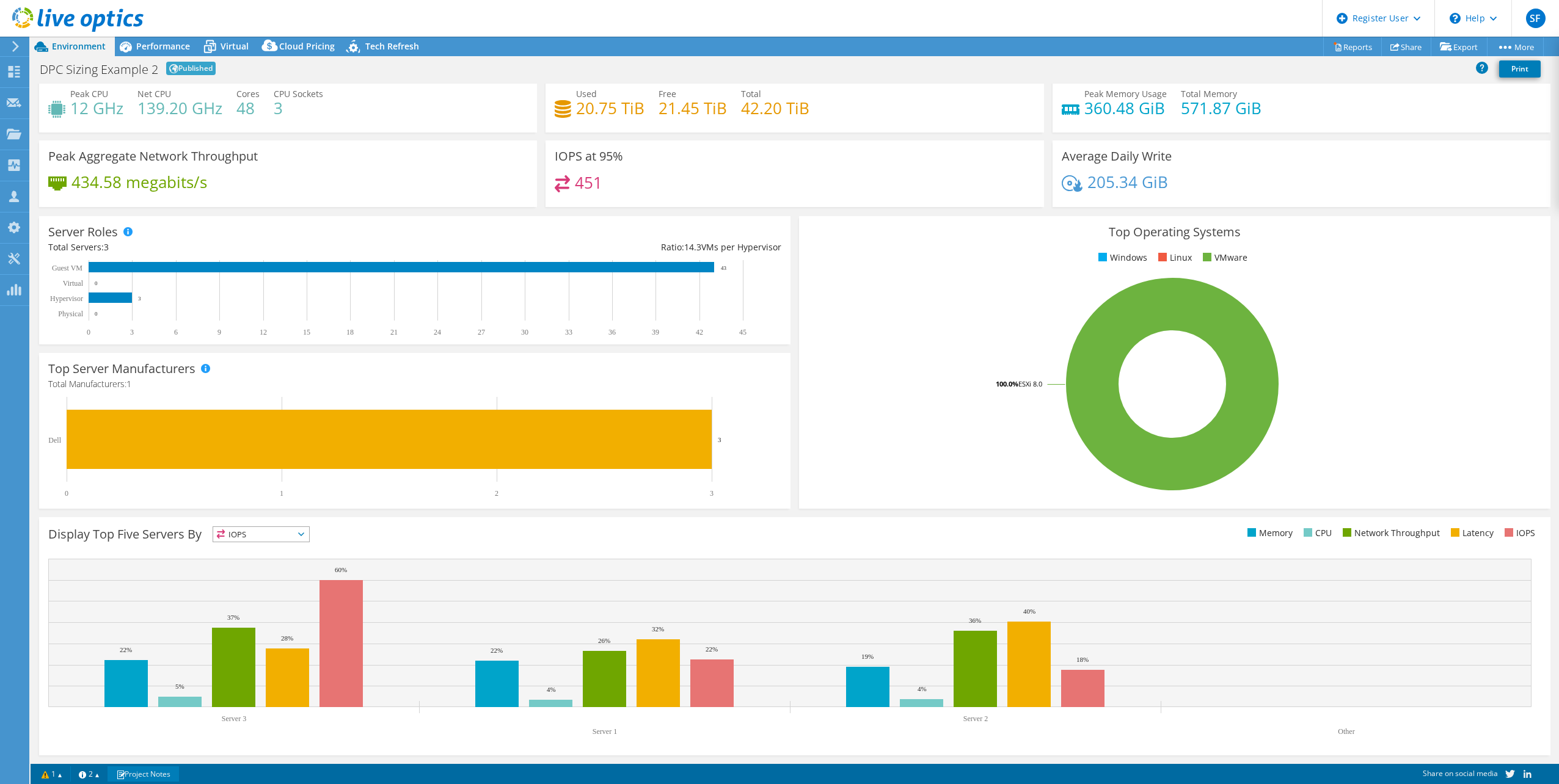
click at [150, 624] on link "Project Notes" at bounding box center [143, 774] width 71 height 15
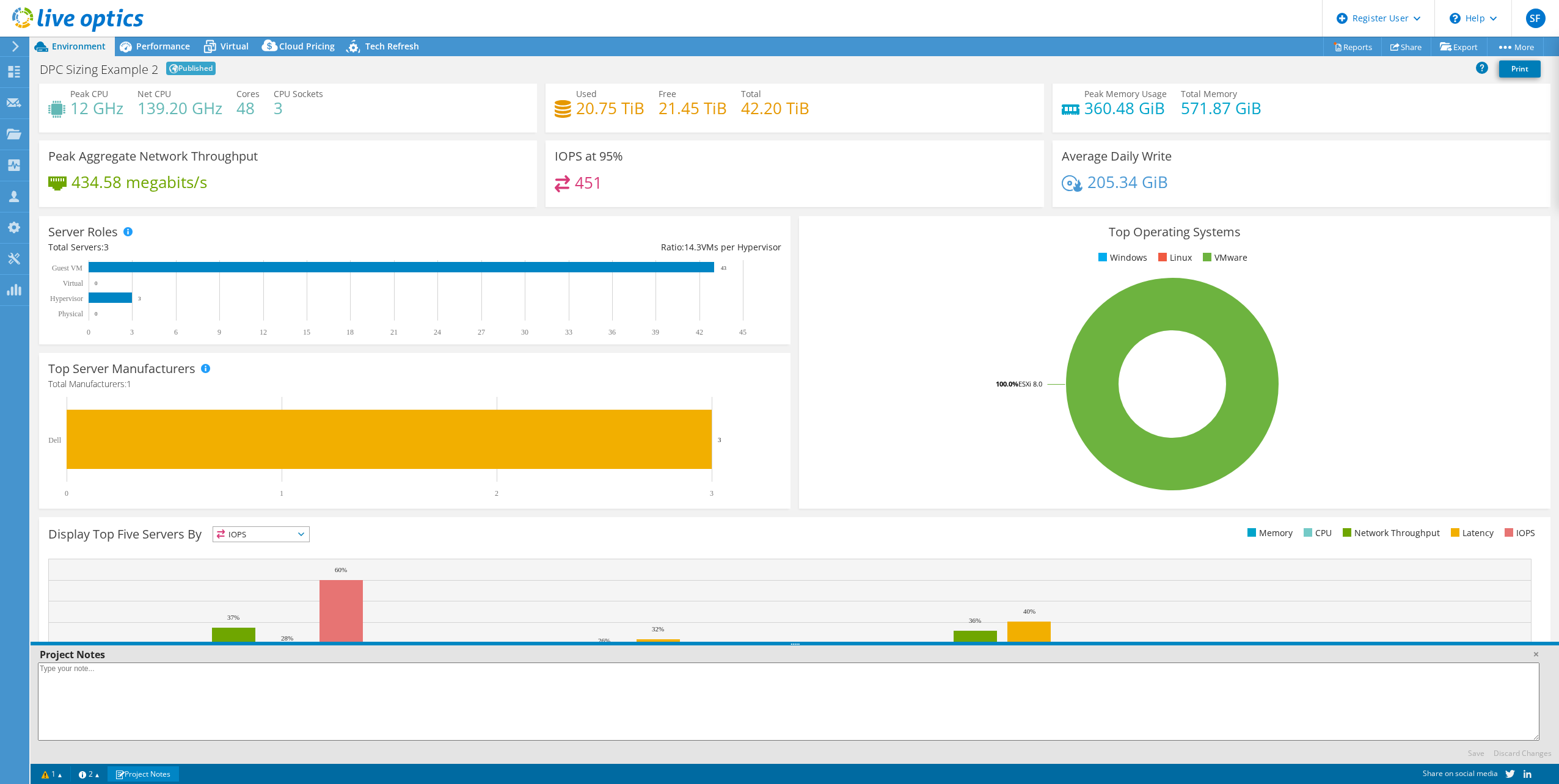
click at [150, 624] on link "Project Notes" at bounding box center [143, 774] width 71 height 15
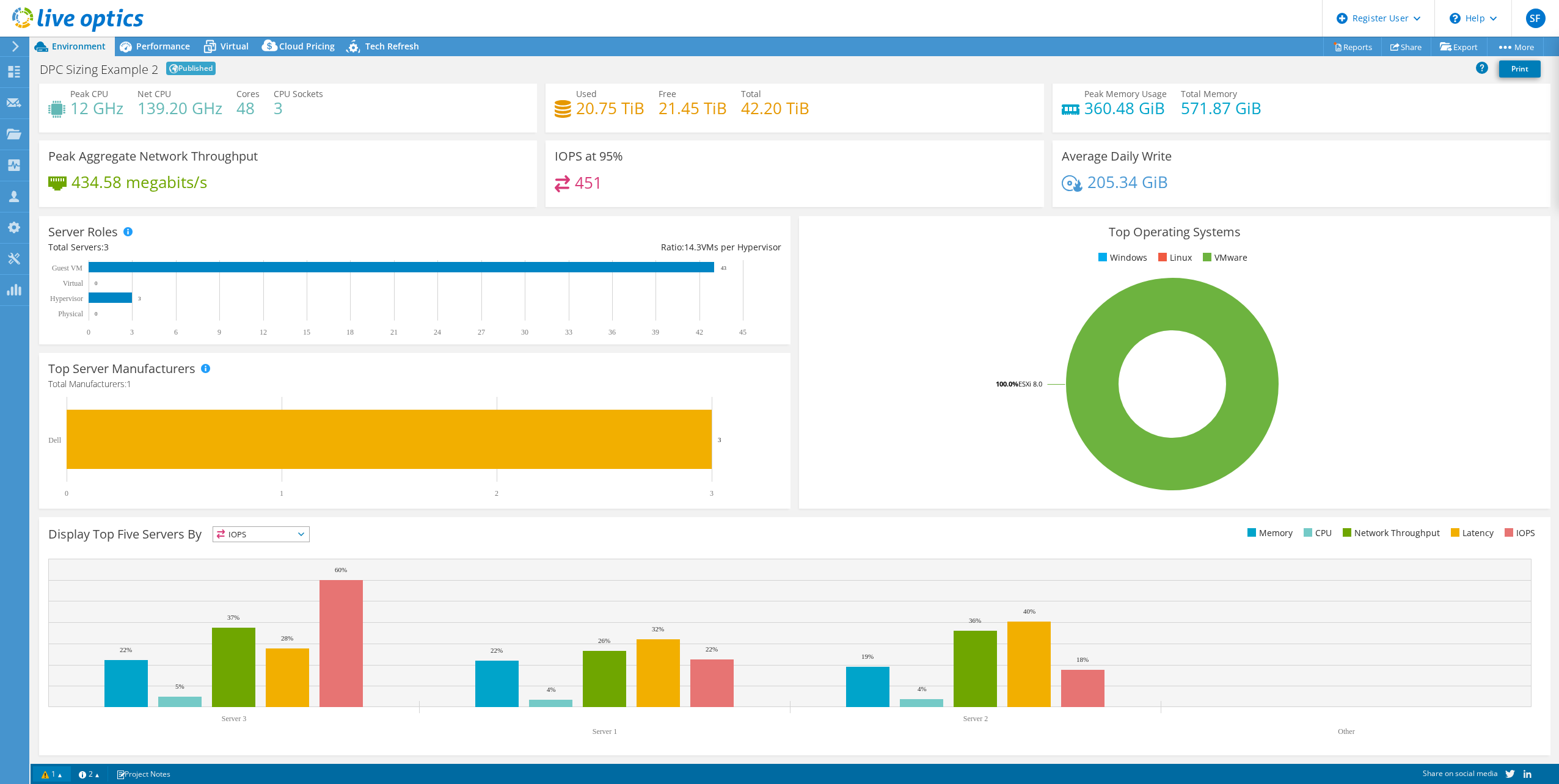
click at [60, 624] on link "1" at bounding box center [52, 774] width 38 height 15
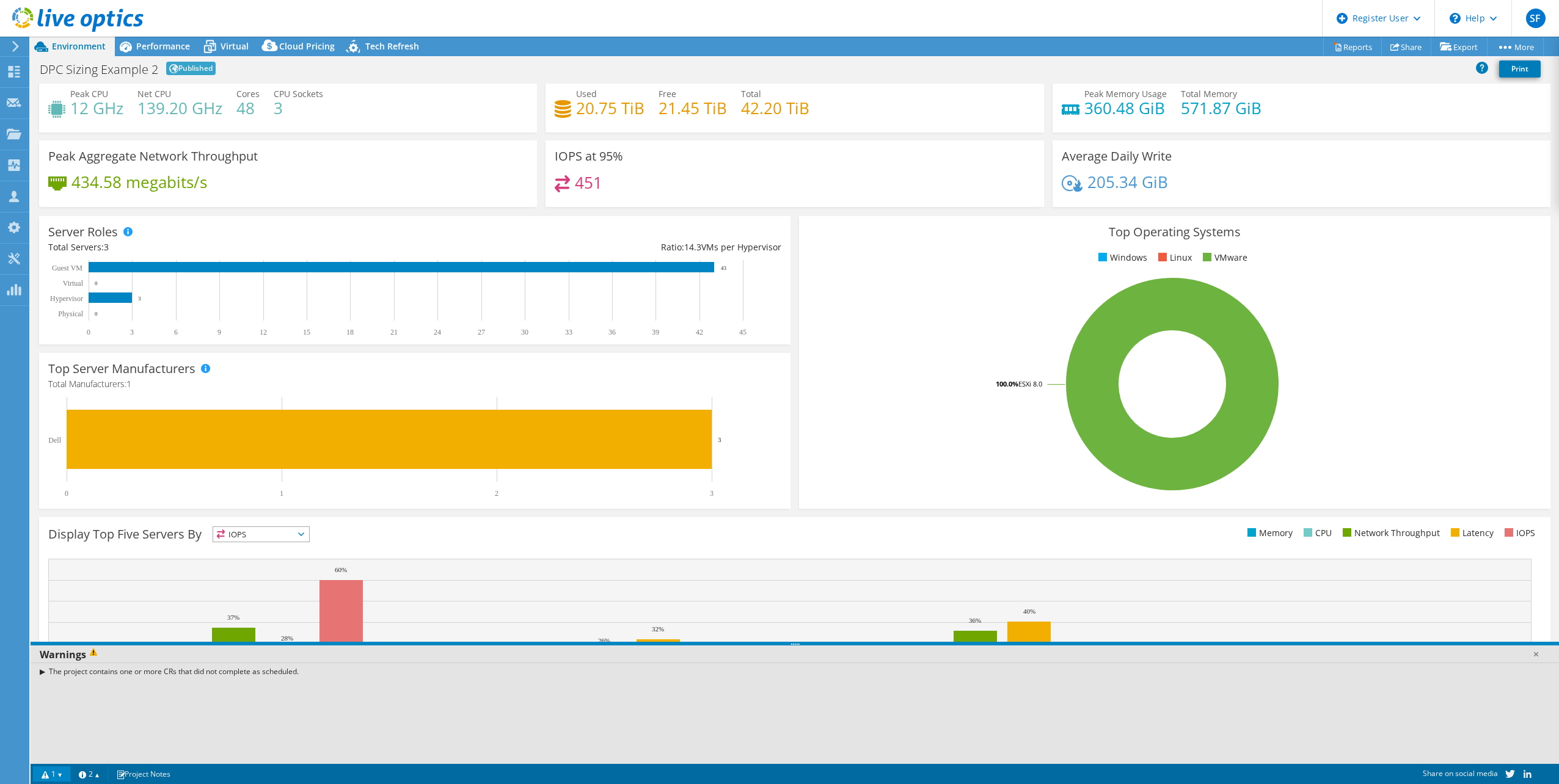
click at [60, 624] on link "1" at bounding box center [52, 774] width 38 height 15
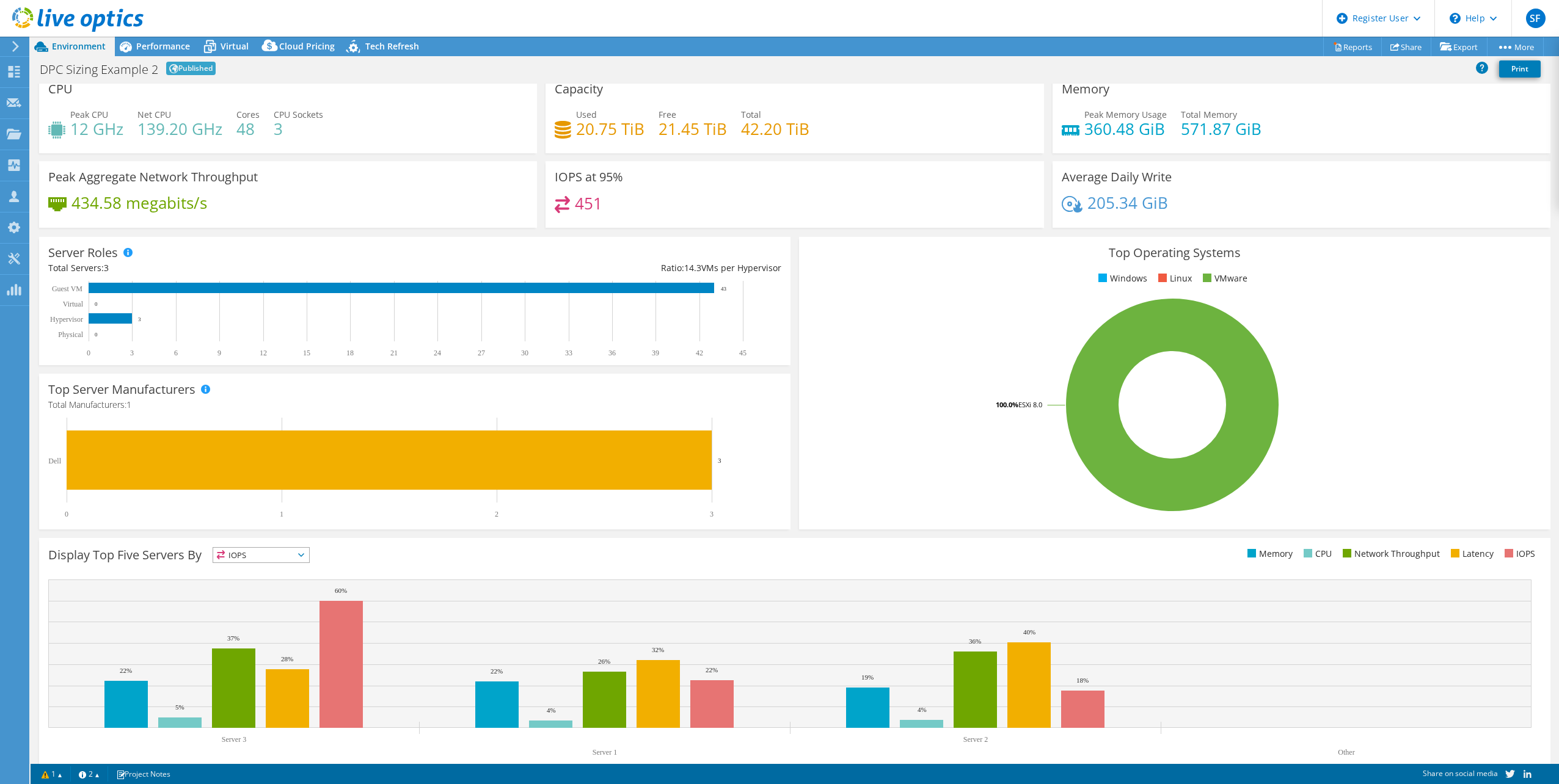
scroll to position [0, 0]
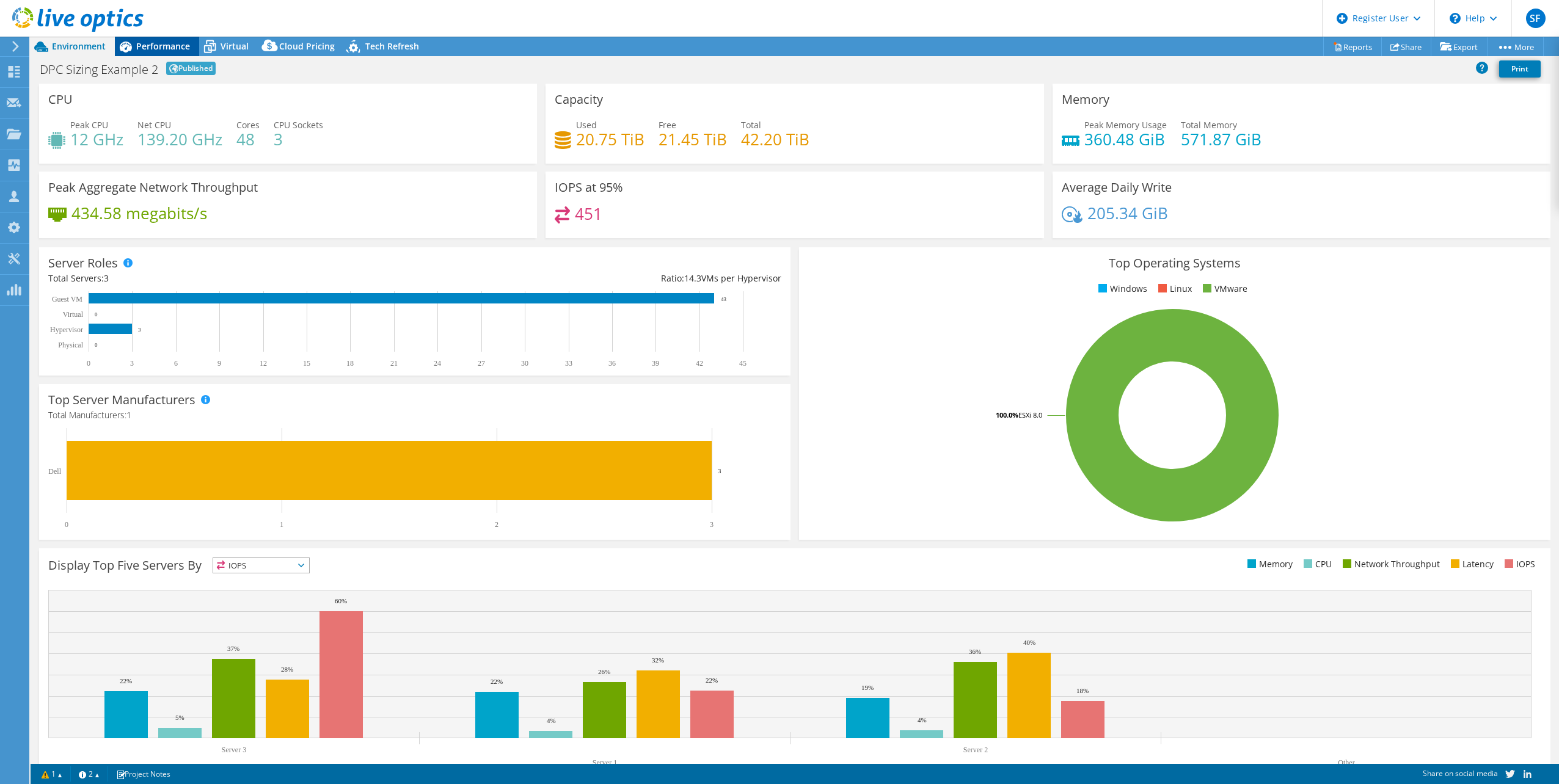
drag, startPoint x: 54, startPoint y: 46, endPoint x: 157, endPoint y: 40, distance: 103.2
click at [157, 40] on div "Performance" at bounding box center [157, 46] width 84 height 20
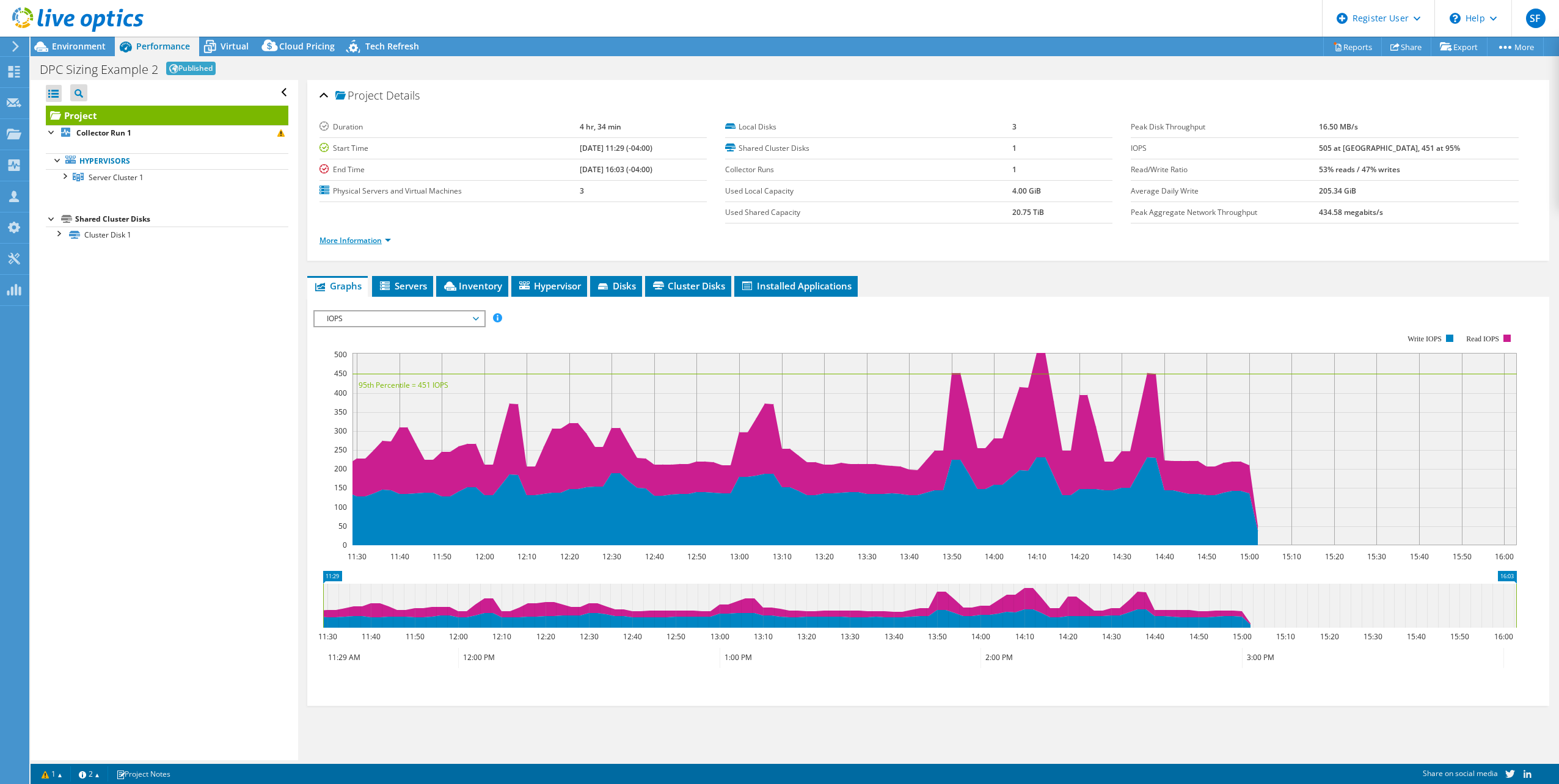
click at [382, 238] on link "More Information" at bounding box center [355, 240] width 71 height 11
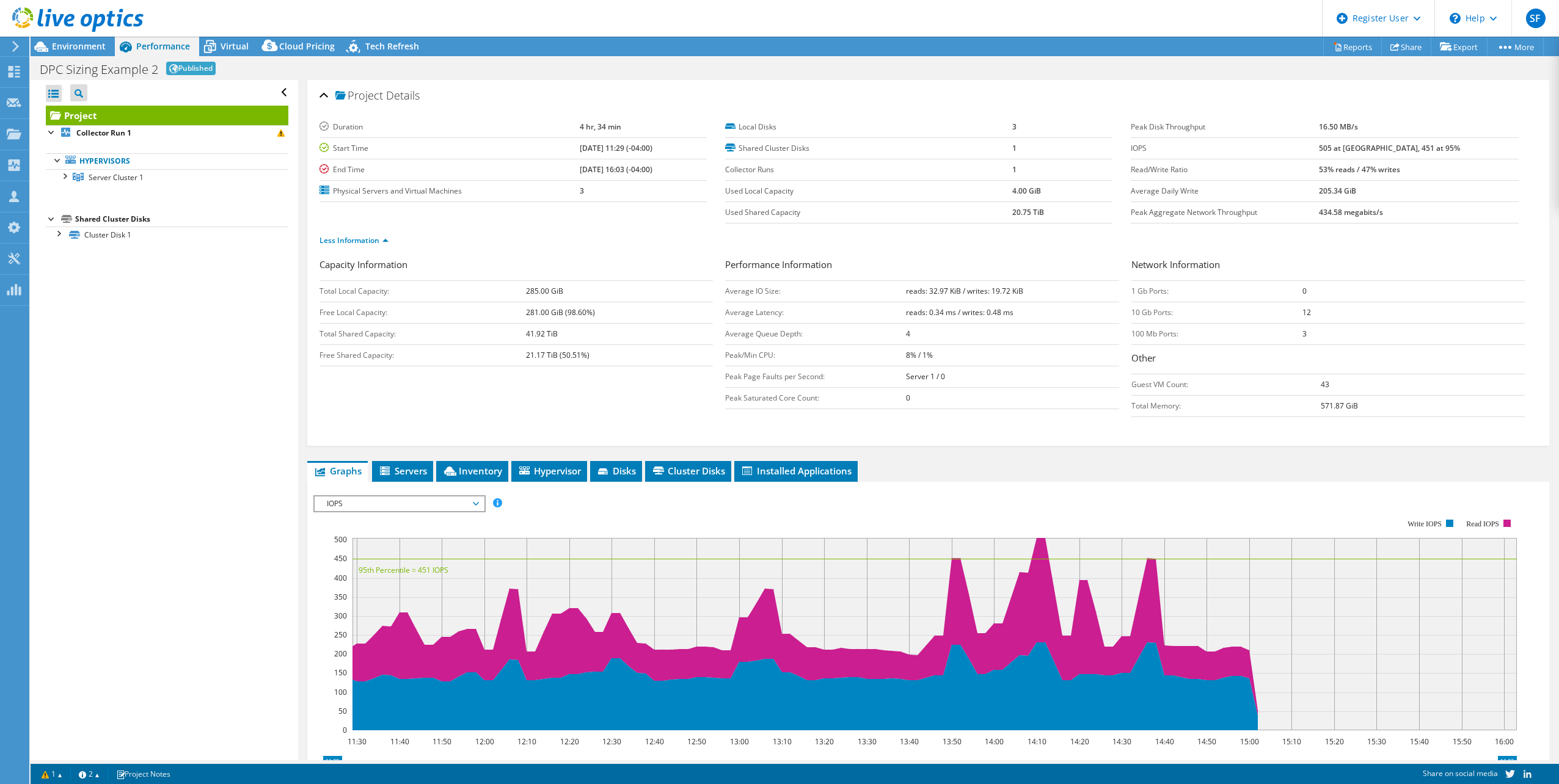
click at [230, 70] on div "DPC Sizing Example 2 Published Print" at bounding box center [795, 69] width 1529 height 22
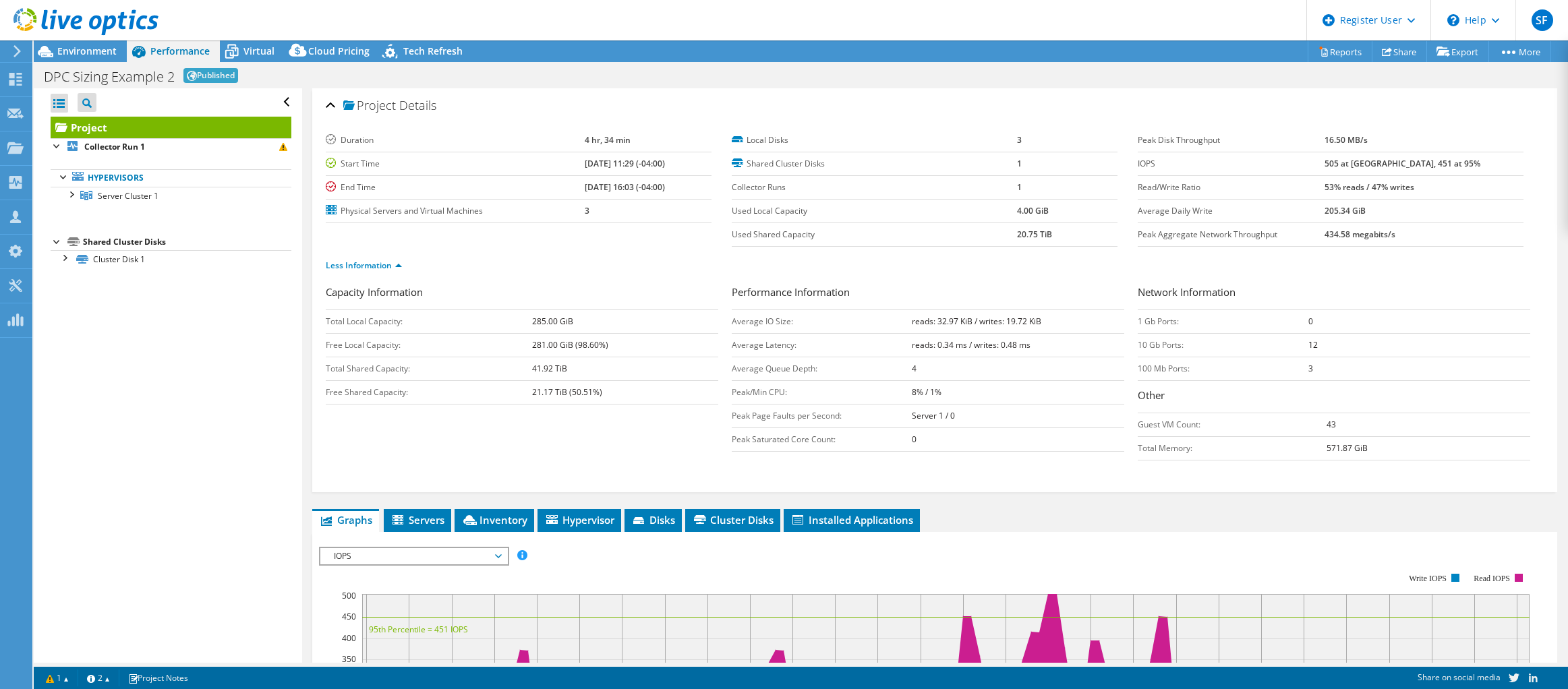
click at [80, 80] on h1 "DPC Sizing Example 2" at bounding box center [109, 77] width 131 height 13
click at [1451, 51] on link "Export" at bounding box center [1458, 51] width 63 height 21
click at [1413, 103] on link "PSS Solution Request" at bounding box center [1426, 104] width 128 height 28
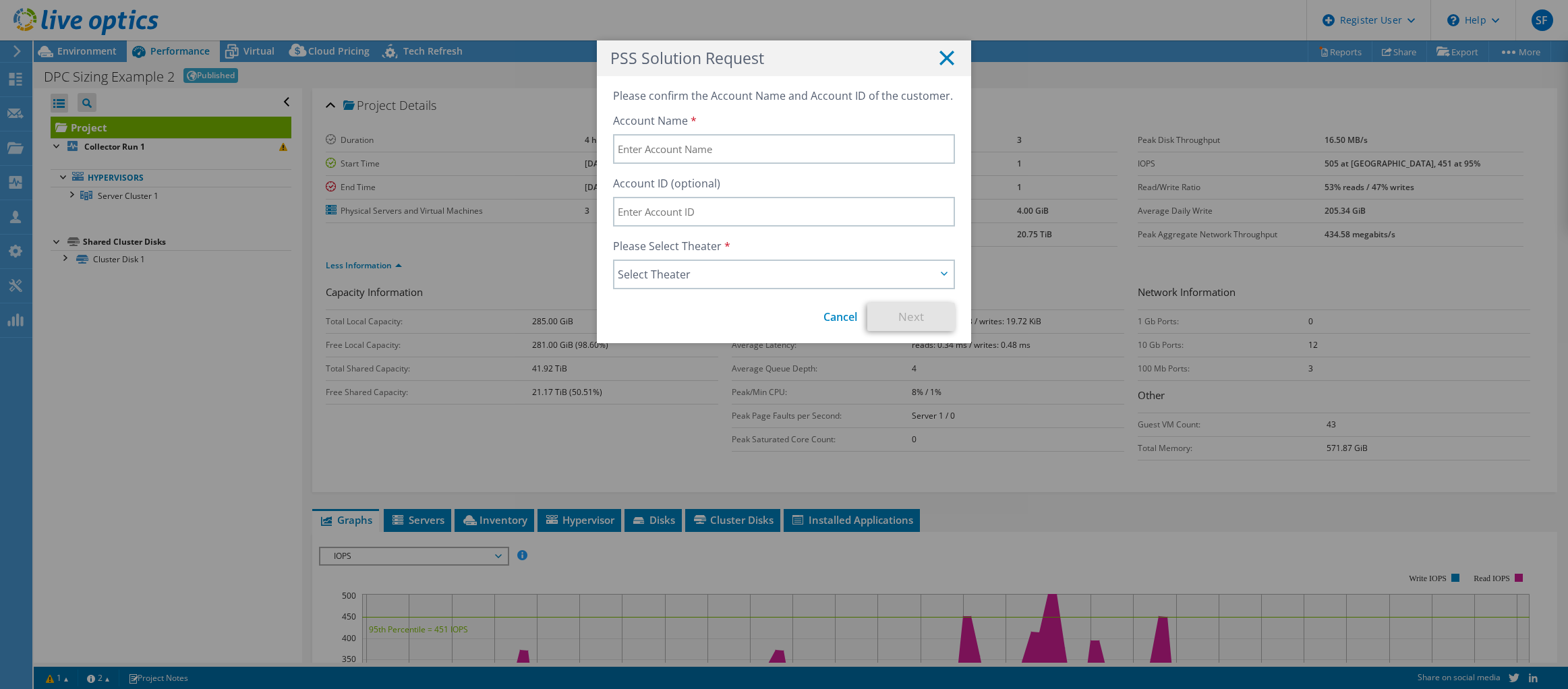
click at [940, 57] on icon at bounding box center [947, 58] width 15 height 15
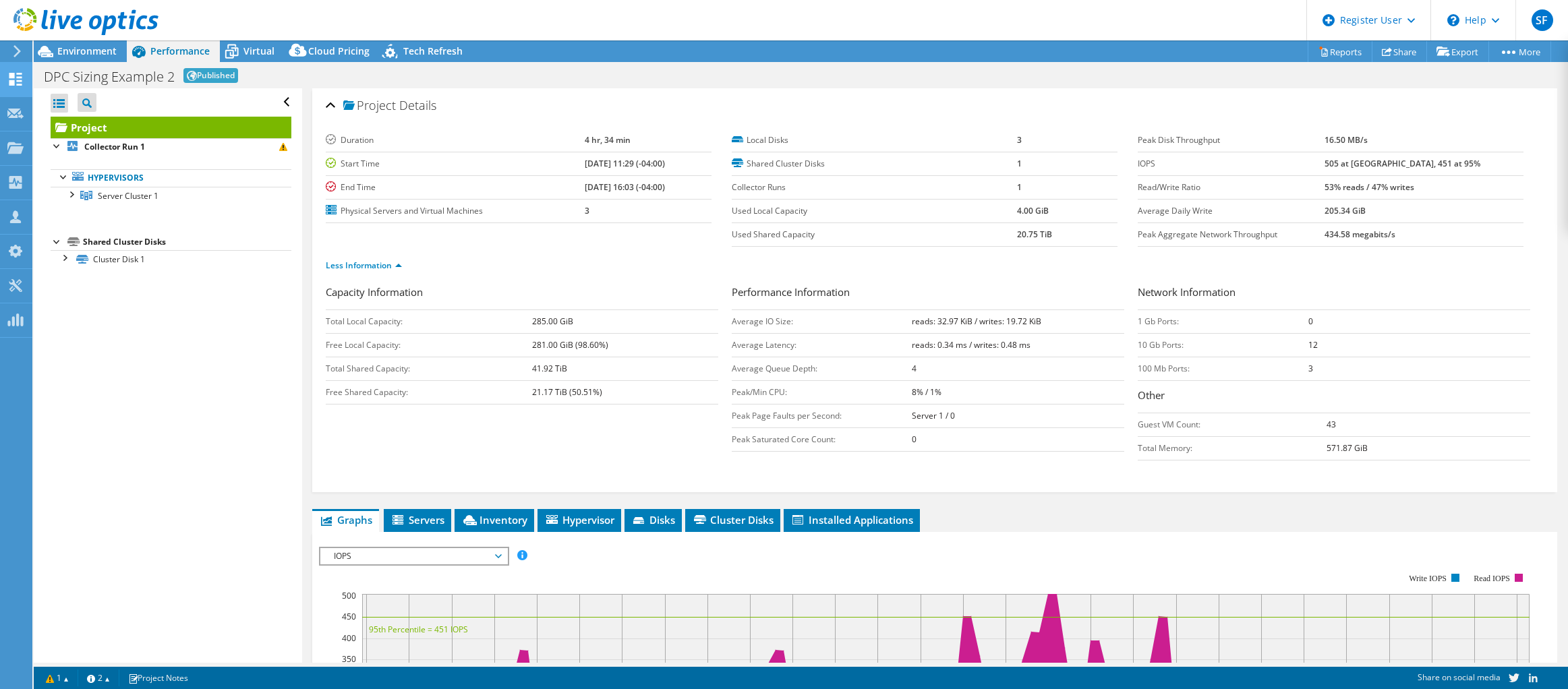
drag, startPoint x: 75, startPoint y: 75, endPoint x: 31, endPoint y: 82, distance: 44.6
click at [74, 75] on h1 "DPC Sizing Example 2" at bounding box center [109, 77] width 131 height 13
click at [13, 83] on use at bounding box center [16, 80] width 13 height 13
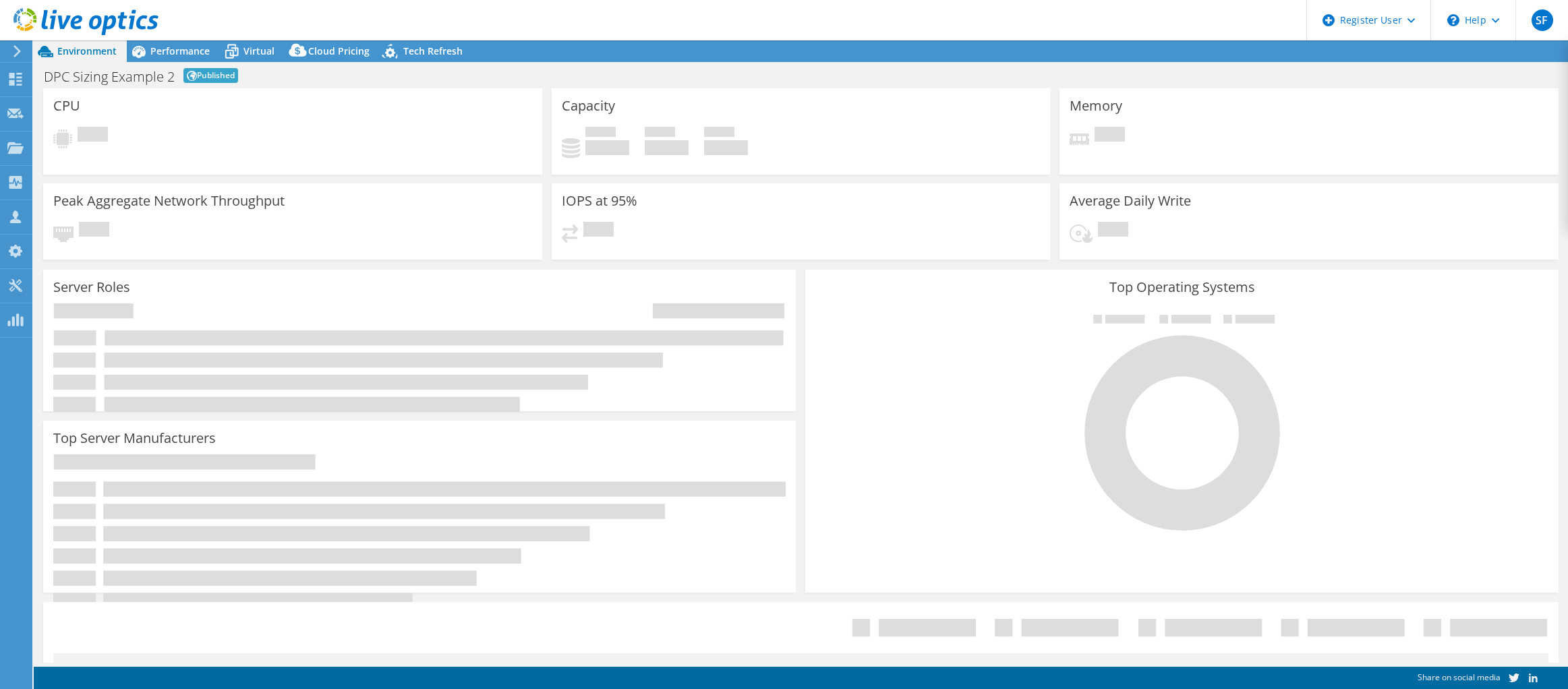
select select "EUFrankfurt"
select select "EUR"
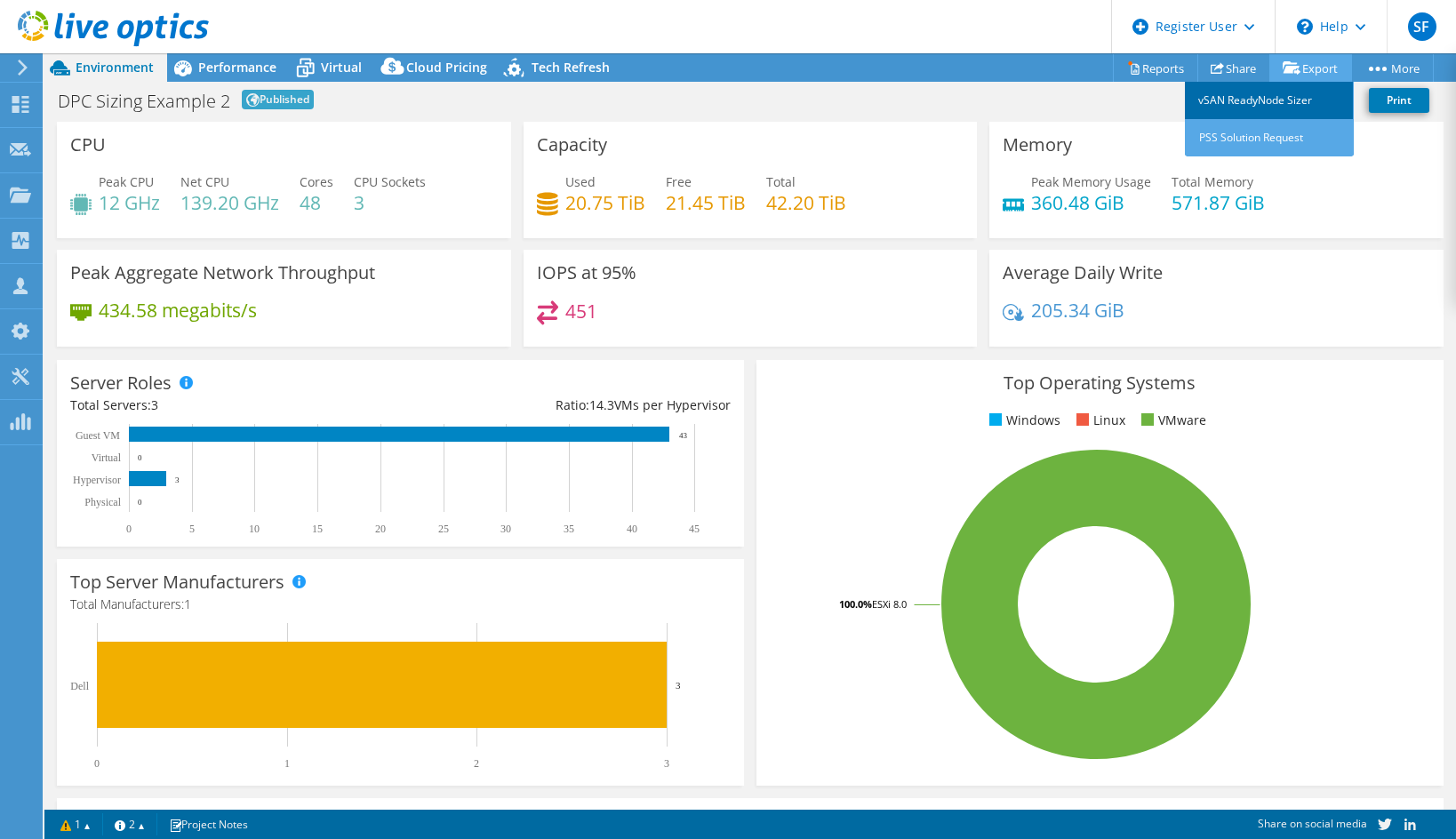
click at [1284, 96] on link "vSAN ReadyNode Sizer" at bounding box center [1269, 100] width 169 height 38
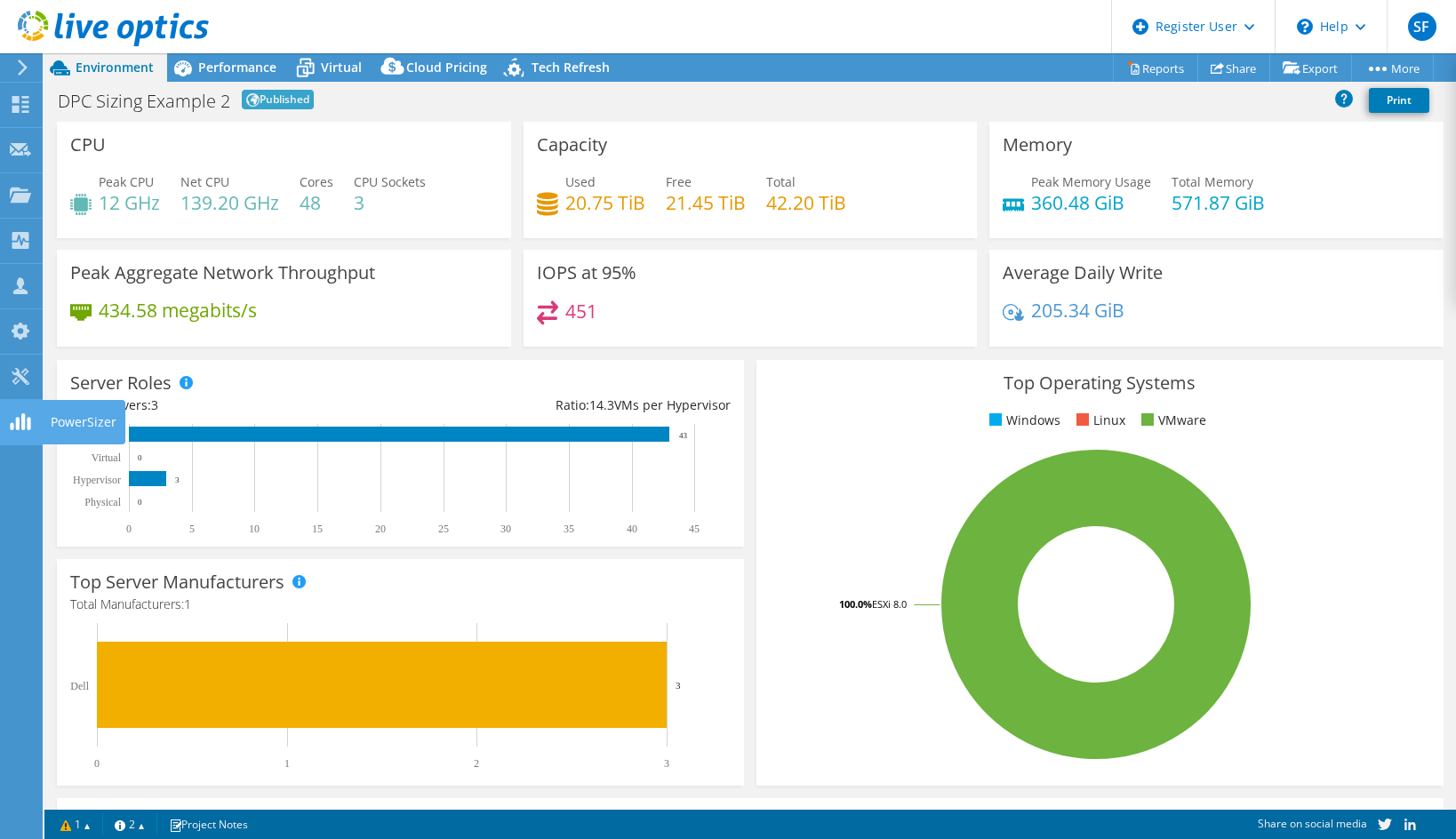
click at [29, 26] on icon at bounding box center [113, 29] width 191 height 37
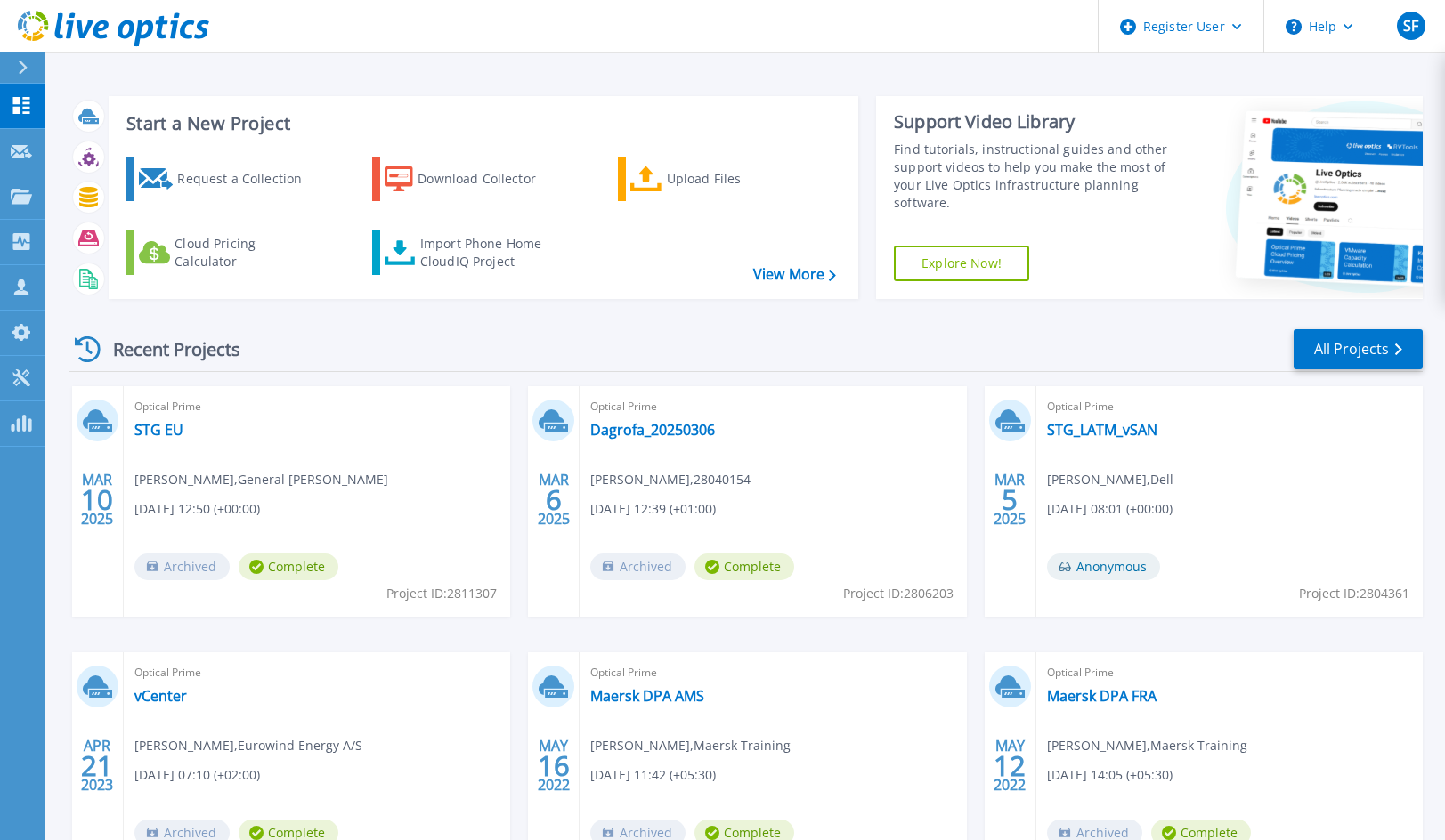
drag, startPoint x: 498, startPoint y: 10, endPoint x: 485, endPoint y: 0, distance: 16.4
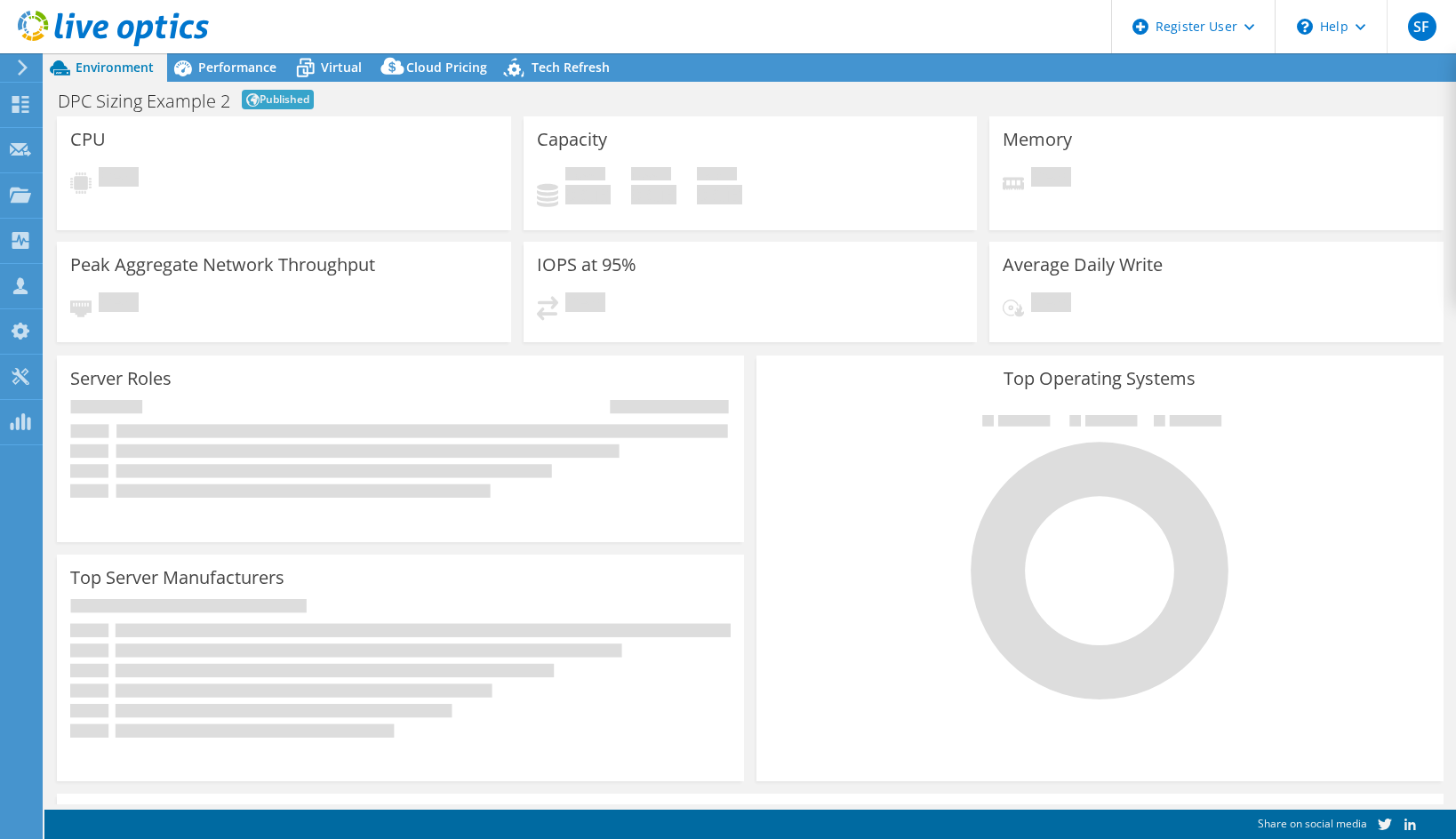
select select "EUFrankfurt"
select select "EUR"
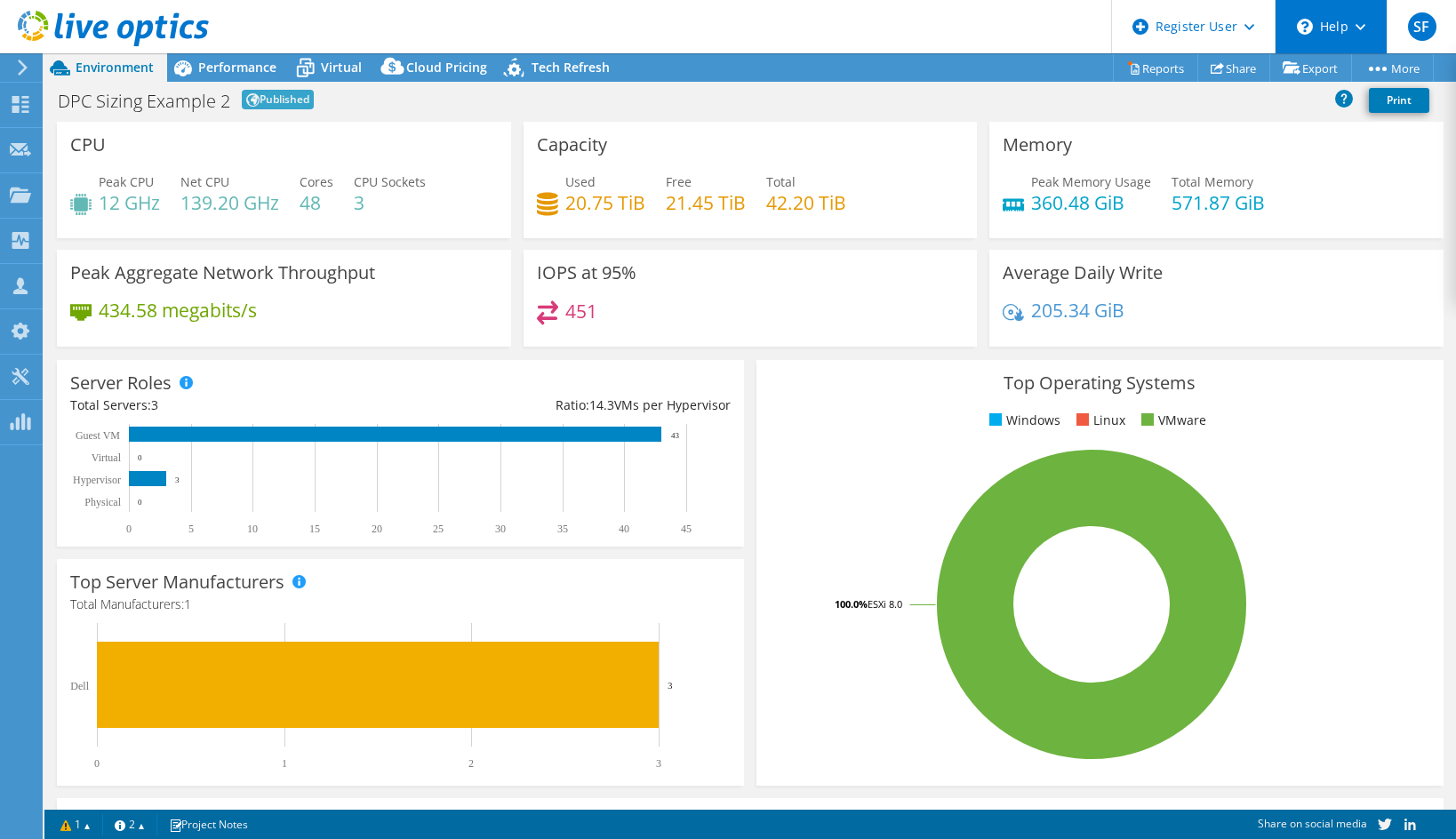
click at [1365, 13] on div "\n Help" at bounding box center [1331, 26] width 112 height 53
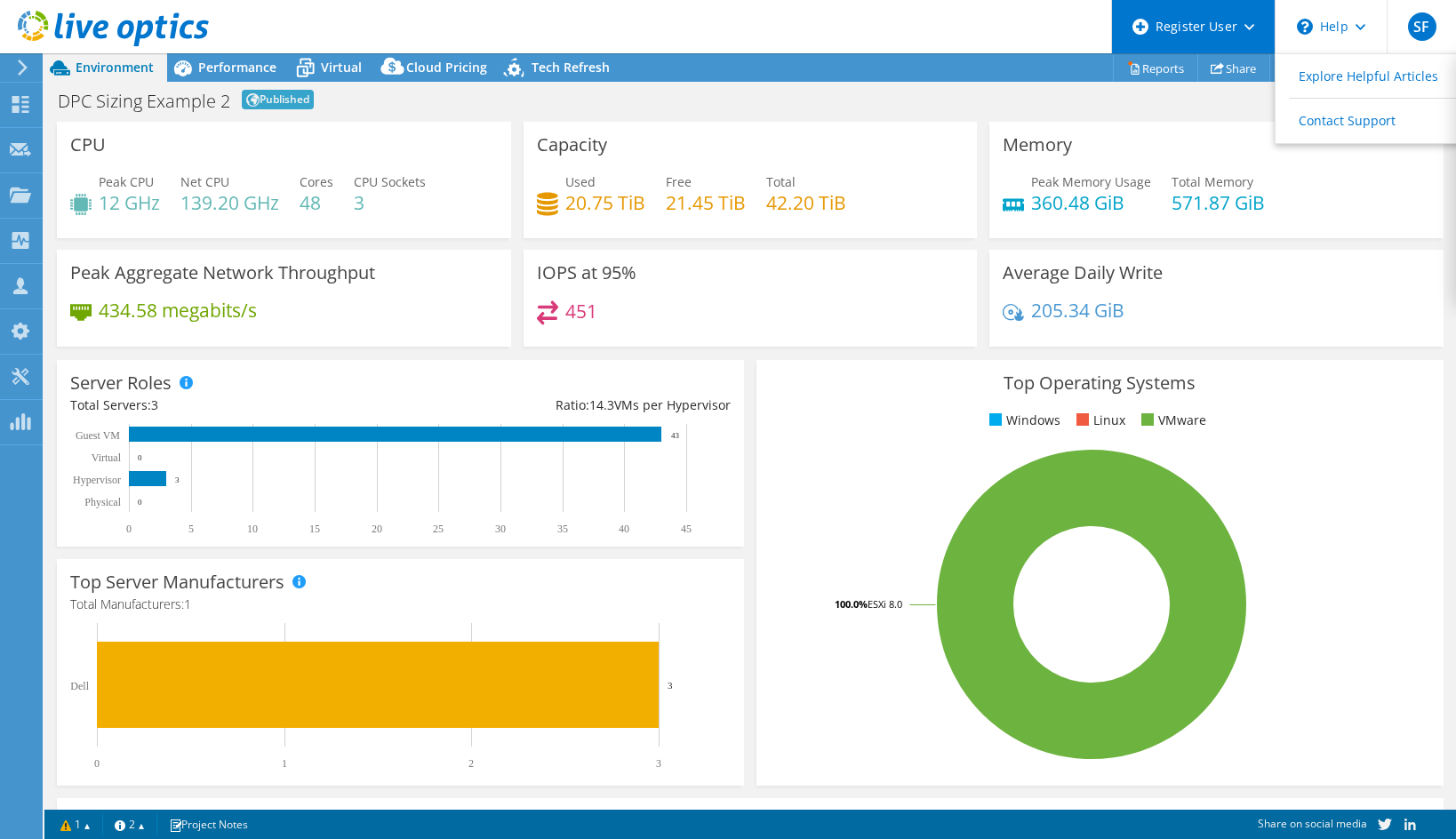
click at [1256, 29] on div "Register User" at bounding box center [1193, 26] width 164 height 53
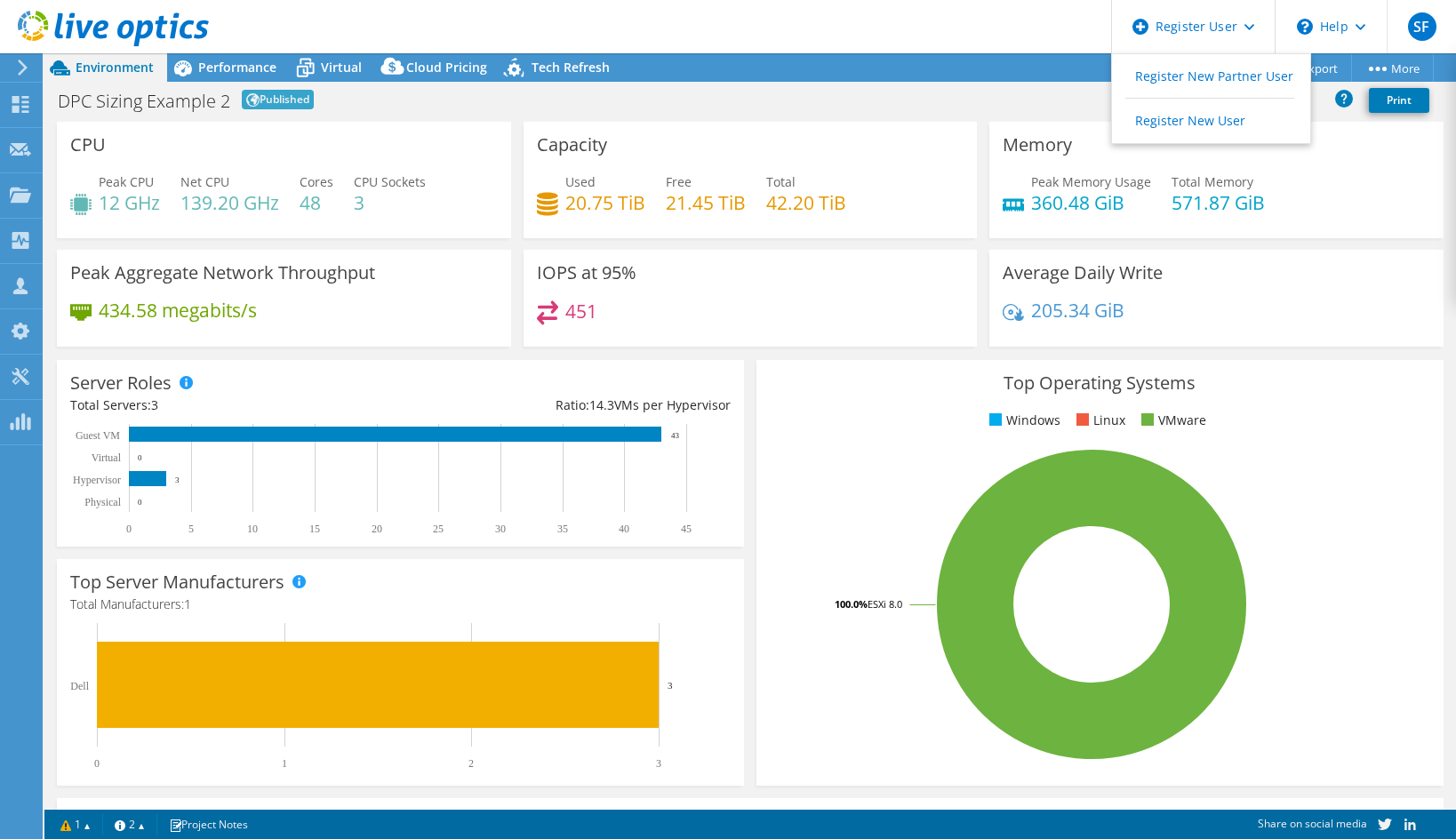
click at [914, 114] on div "DPC Sizing Example 2 Published Print" at bounding box center [750, 100] width 1412 height 33
